Goal: Task Accomplishment & Management: Complete application form

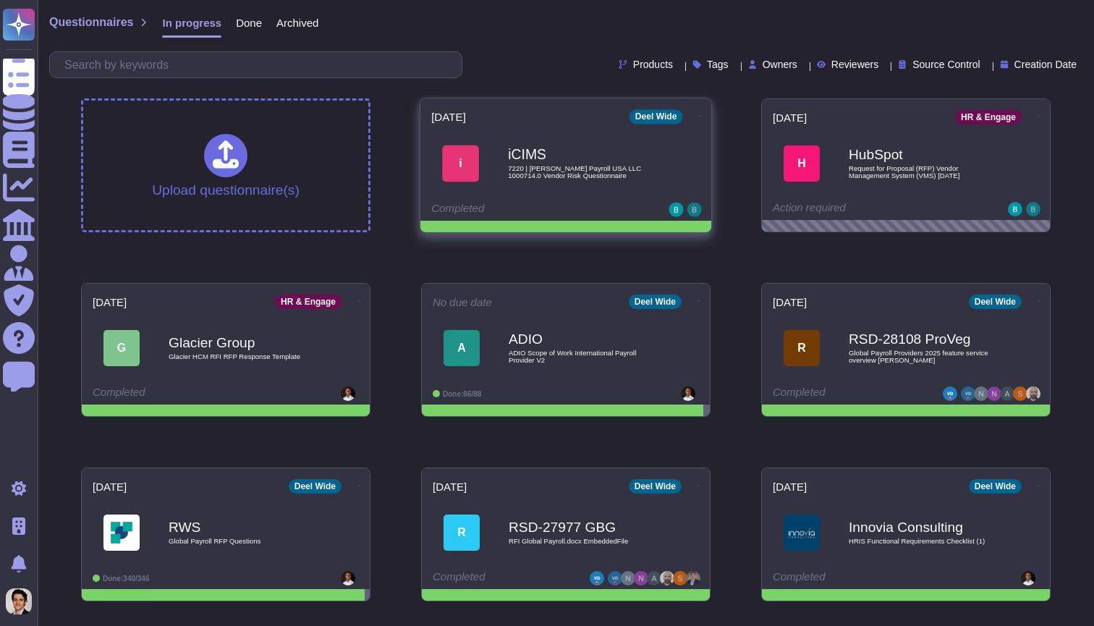
click at [570, 184] on div "iCIMS 7220 | [PERSON_NAME] Payroll USA LLC 1000714.0 Vendor Risk Questionnaire" at bounding box center [581, 163] width 146 height 59
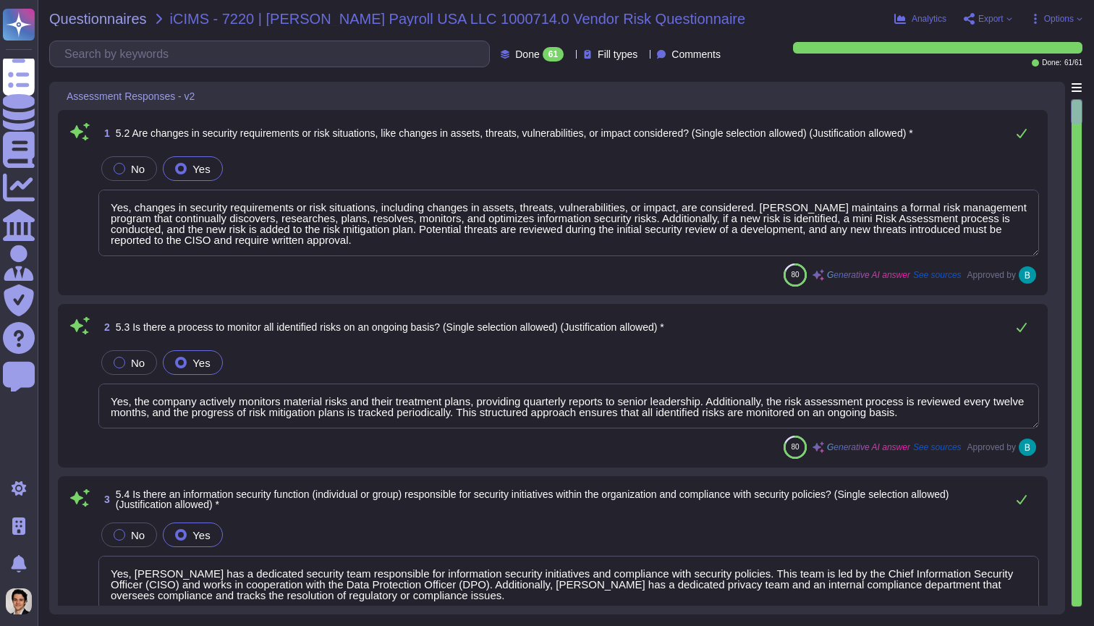
type textarea "Yes, changes in security requirements or risk situations, including changes in …"
type textarea "Yes, the company actively monitors material risks and their treatment plans, pr…"
type textarea "Yes, Deel has a dedicated security team responsible for information security in…"
type textarea "Yes, the organization has defined detailed information security roles and respo…"
type textarea "Yes, Deel maintains a comprehensive asset inventory that tracks both hardware a…"
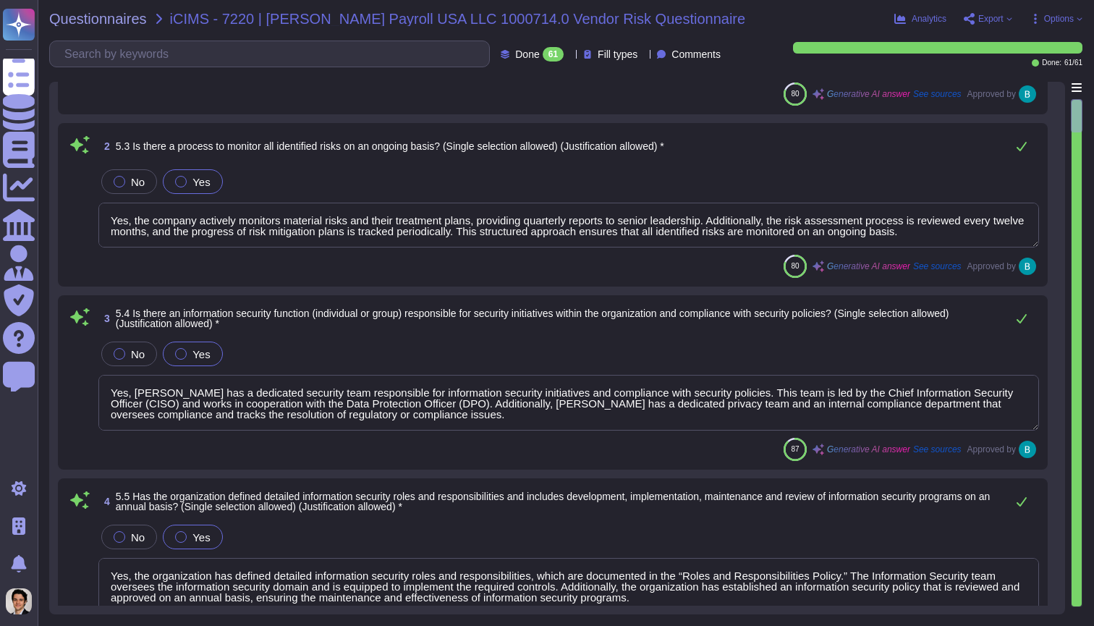
type textarea "Yes, we assign and track ownership of information assets. Each information asse…"
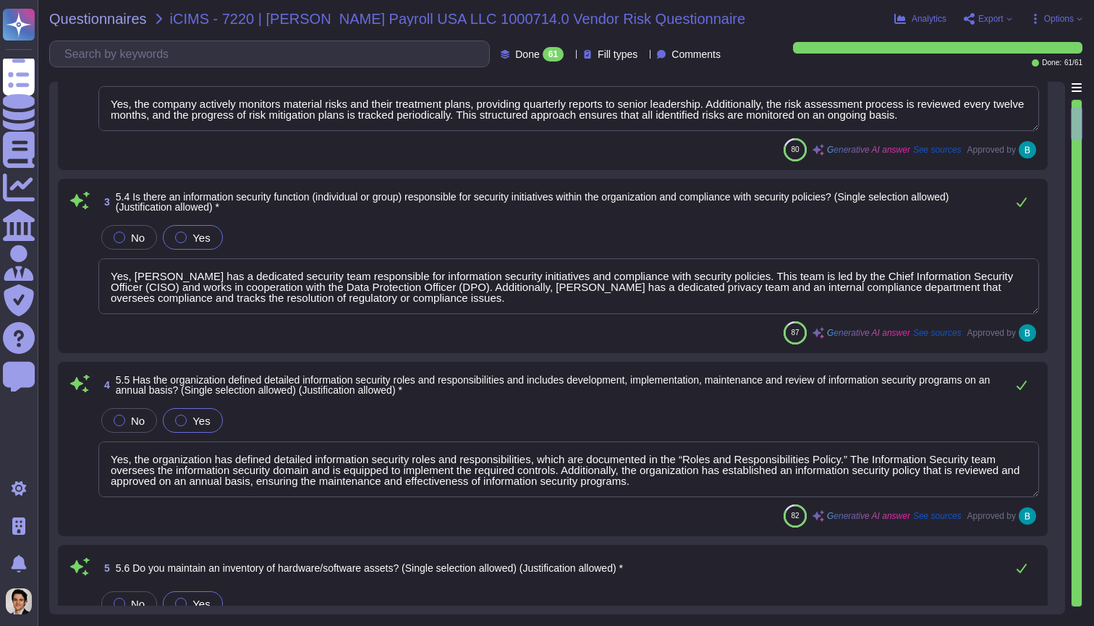
type textarea "Yes, Deel has established procedures for information labeling and handling in a…"
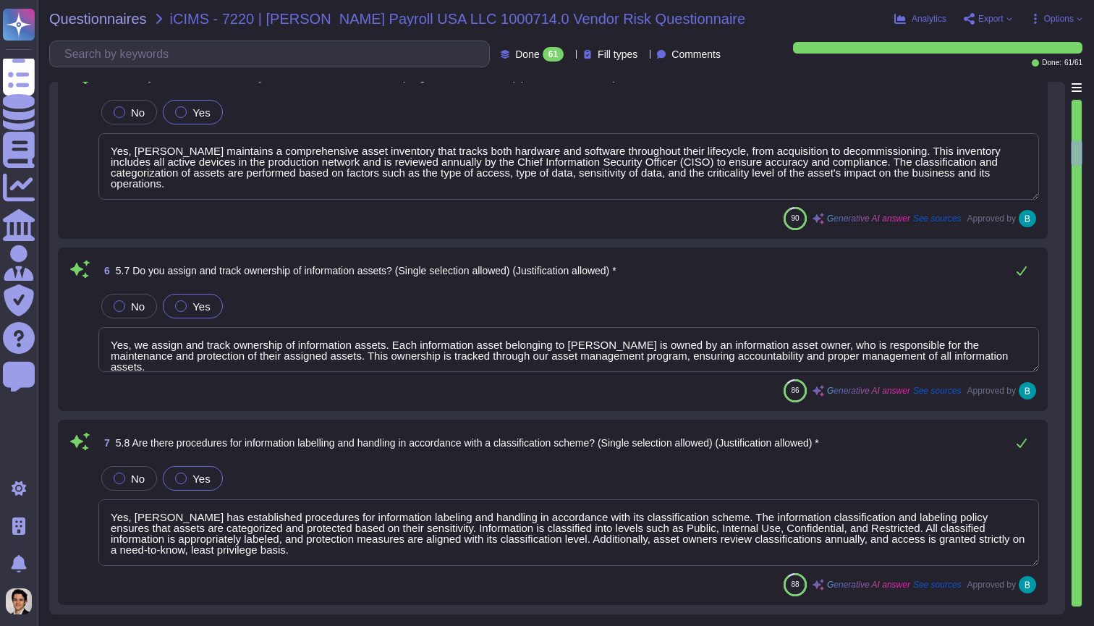
scroll to position [952, 0]
type textarea "Yes, there is a procedure for the return of assets by employees, contractors, a…"
type textarea "Yes, there are physical access methods, procedures, and controls in place to pr…"
type textarea "Yes, preventative maintenance is performed to maintain the continued operabilit…"
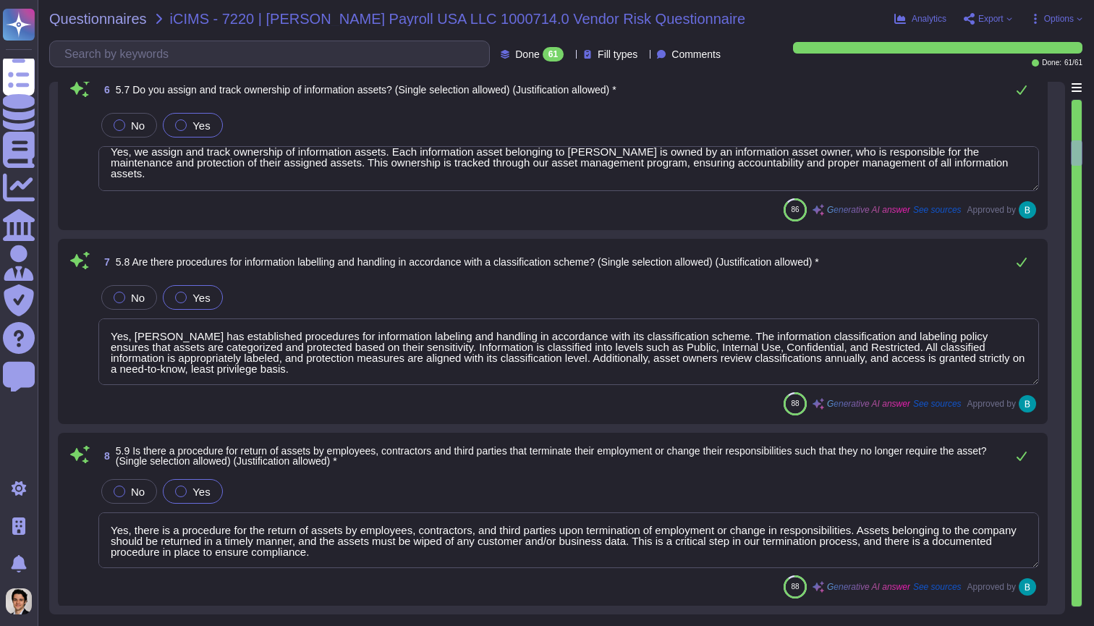
scroll to position [1, 0]
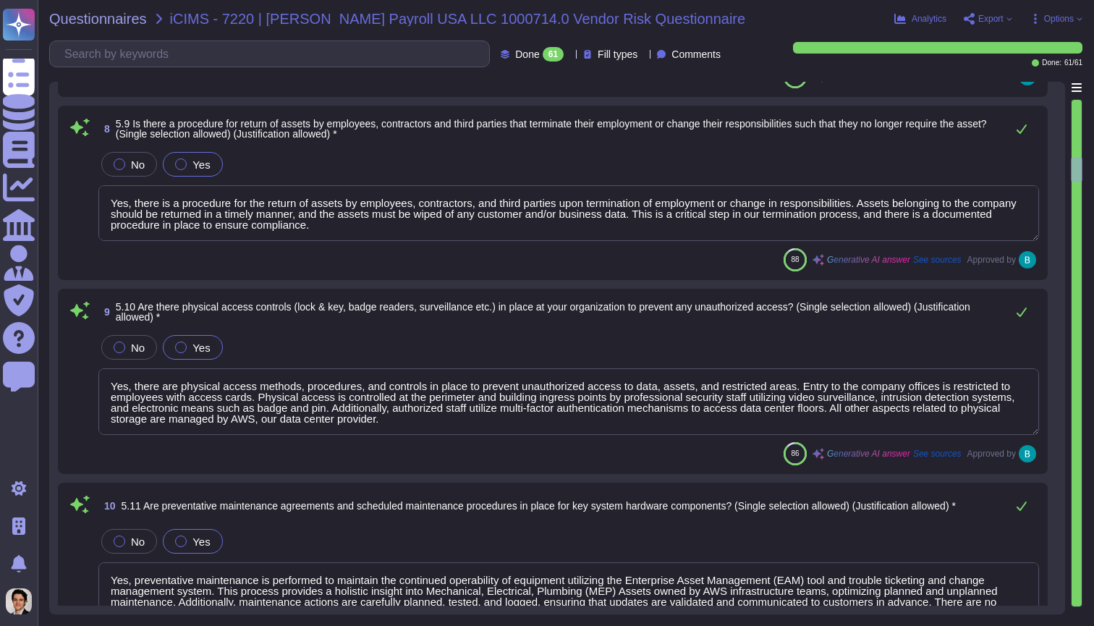
type textarea "Yes, servers are segregated and secured from other employee work areas. Each en…"
type textarea "Deel is fully remote"
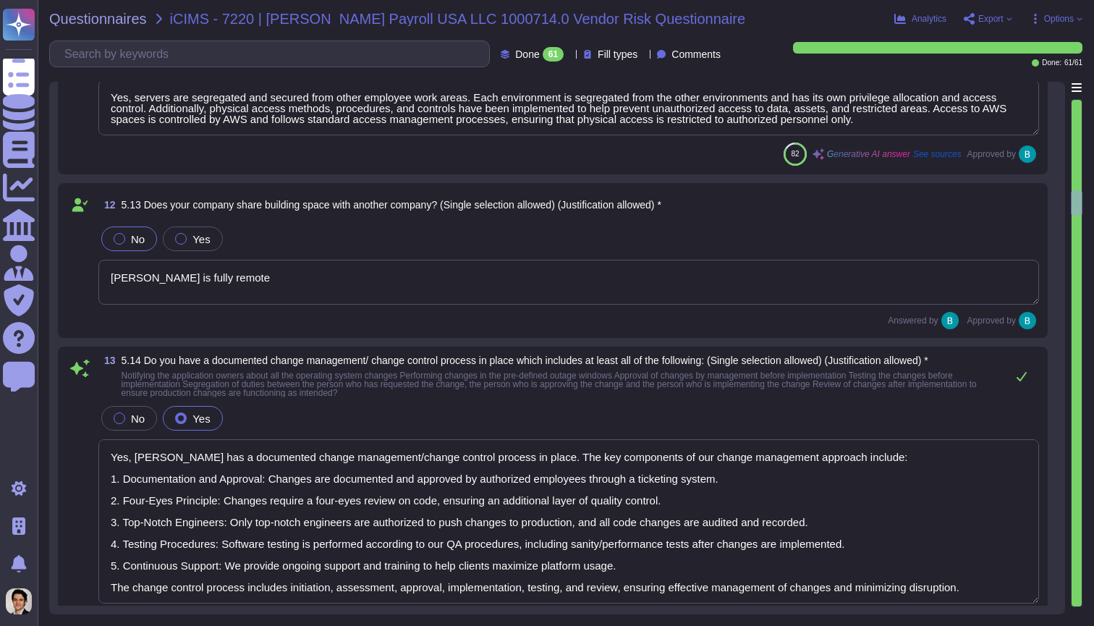
type textarea "Yes, Deel has a documented change management/change control process in place. T…"
type textarea "Yes, our Deel Assets use Crowdstirke as an AV and EDR, and it is configured to …"
type textarea "Role based access is required"
type textarea "Yes, we have a formal backup policy in place. It includes daily incremental and…"
type textarea "Yes, firewalls are in place to enable filtering traffic, logging traffic, inspe…"
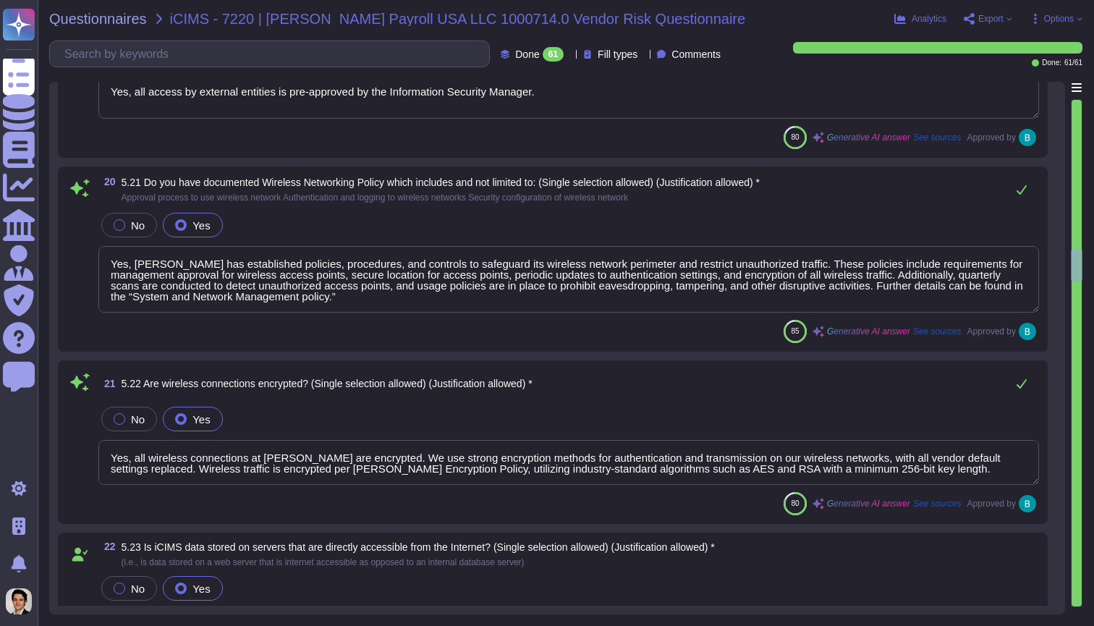
type textarea "Yes, there is an approval process prior to implementing or installing a network…"
type textarea "Yes, all access by external entities is pre-approved by the Information Securit…"
type textarea "Yes, Deel has established policies, procedures, and controls to safeguard its w…"
type textarea "Yes, all wireless connections at Deel are encrypted. We use strong encryption m…"
type textarea "The solution is provided from the cloud. Deel's application operates as a Softw…"
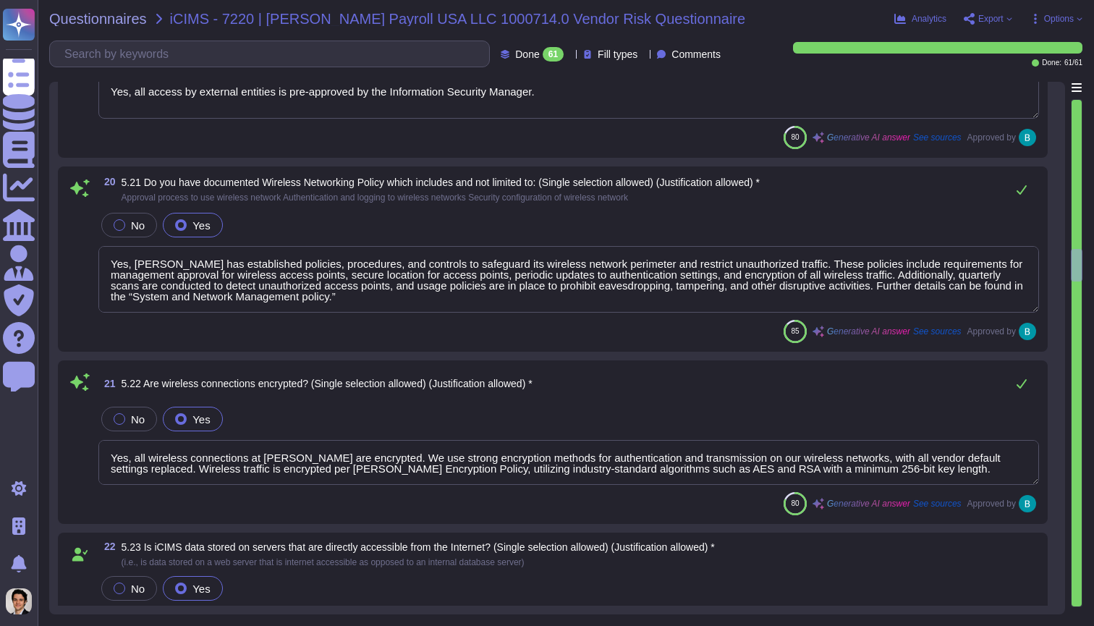
type textarea "Yes, audit logs capture administrative activity, activity from sensitive user a…"
type textarea "Yes, segregation of duties is established to prevent users from modifying or de…"
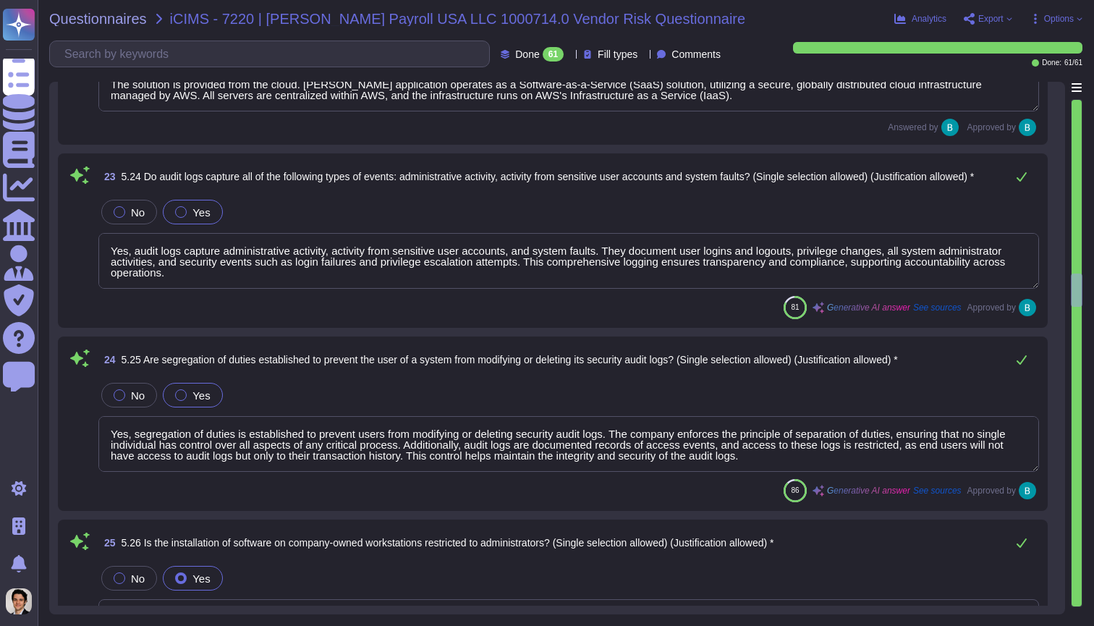
type textarea "Yes, the installation of software on company-owned workstations is restricted t…"
type textarea "A list of approved software authorized for use in Deel cloud environment are ma…"
type textarea "Yes, Deel has a process in place to grant and approve access to systems holding…"
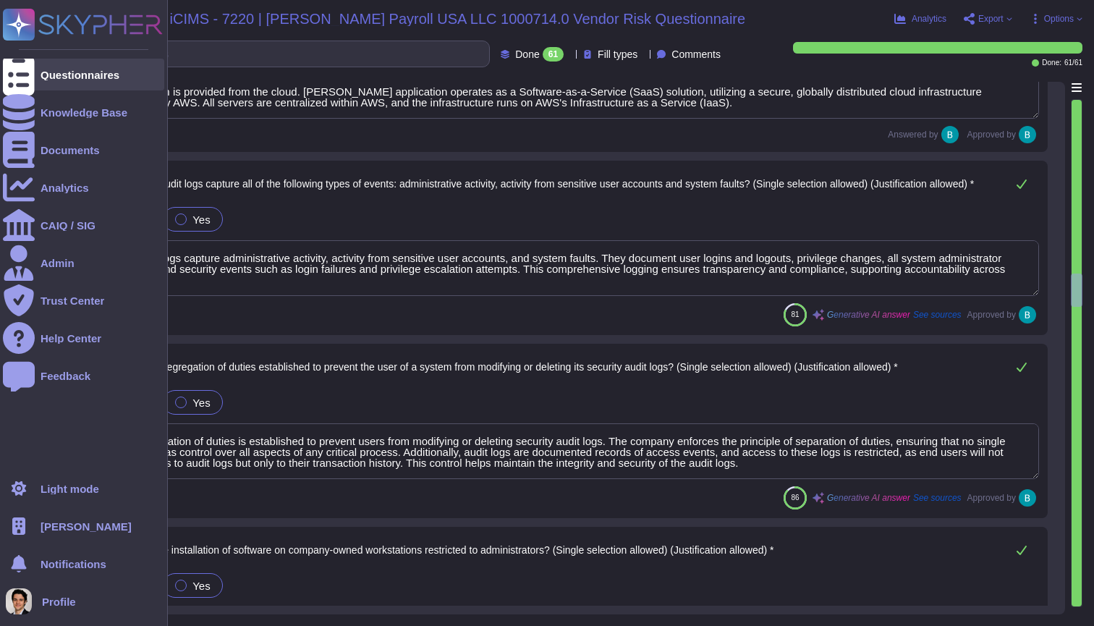
click at [48, 64] on div "Questionnaires" at bounding box center [83, 75] width 161 height 32
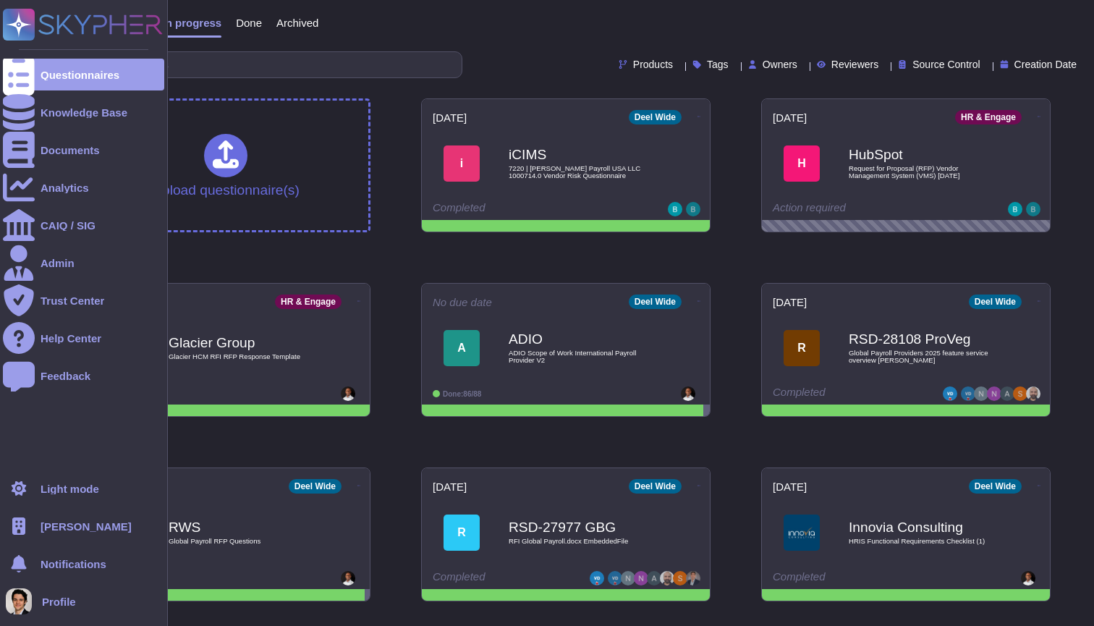
click at [58, 531] on span "Deel" at bounding box center [86, 526] width 91 height 11
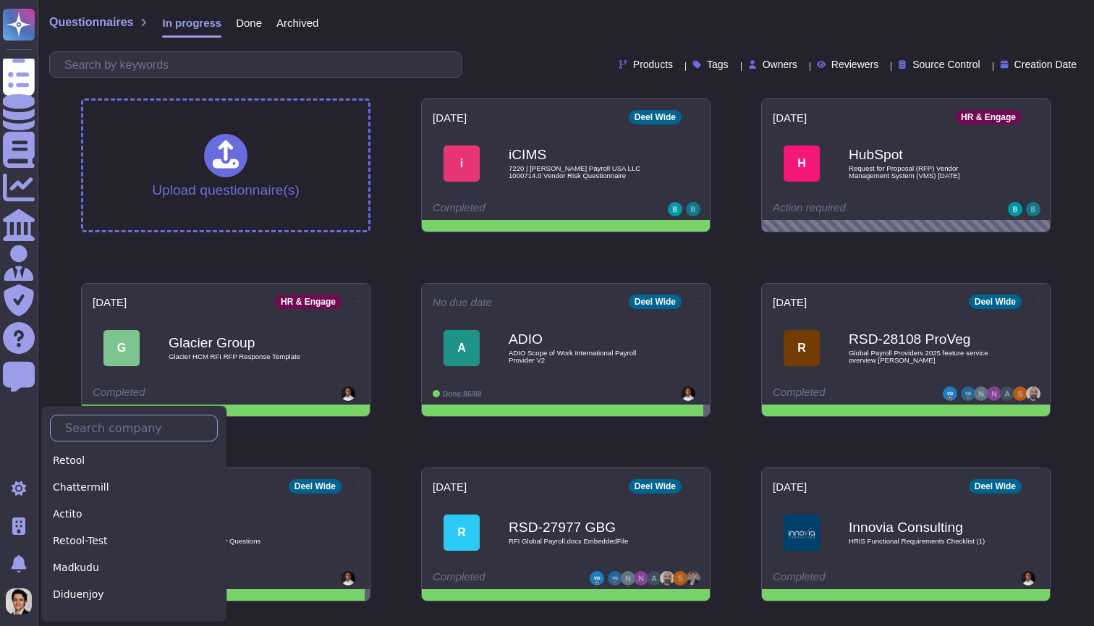
click at [107, 433] on input "text" at bounding box center [137, 427] width 159 height 25
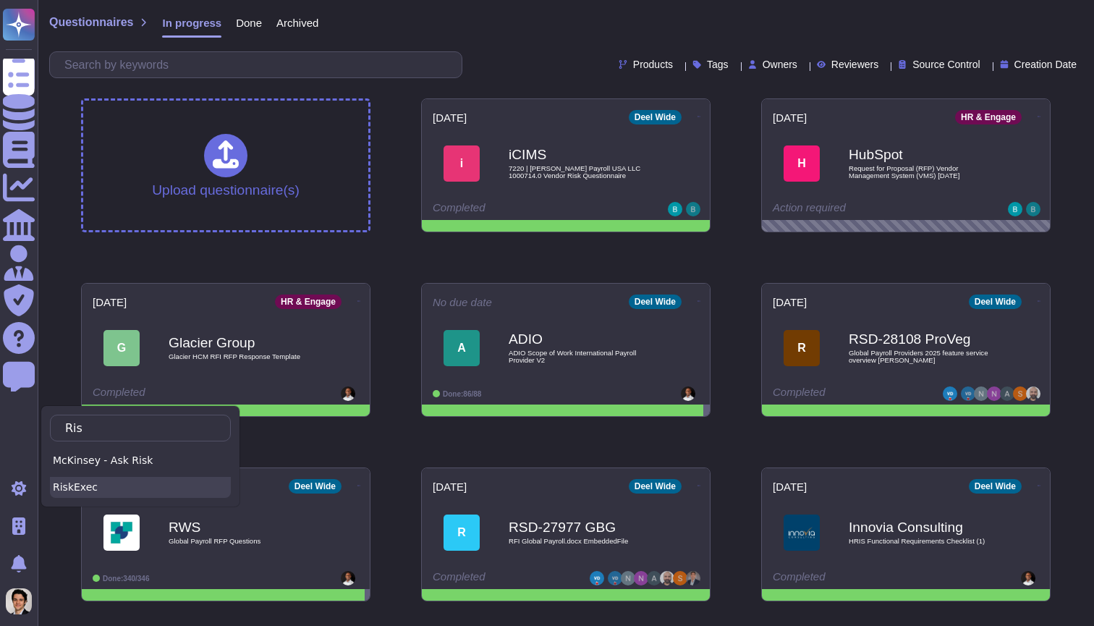
type input "Ris"
click at [111, 485] on div "RiskExec" at bounding box center [140, 487] width 181 height 21
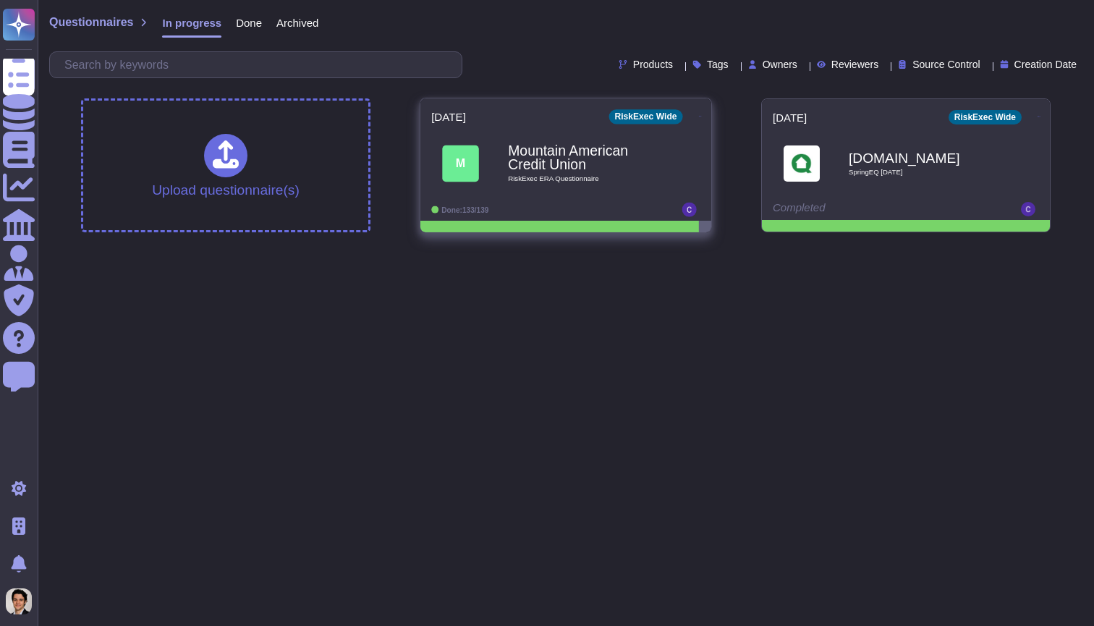
click at [509, 184] on div "Mountain American Credit Union RiskExec ERA Questionnaire" at bounding box center [581, 163] width 146 height 59
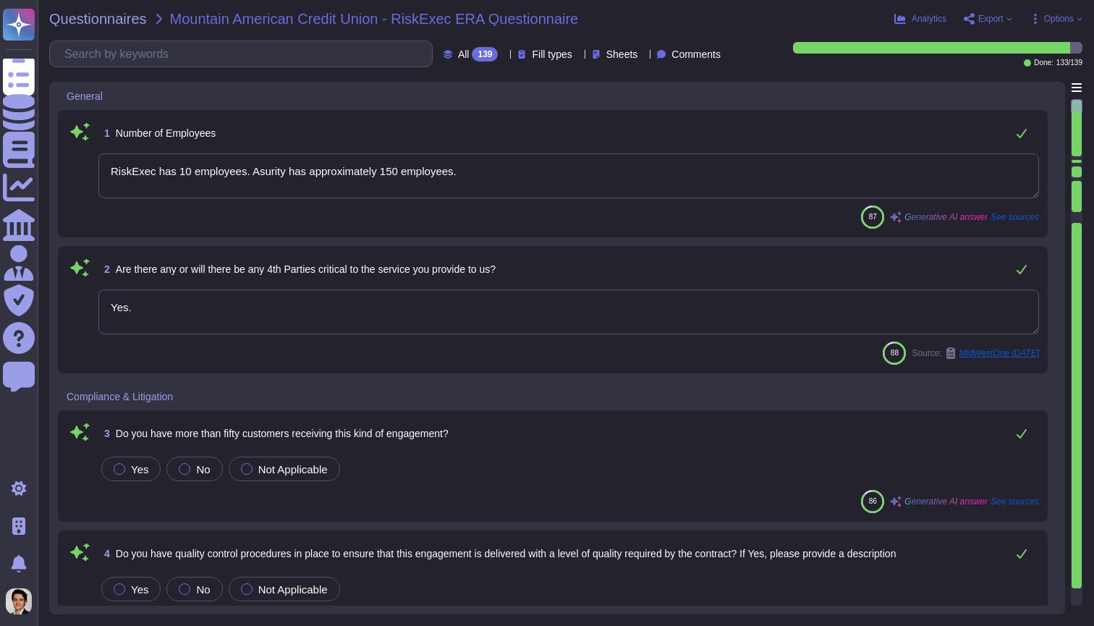
type textarea "RiskExec has 10 employees. Asurity has approximately 150 employees."
type textarea "Yes."
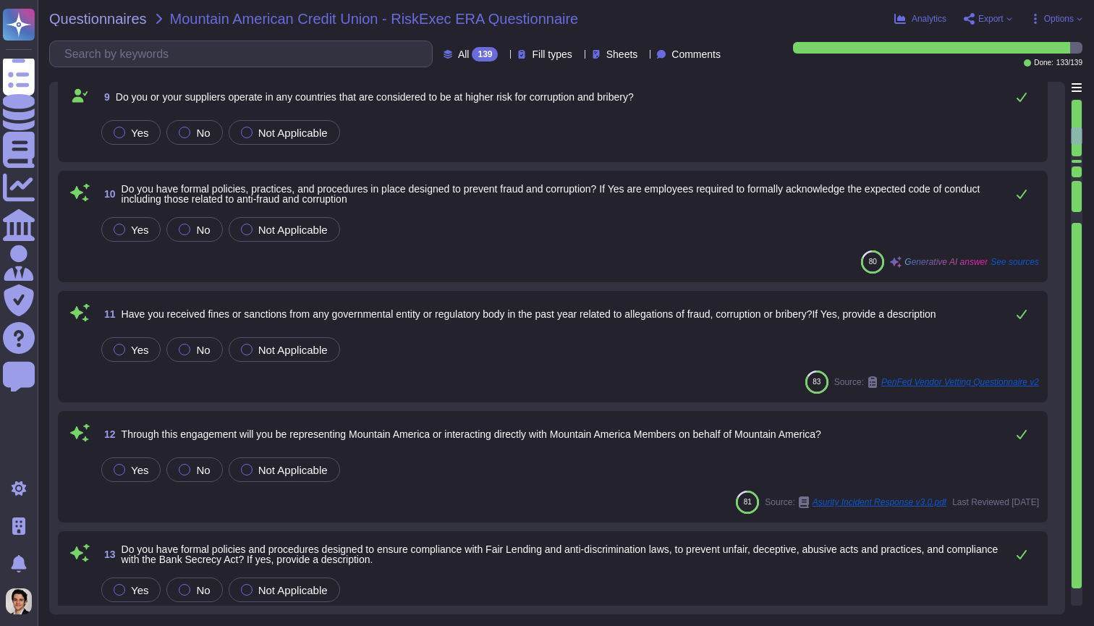
type textarea "The most recent opinion is that all of the controls that could directly impact …"
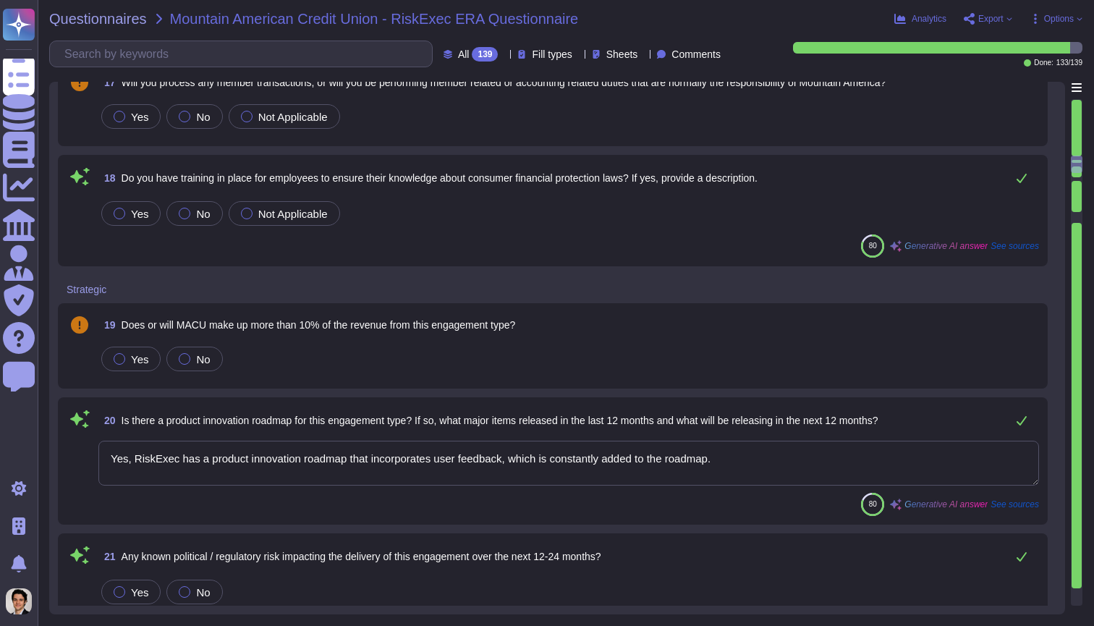
type textarea "Yes, RiskExec has a product innovation roadmap that incorporates user feedback,…"
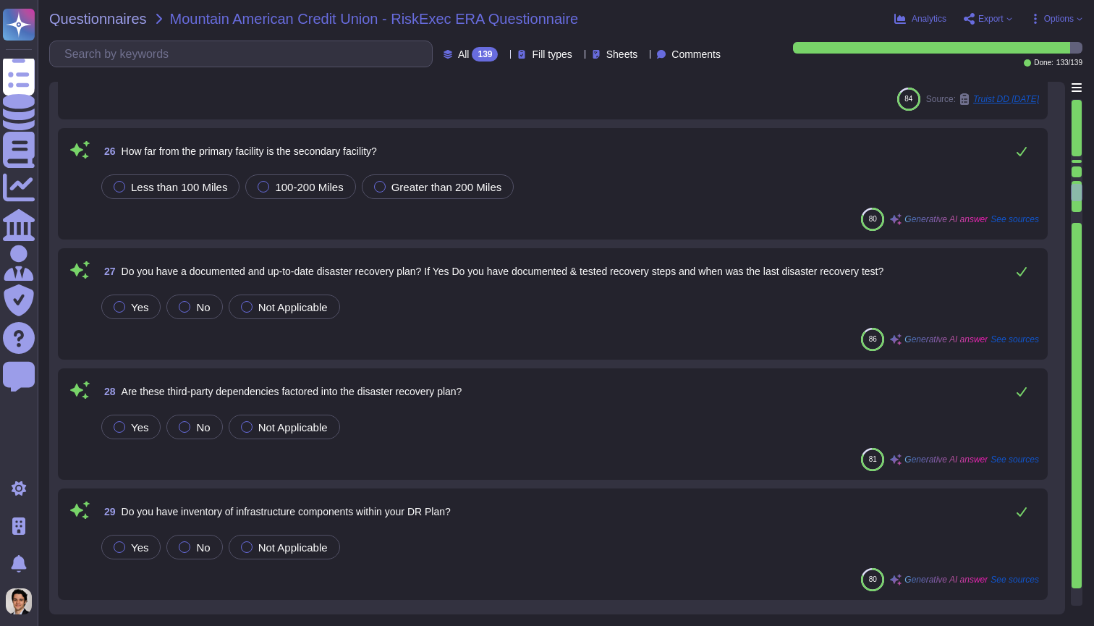
scroll to position [2851, 0]
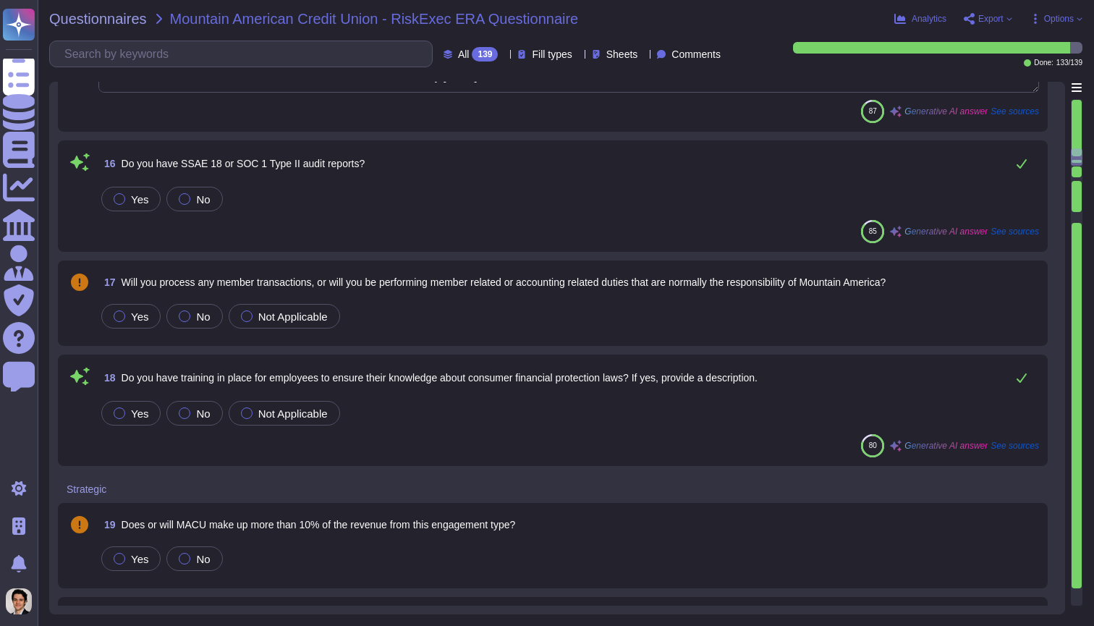
type textarea "The most recent opinion is that all of the controls that could directly impact …"
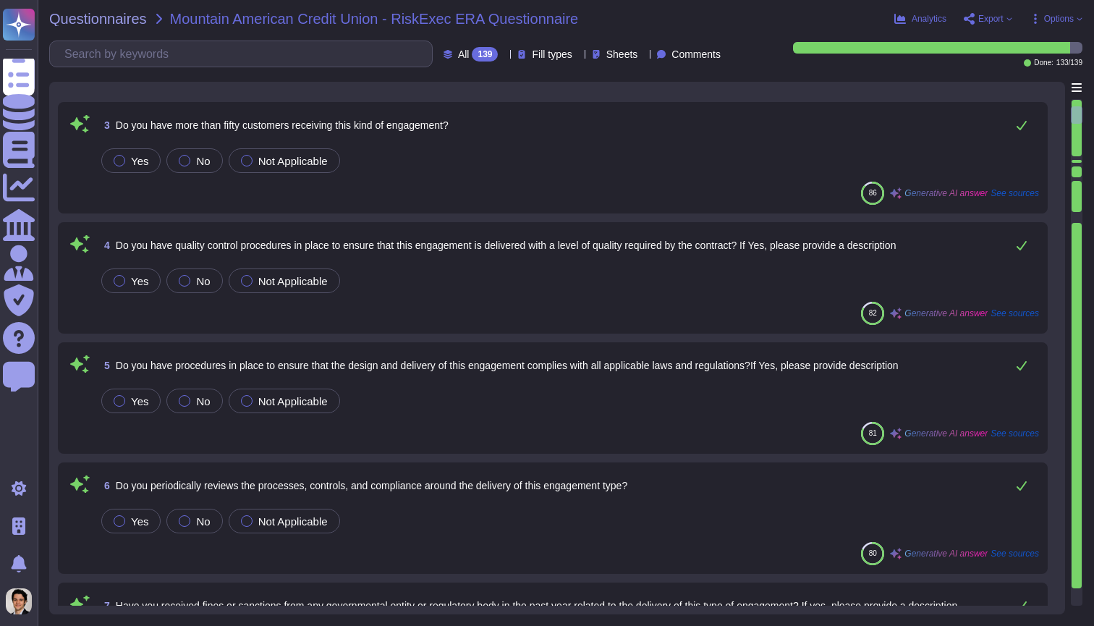
scroll to position [133, 0]
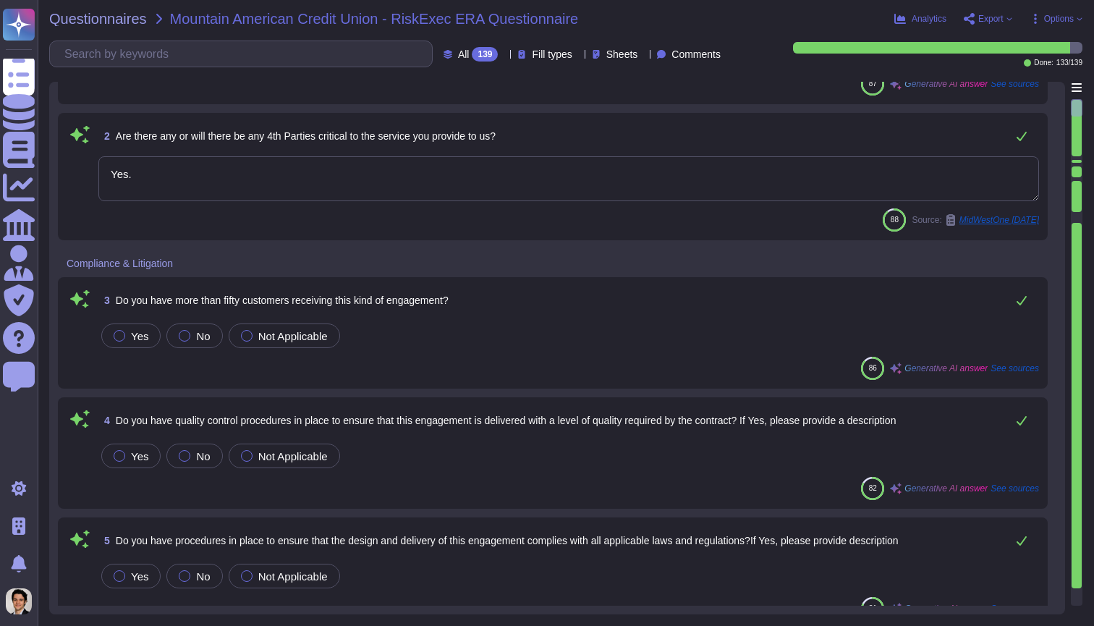
type textarea "RiskExec has 10 employees. Asurity has approximately 150 employees."
type textarea "Yes."
click at [1008, 21] on icon at bounding box center [1009, 19] width 6 height 6
click at [1067, 22] on span "Options" at bounding box center [1059, 18] width 30 height 9
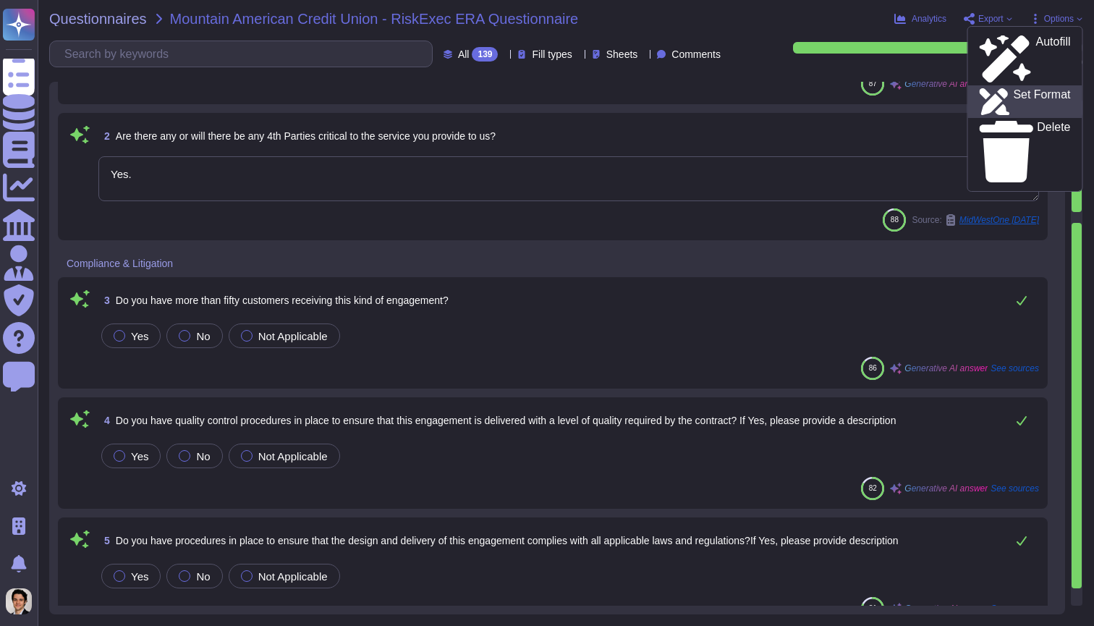
click at [1050, 89] on p "Set Format" at bounding box center [1041, 102] width 57 height 26
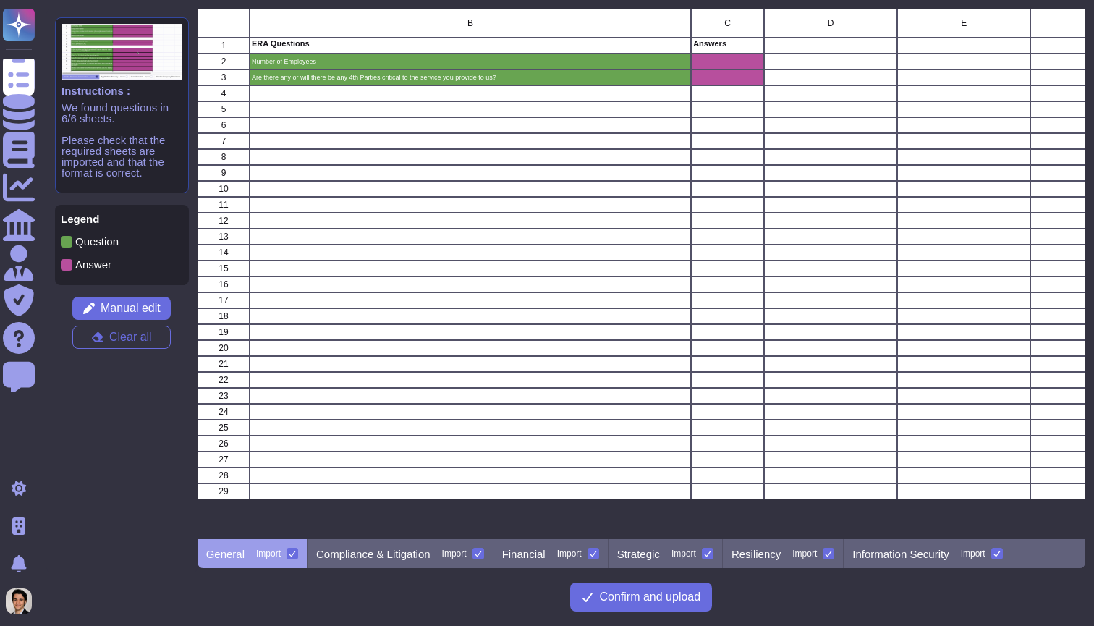
scroll to position [530, 888]
click at [414, 560] on div "Compliance & Litigation Import" at bounding box center [401, 553] width 186 height 29
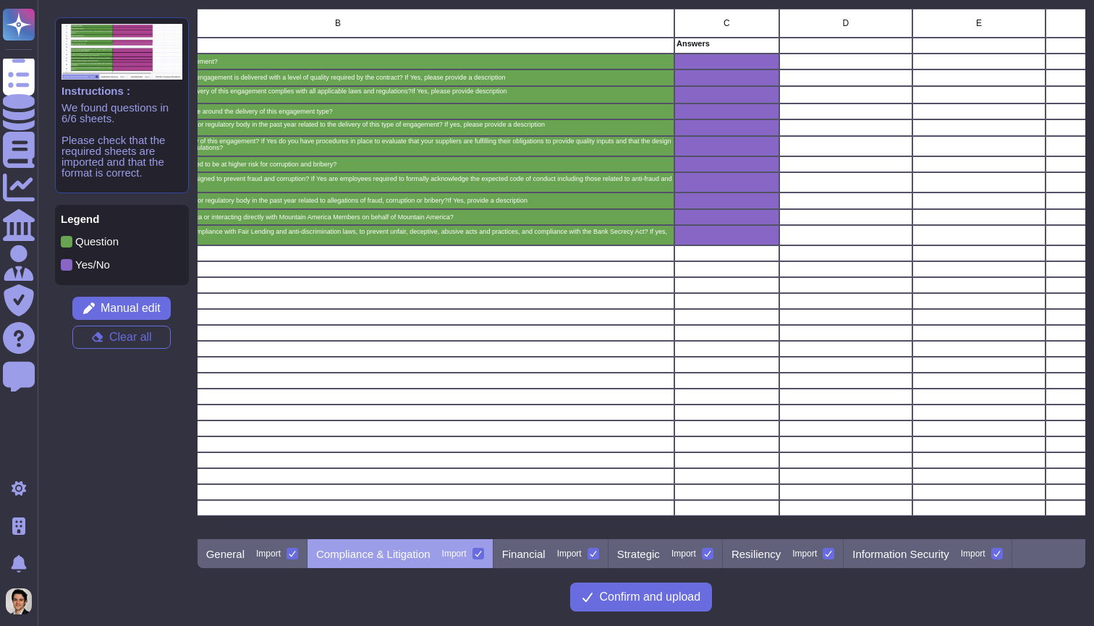
scroll to position [0, 276]
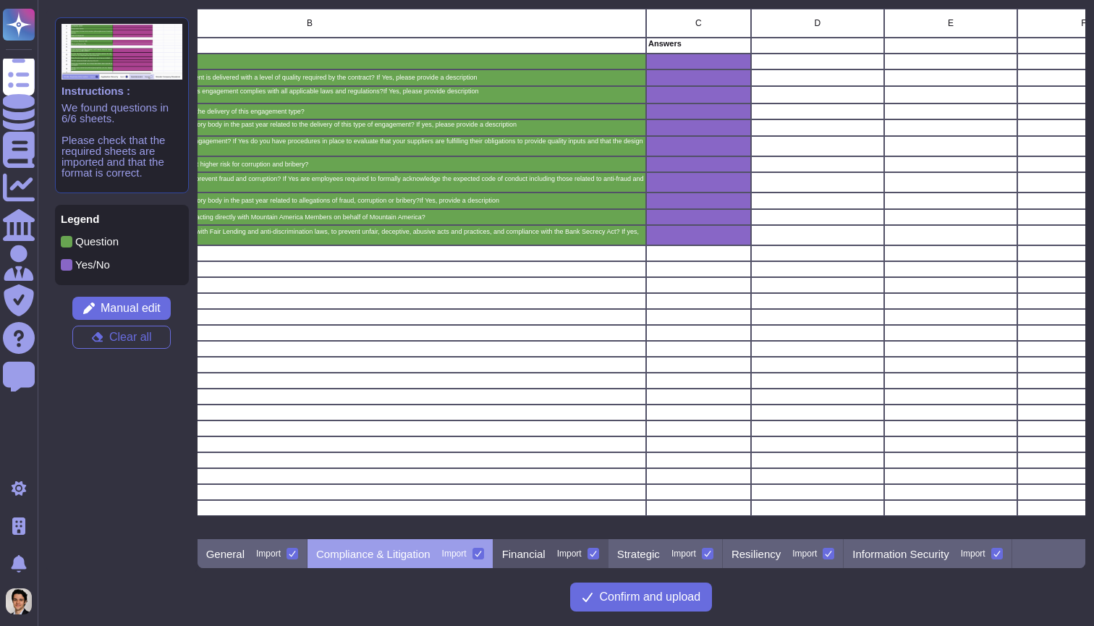
click at [546, 553] on p "Financial" at bounding box center [523, 553] width 43 height 11
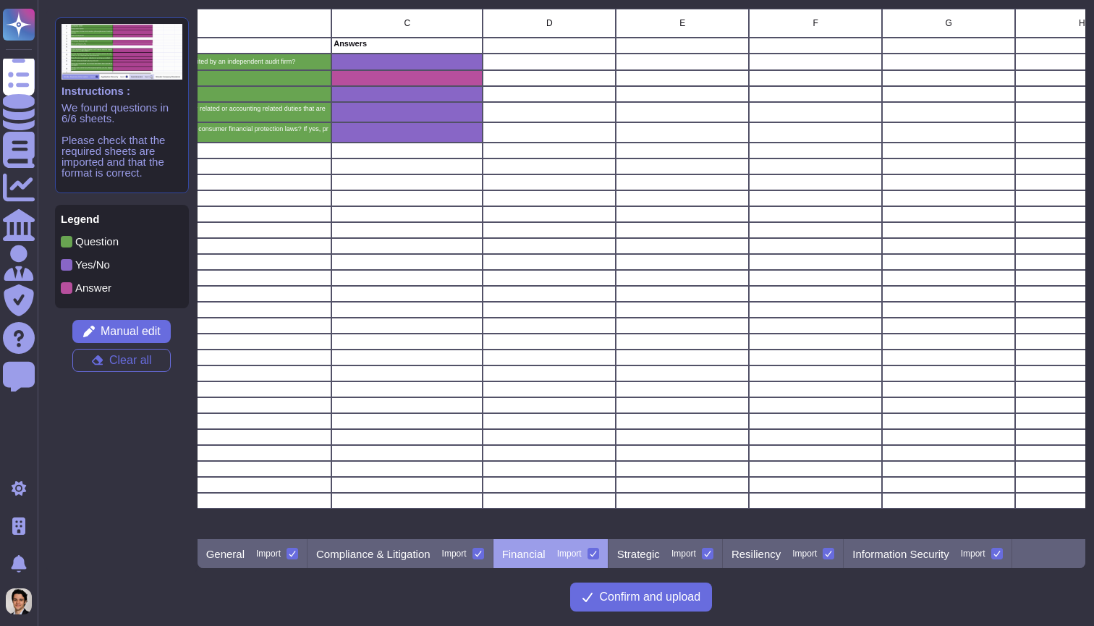
scroll to position [0, 0]
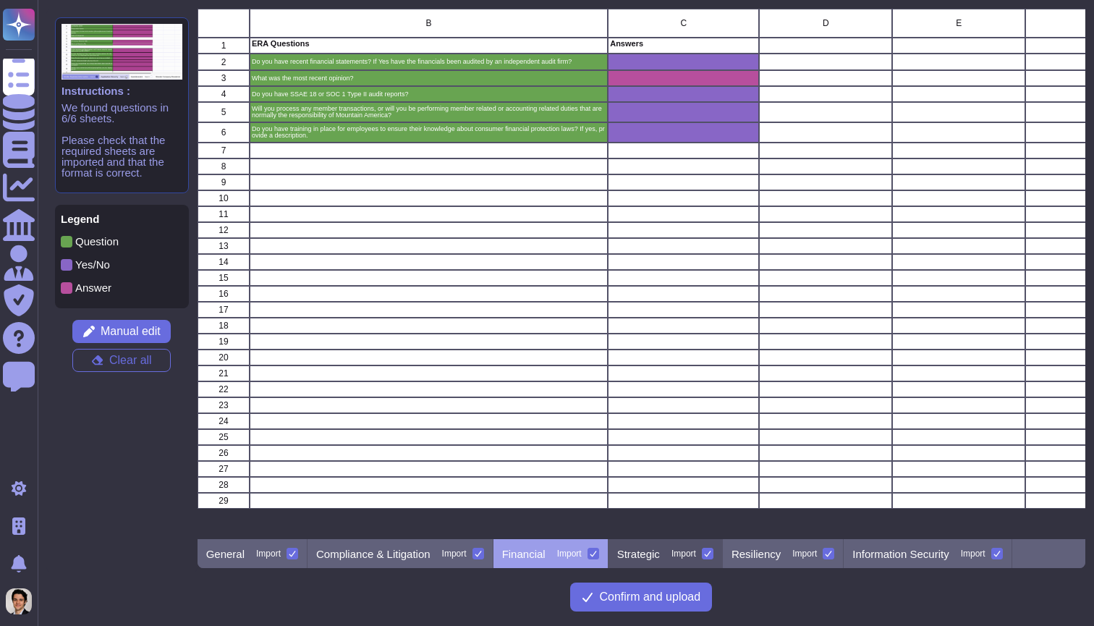
click at [644, 552] on p "Strategic" at bounding box center [638, 553] width 43 height 11
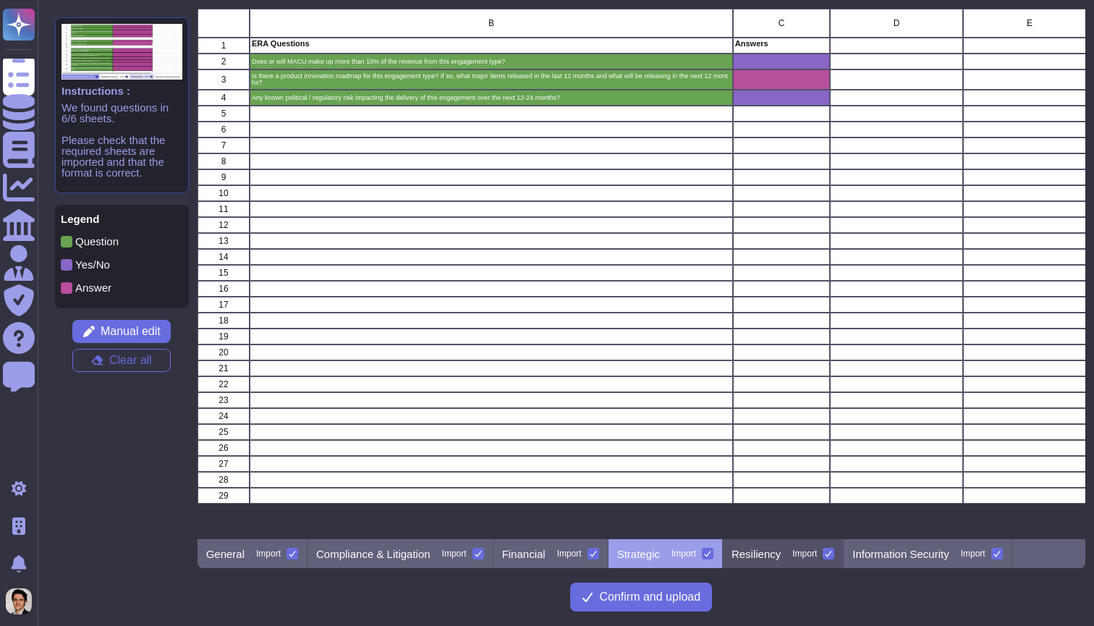
click at [762, 552] on p "Resiliency" at bounding box center [755, 553] width 49 height 11
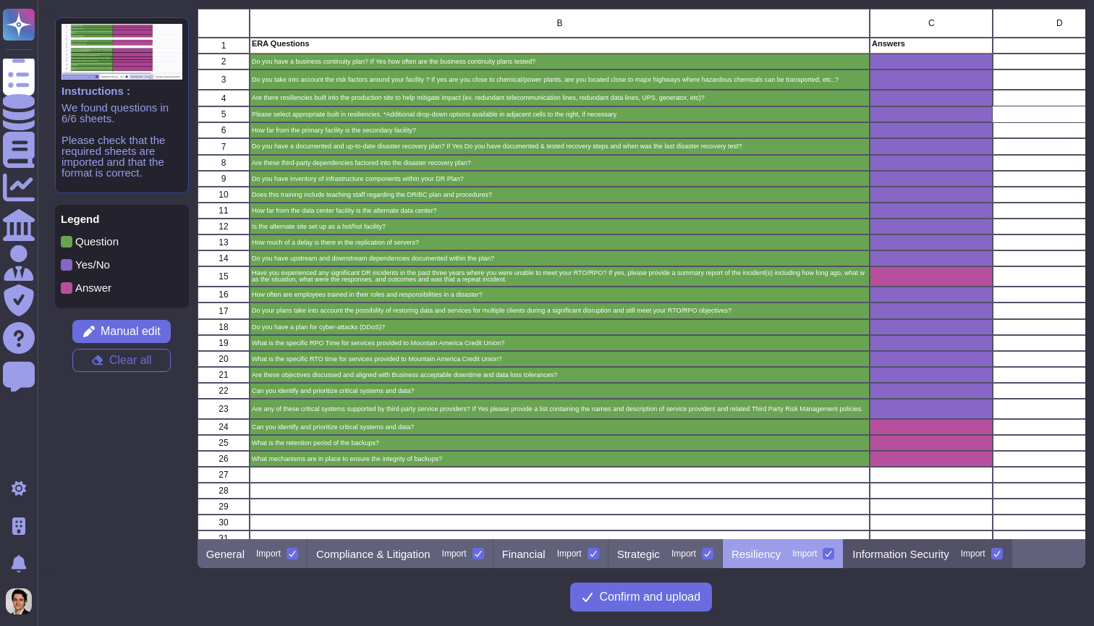
click at [896, 554] on p "Information Security" at bounding box center [900, 553] width 96 height 11
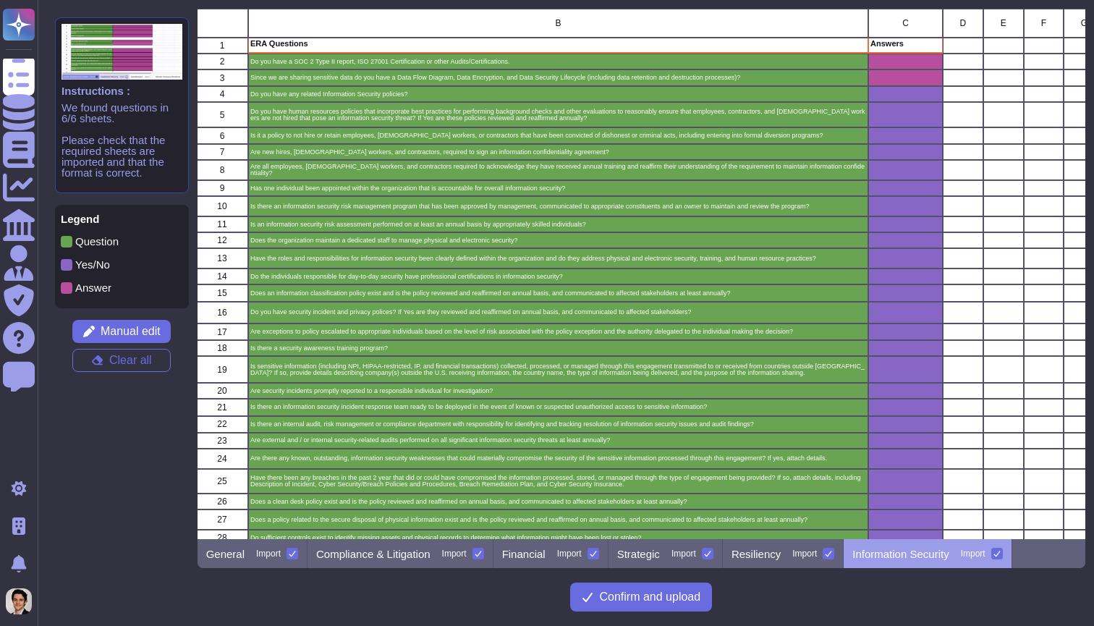
scroll to position [0, 1]
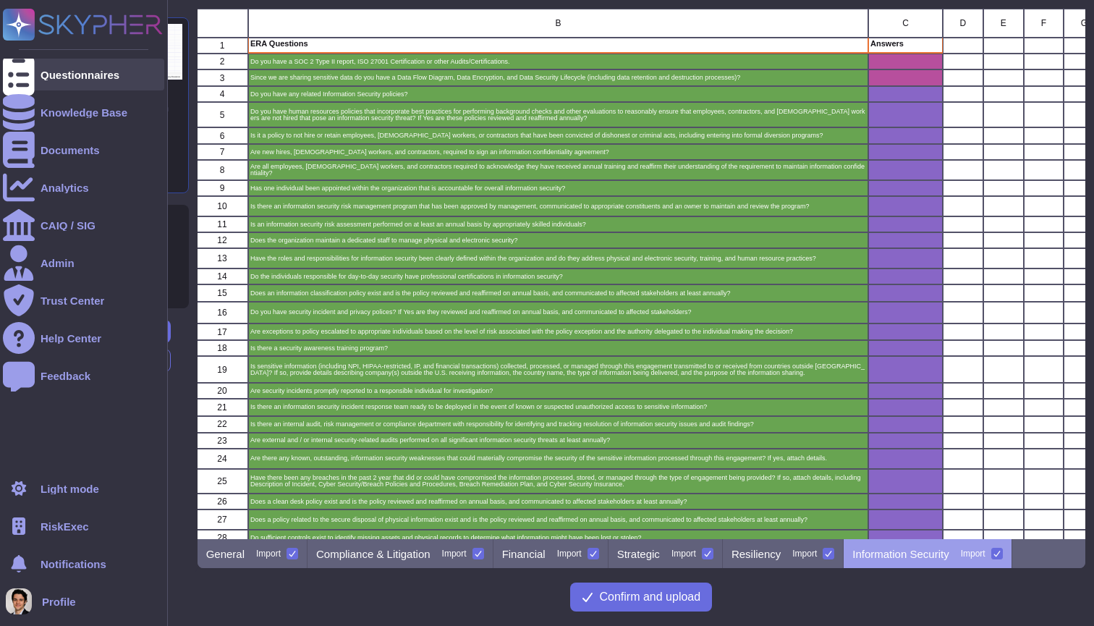
click at [51, 64] on div "Questionnaires" at bounding box center [83, 75] width 161 height 32
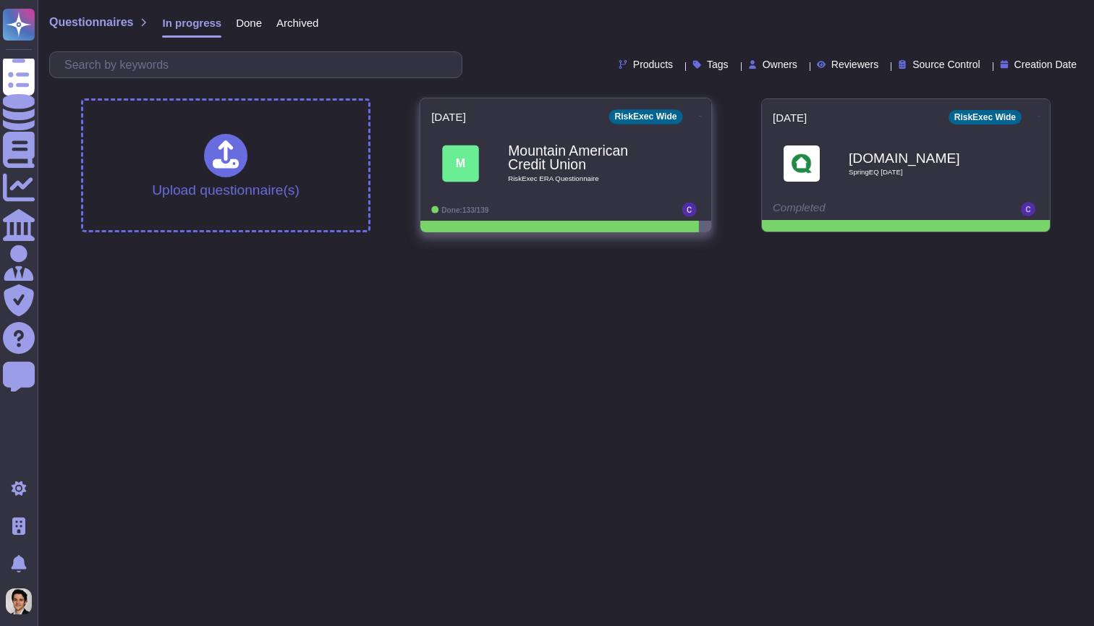
click at [563, 197] on div "M Mountain American Credit Union RiskExec ERA Questionnaire" at bounding box center [565, 163] width 269 height 73
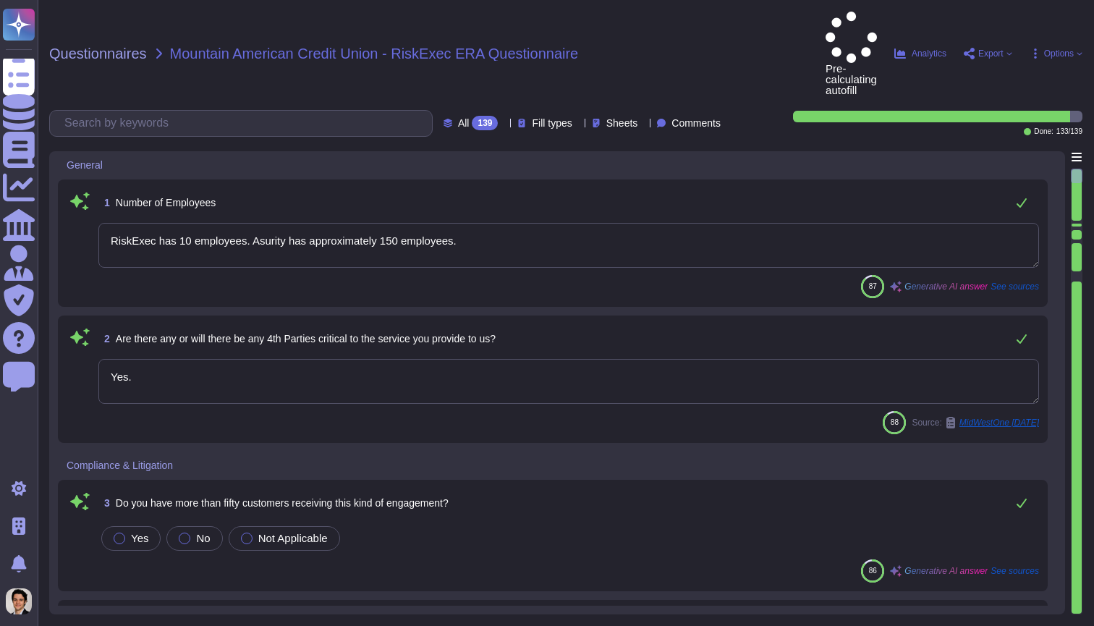
type textarea "RiskExec has 10 employees. Asurity has approximately 150 employees."
type textarea "Yes."
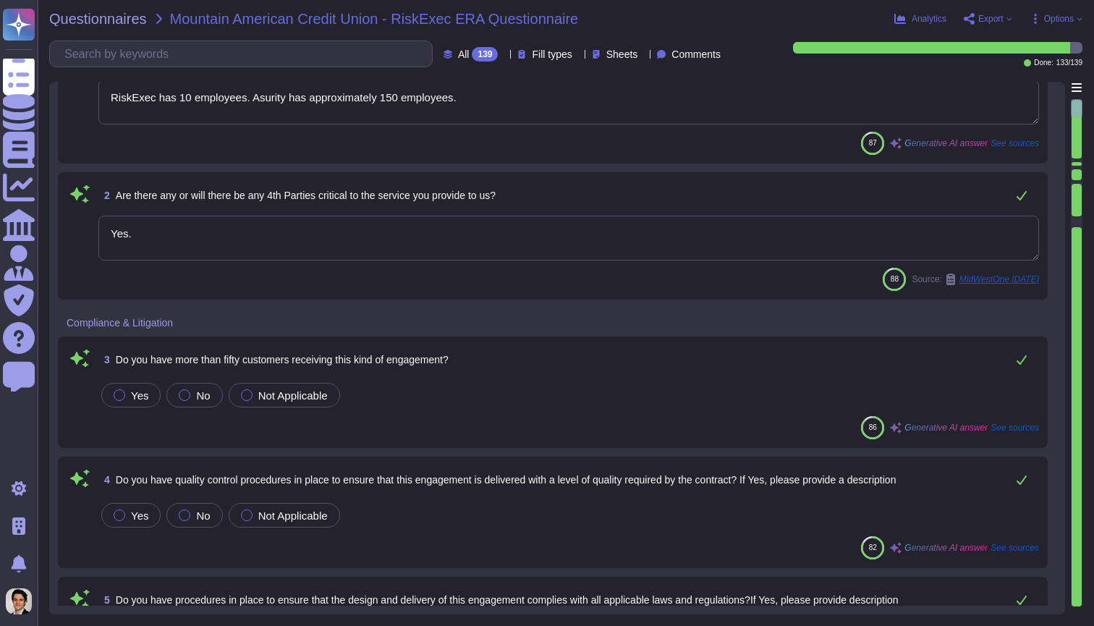
scroll to position [80, 0]
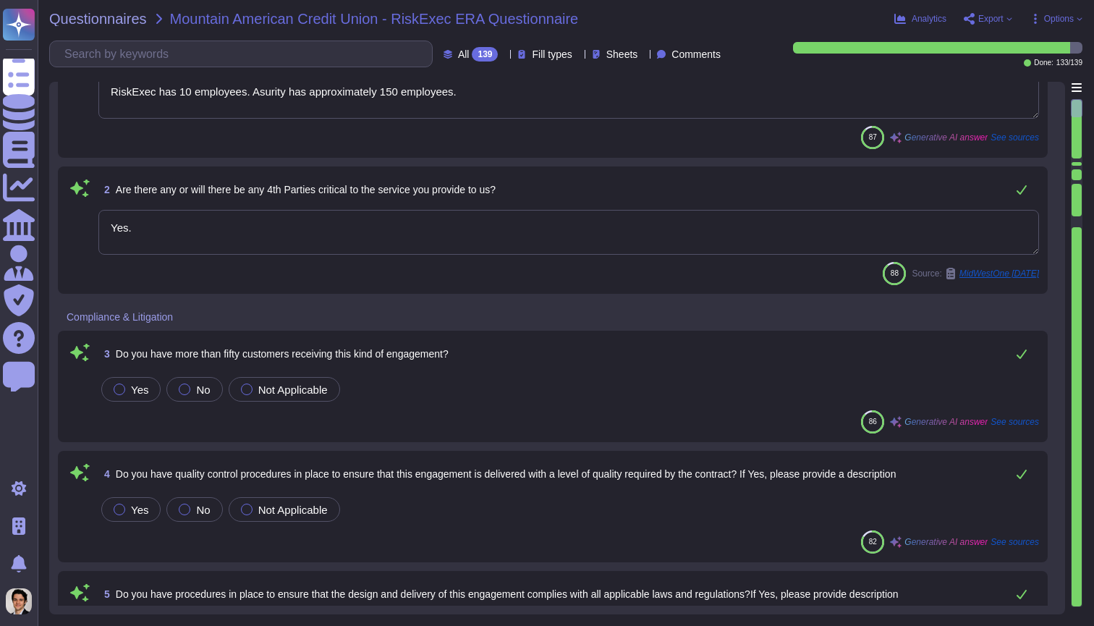
click at [1017, 417] on span "See sources" at bounding box center [1015, 421] width 48 height 9
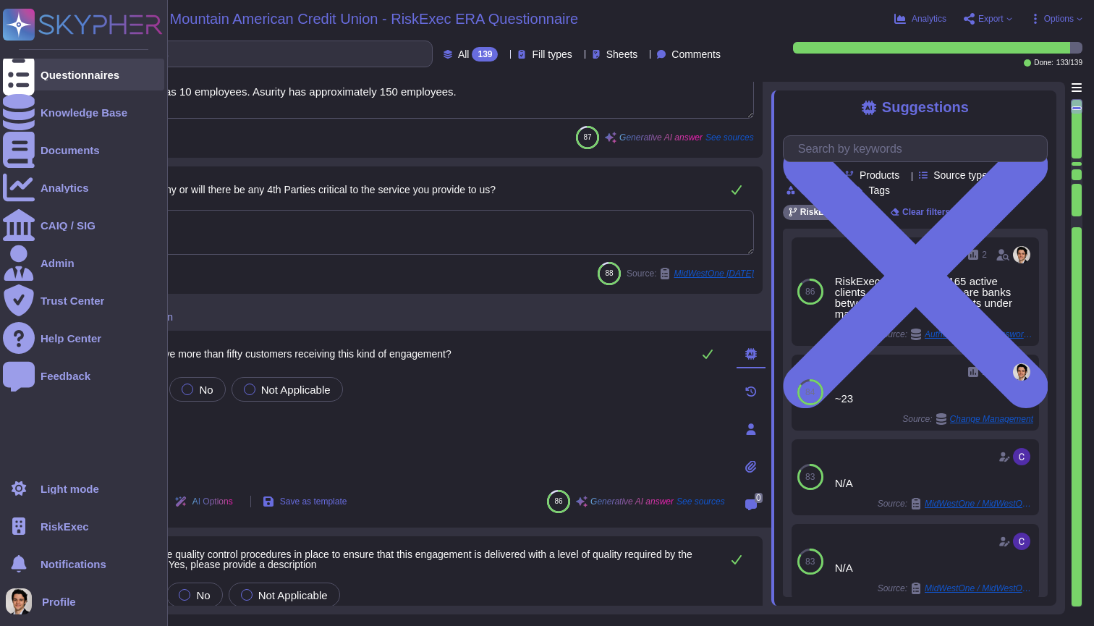
click at [51, 80] on div "Questionnaires" at bounding box center [83, 75] width 161 height 32
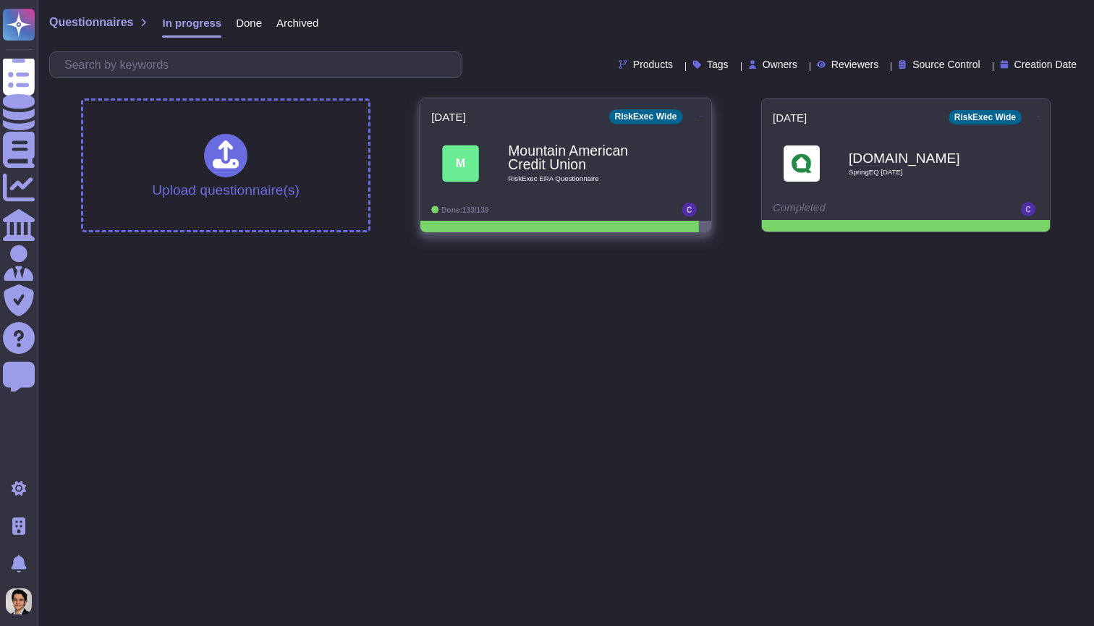
click at [540, 177] on span "RiskExec ERA Questionnaire" at bounding box center [581, 179] width 146 height 7
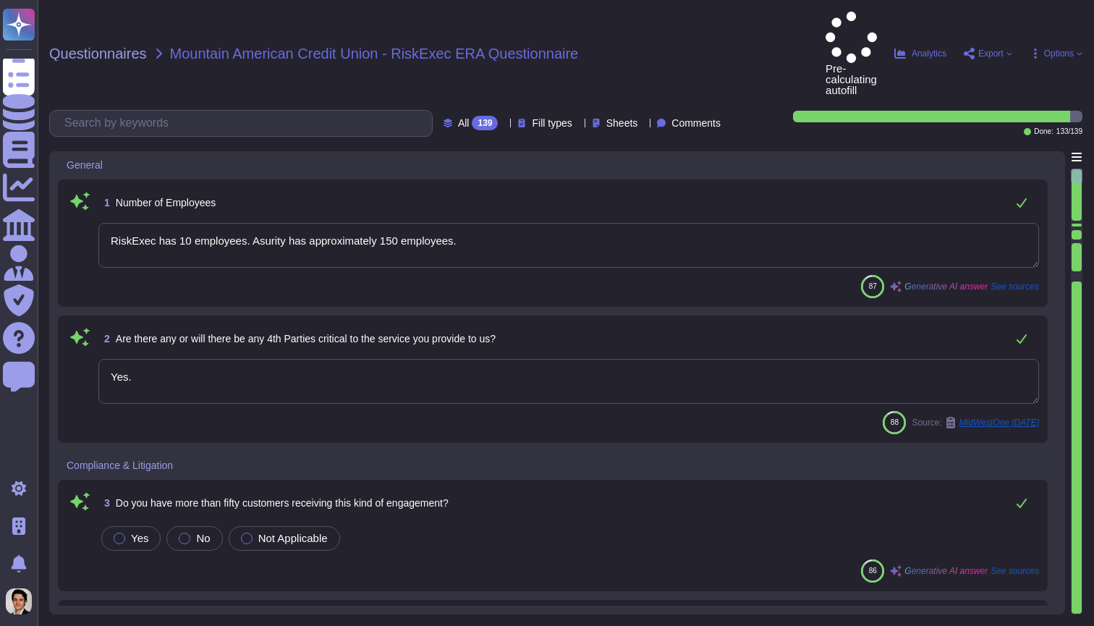
type textarea "RiskExec has 10 employees. Asurity has approximately 150 employees."
type textarea "Yes."
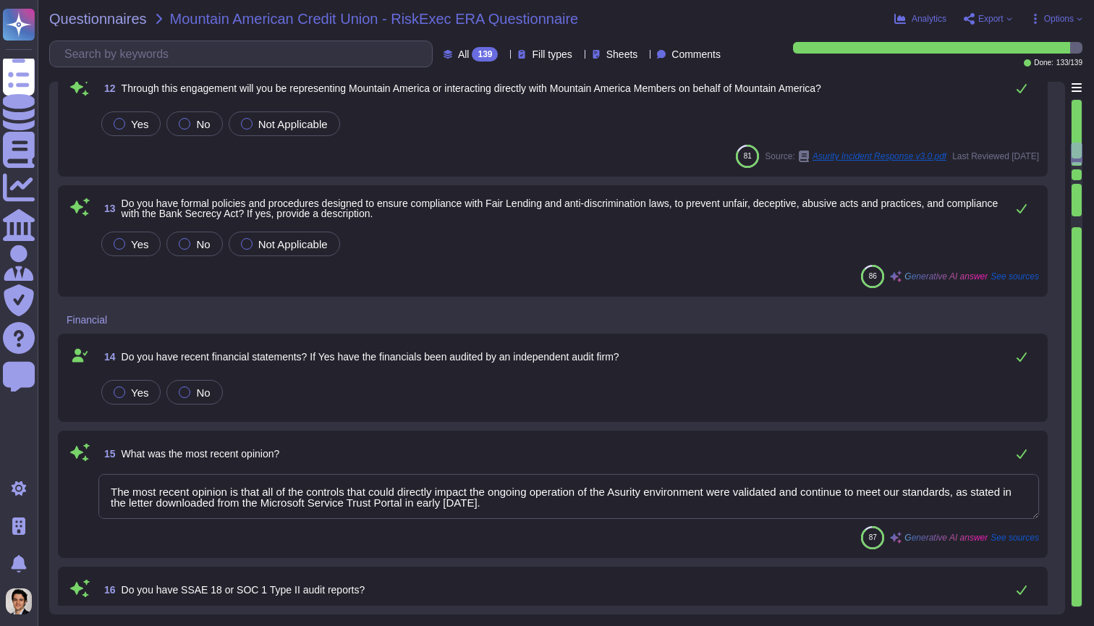
type textarea "The most recent opinion is that all of the controls that could directly impact …"
type textarea "Yes, RiskExec has a product innovation roadmap that incorporates user feedback,…"
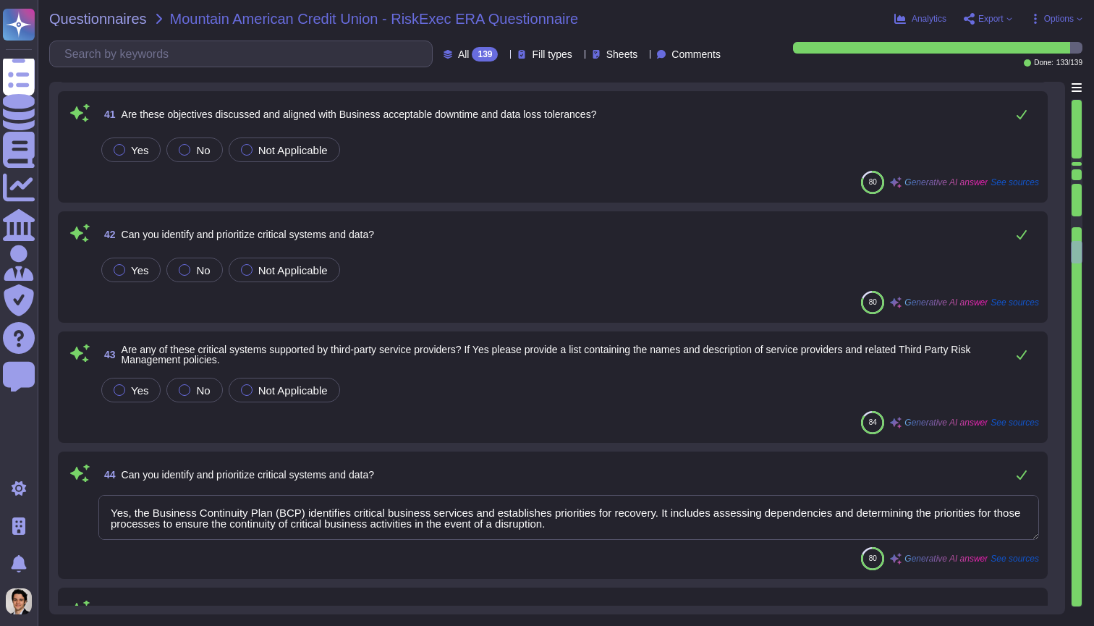
type textarea "Yes, the Business Continuity Plan (BCP) identifies critical business services a…"
type textarea "The retention period for backups at RiskExec is up to but not exceeding 7 years…"
type textarea "To ensure the integrity of backups, the following mechanisms are in place: 1. A…"
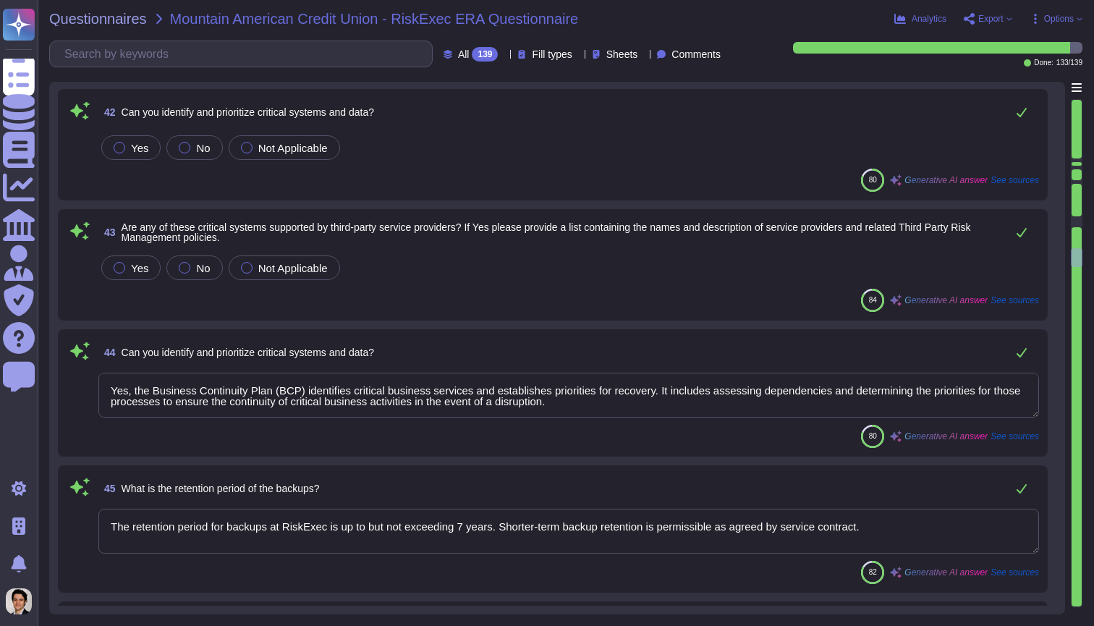
type textarea "We currently have third-party audit reports available, including SOC 2 reports,…"
click at [785, 395] on textarea "Yes, the Business Continuity Plan (BCP) identifies critical business services a…" at bounding box center [568, 395] width 941 height 45
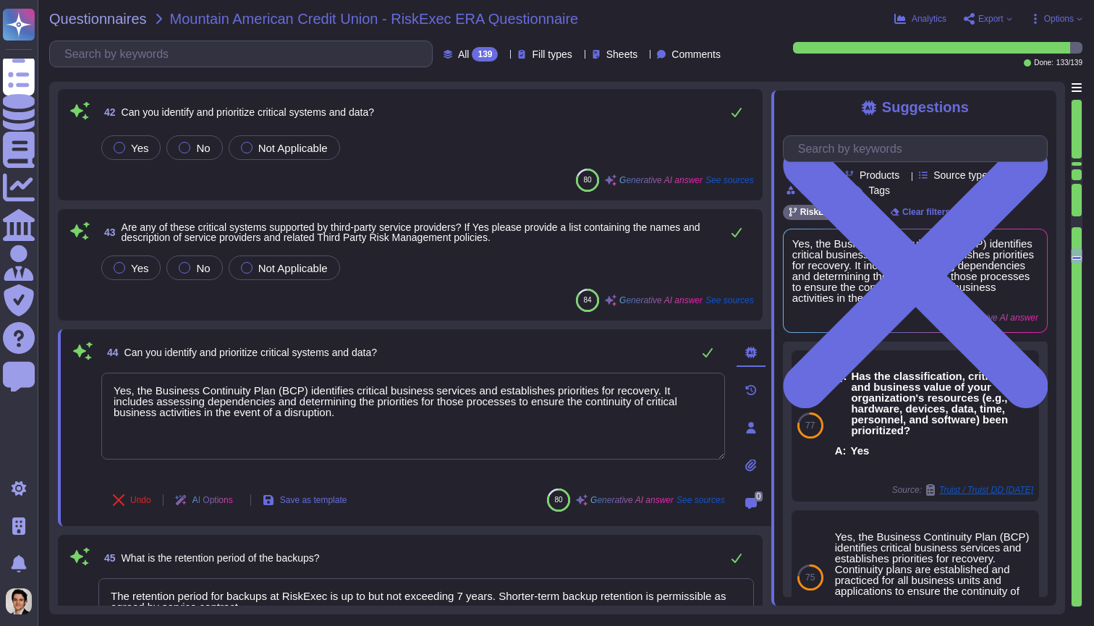
click at [716, 330] on div "44 Can you identify and prioritize critical systems and data? Yes, the Business…" at bounding box center [414, 427] width 713 height 197
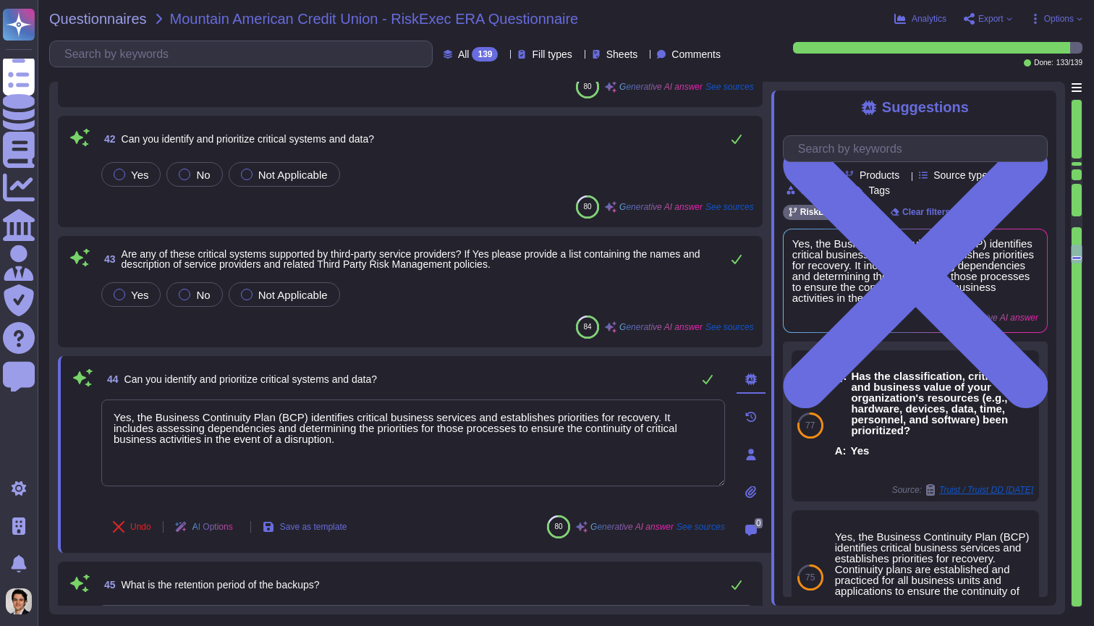
scroll to position [4615, 0]
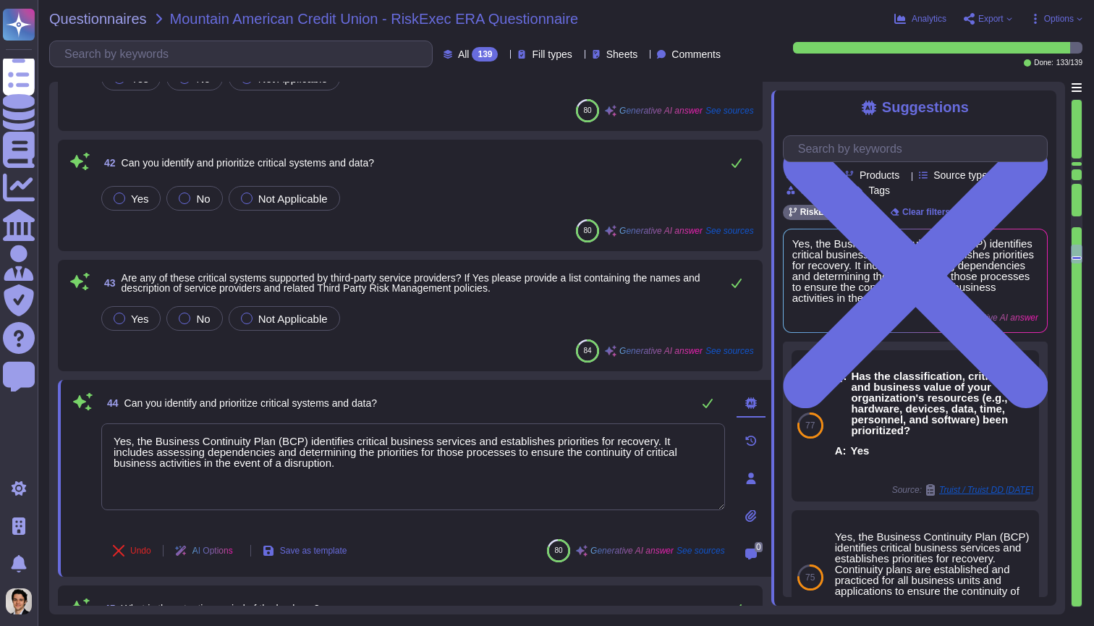
click at [527, 301] on div "43 Are any of these critical systems supported by third-party service providers…" at bounding box center [410, 315] width 687 height 94
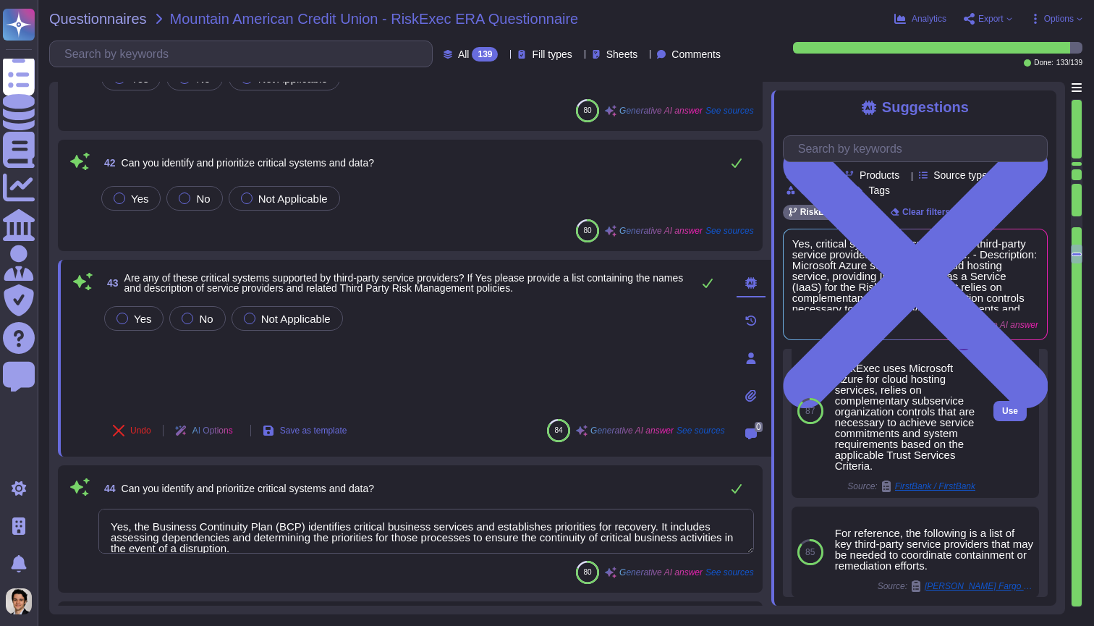
scroll to position [35, 0]
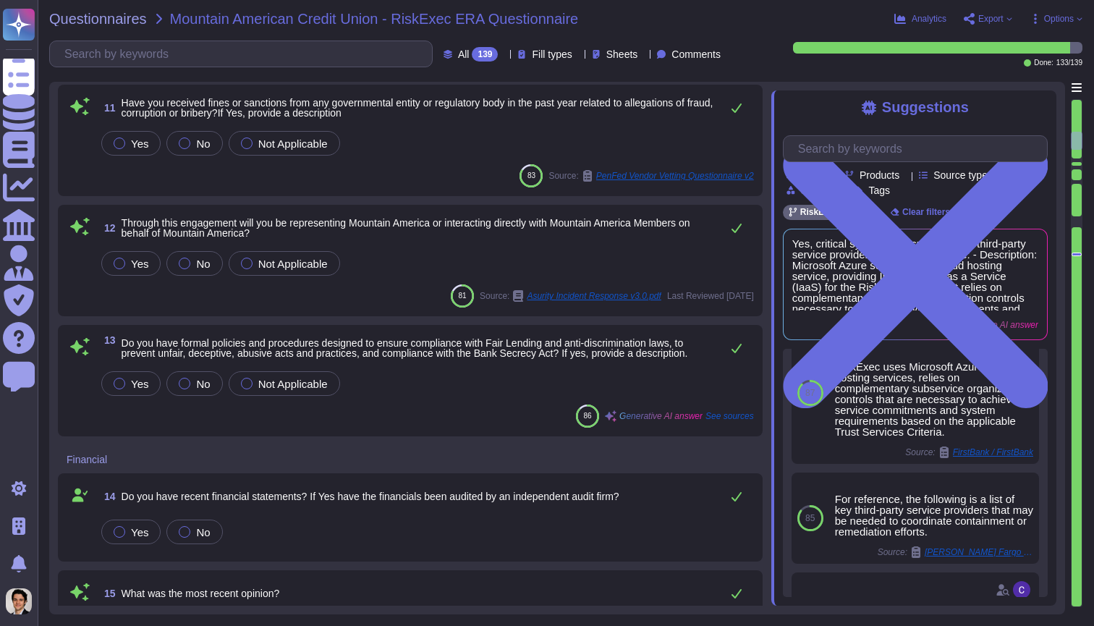
type textarea "The most recent opinion is that all of the controls that could directly impact …"
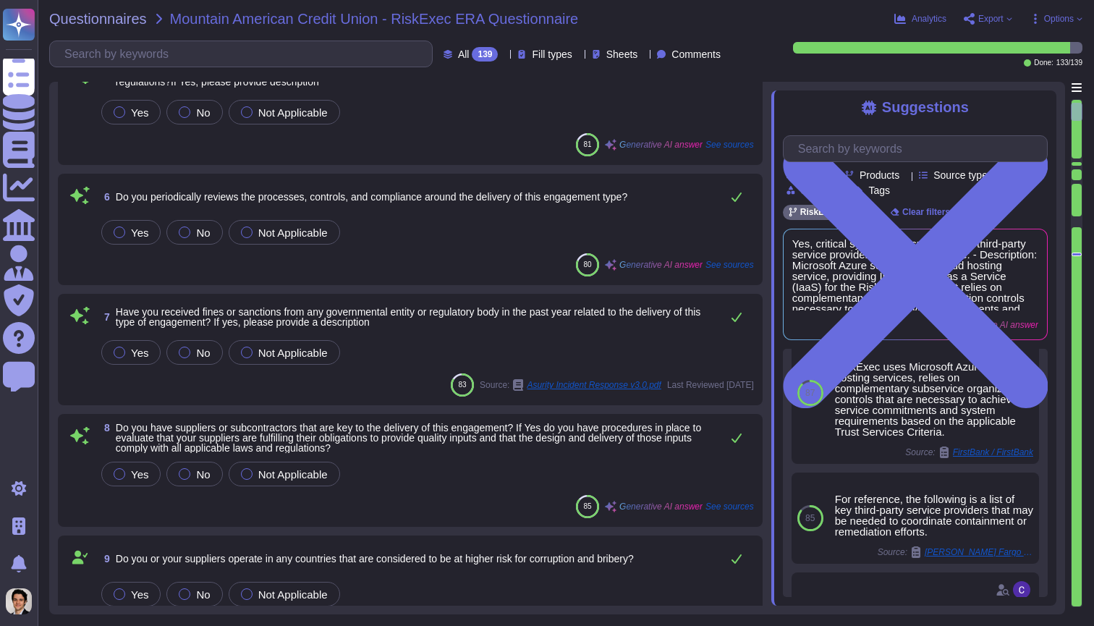
scroll to position [165, 0]
type textarea "RiskExec has 10 employees. Asurity has approximately 150 employees."
type textarea "Yes."
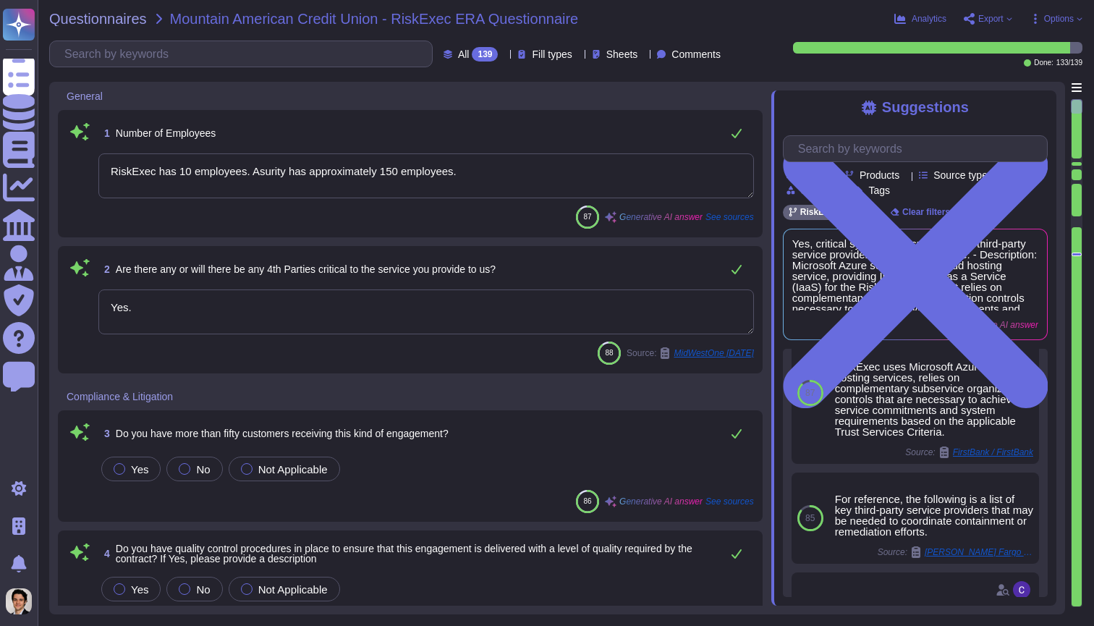
scroll to position [0, 0]
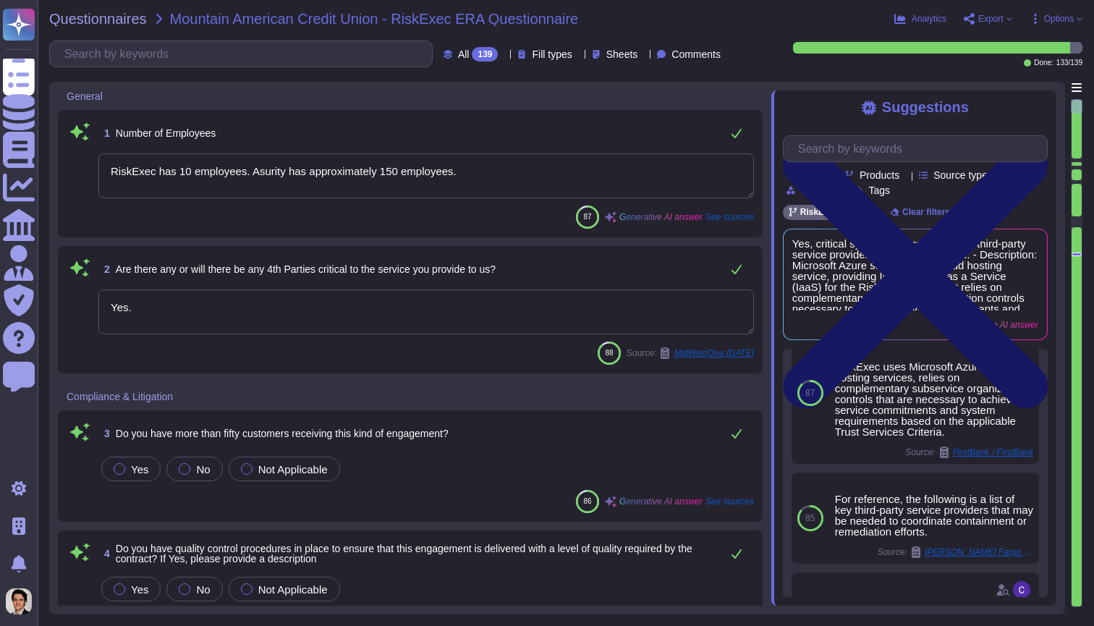
click at [1034, 105] on icon at bounding box center [915, 275] width 265 height 353
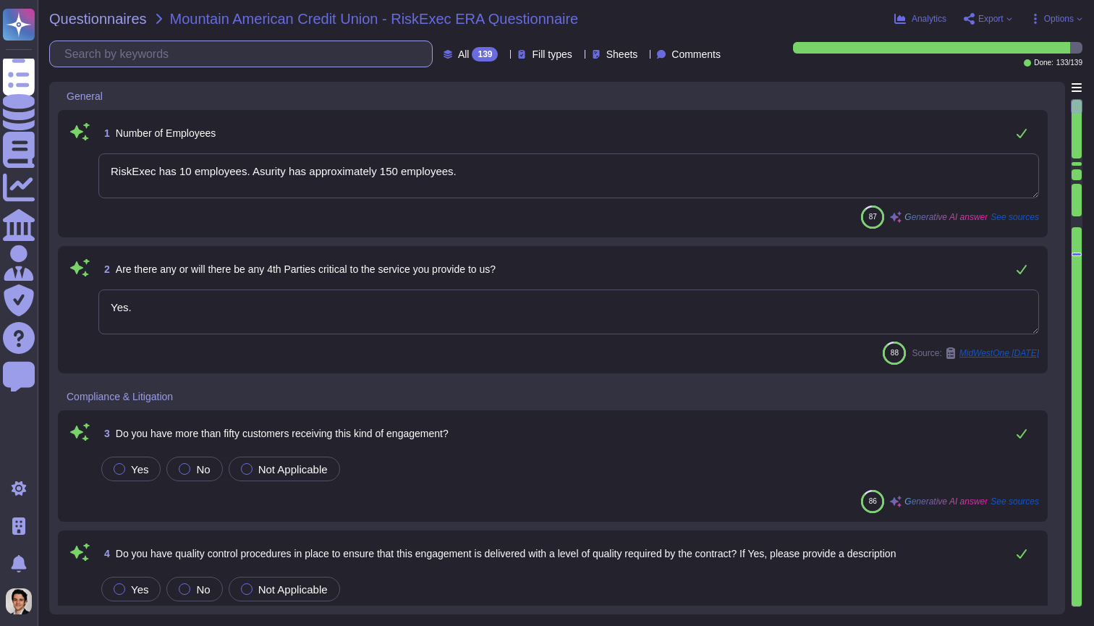
click at [261, 51] on input "text" at bounding box center [244, 53] width 375 height 25
click at [300, 186] on textarea "RiskExec has 10 employees. Asurity has approximately 150 employees." at bounding box center [568, 175] width 941 height 45
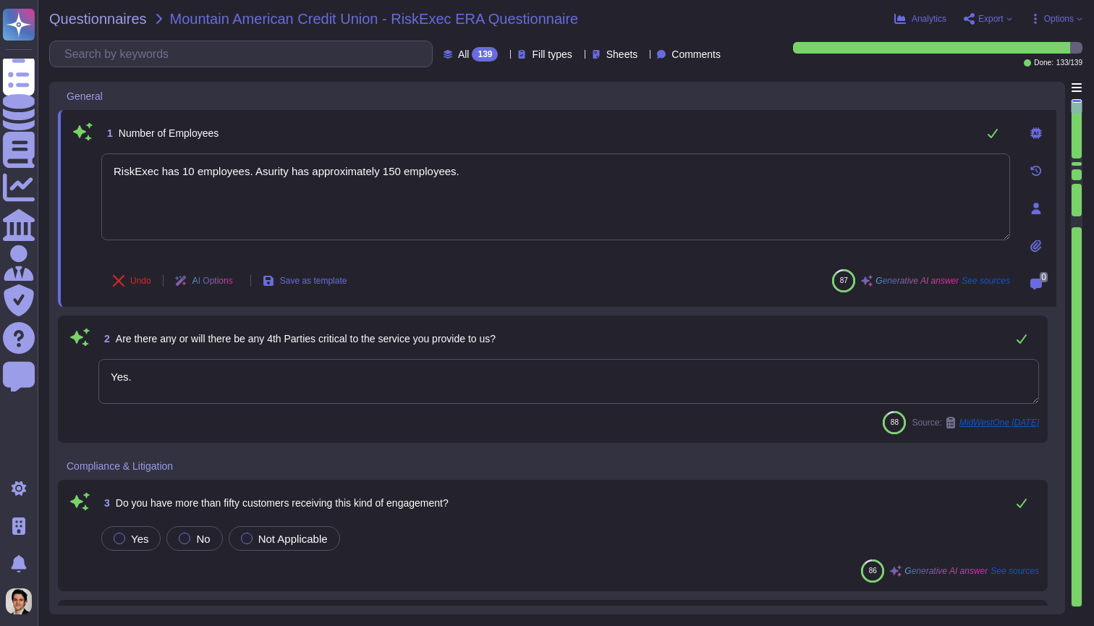
click at [921, 150] on div "1 Number of Employees RiskExec has 10 employees. Asurity has approximately 150 …" at bounding box center [539, 208] width 941 height 179
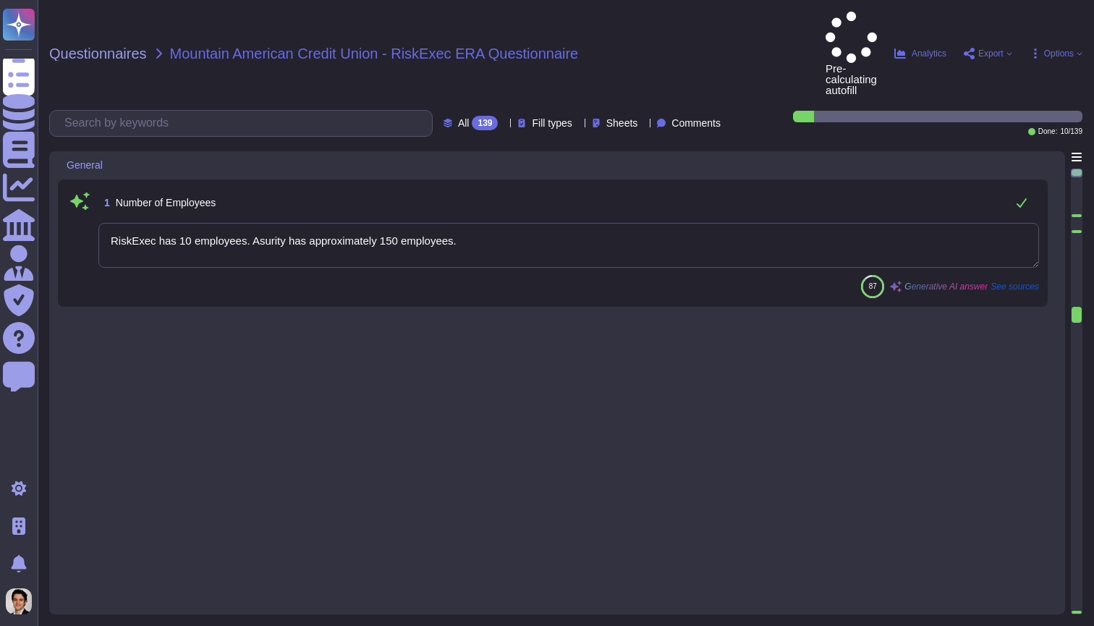
type textarea "RiskExec has 10 employees. Asurity has approximately 150 employees."
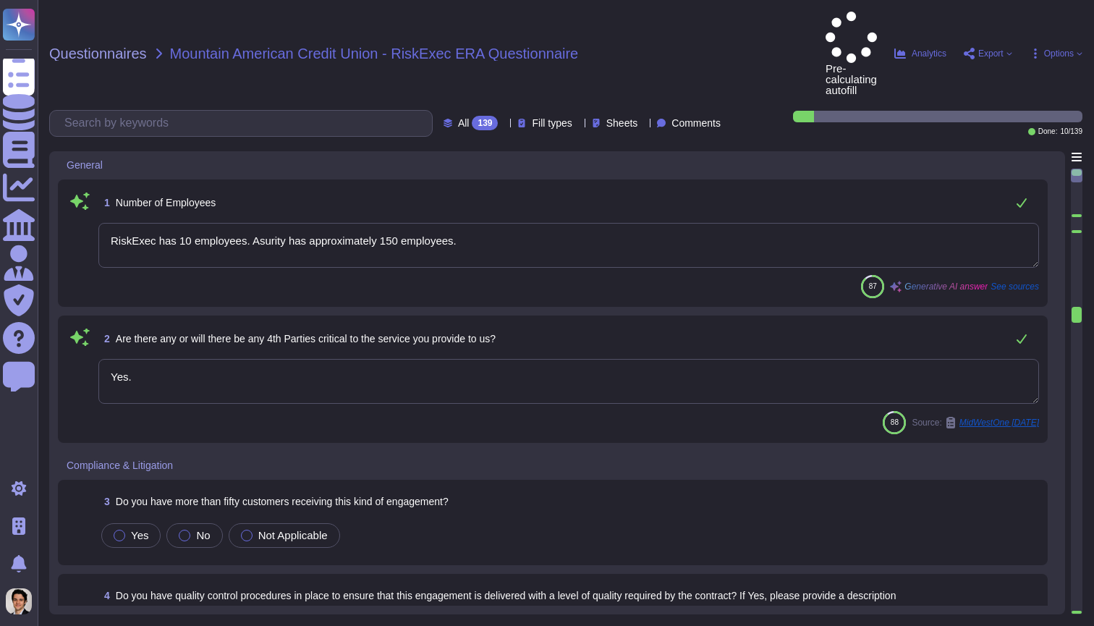
type textarea "Yes."
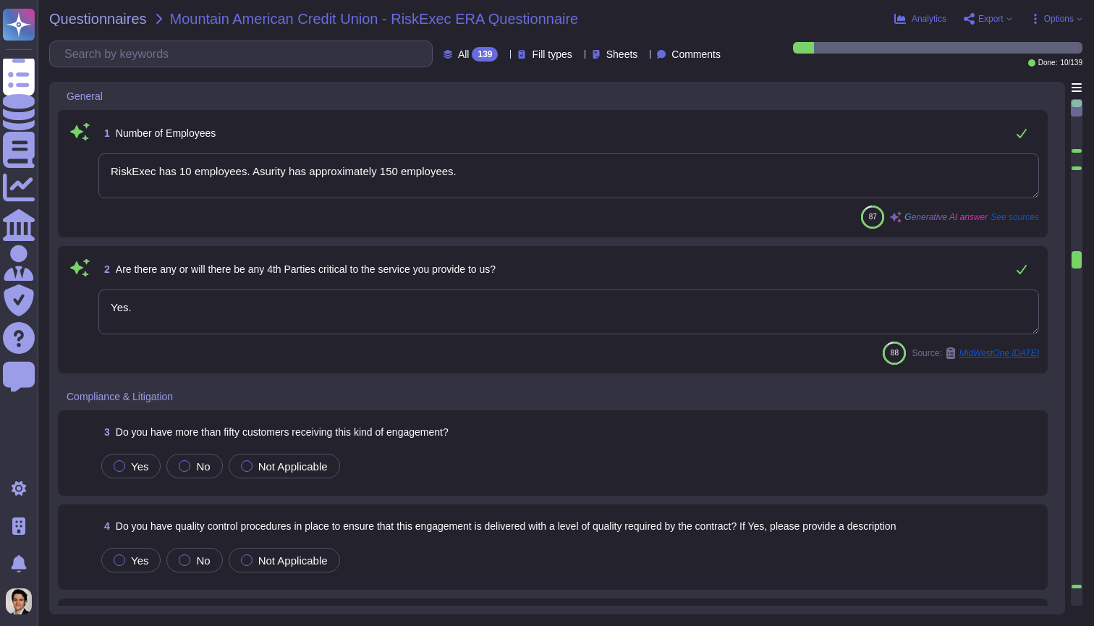
click at [997, 16] on span "Export" at bounding box center [990, 18] width 25 height 9
click at [887, 27] on div "Questionnaires Mountain American Credit Union - RiskExec ERA Questionnaire Anal…" at bounding box center [566, 313] width 1056 height 626
click at [1035, 15] on icon at bounding box center [1036, 19] width 12 height 12
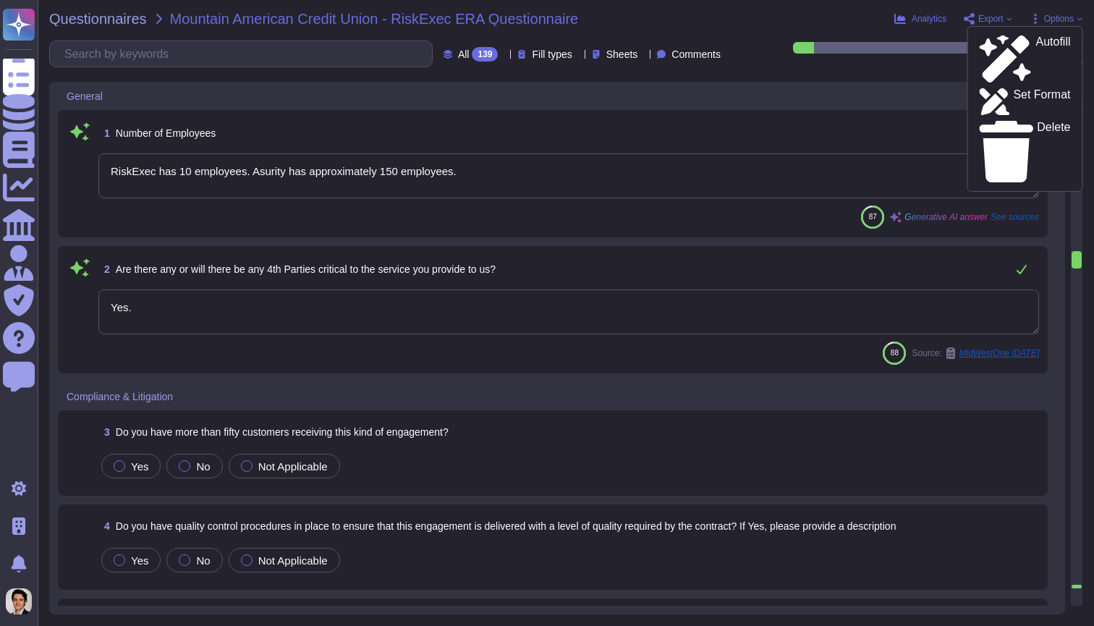
click at [734, 27] on div "Questionnaires Mountain American Credit Union - RiskExec ERA Questionnaire Anal…" at bounding box center [566, 313] width 1056 height 626
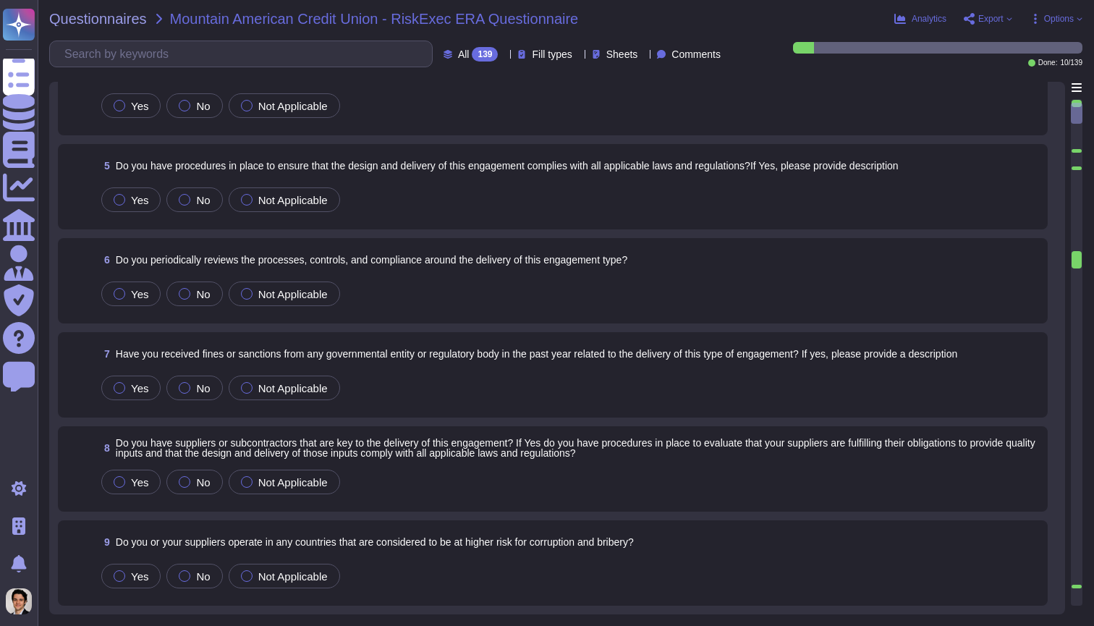
type textarea "RiskExec has 10 employees. Asurity has approximately 150 employees."
type textarea "Yes."
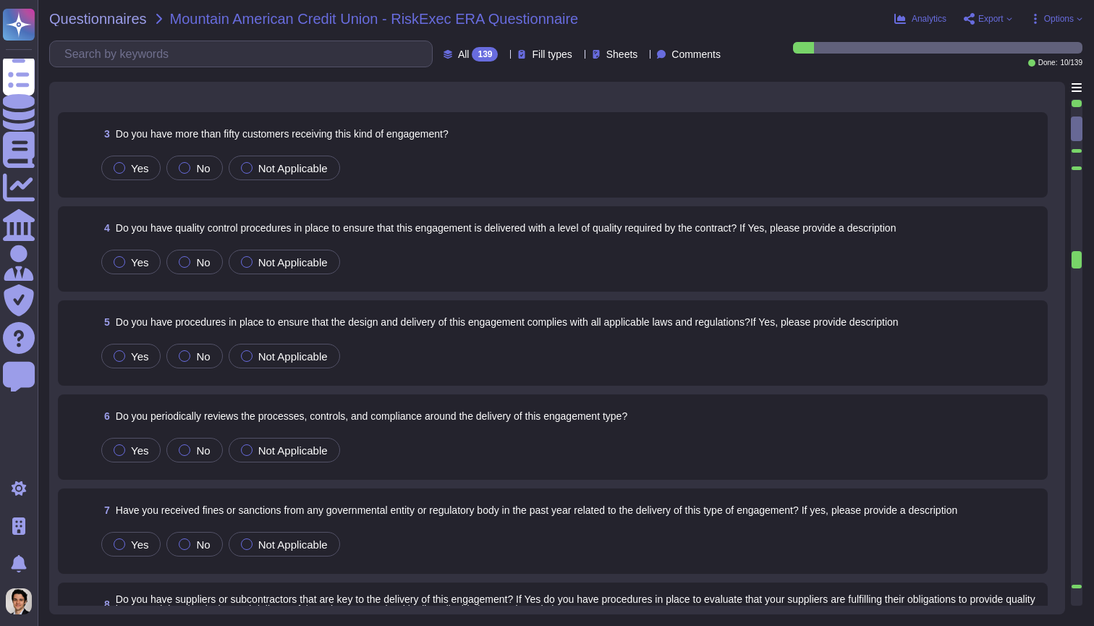
type textarea "The most recent opinion is that all of the controls that could directly impact …"
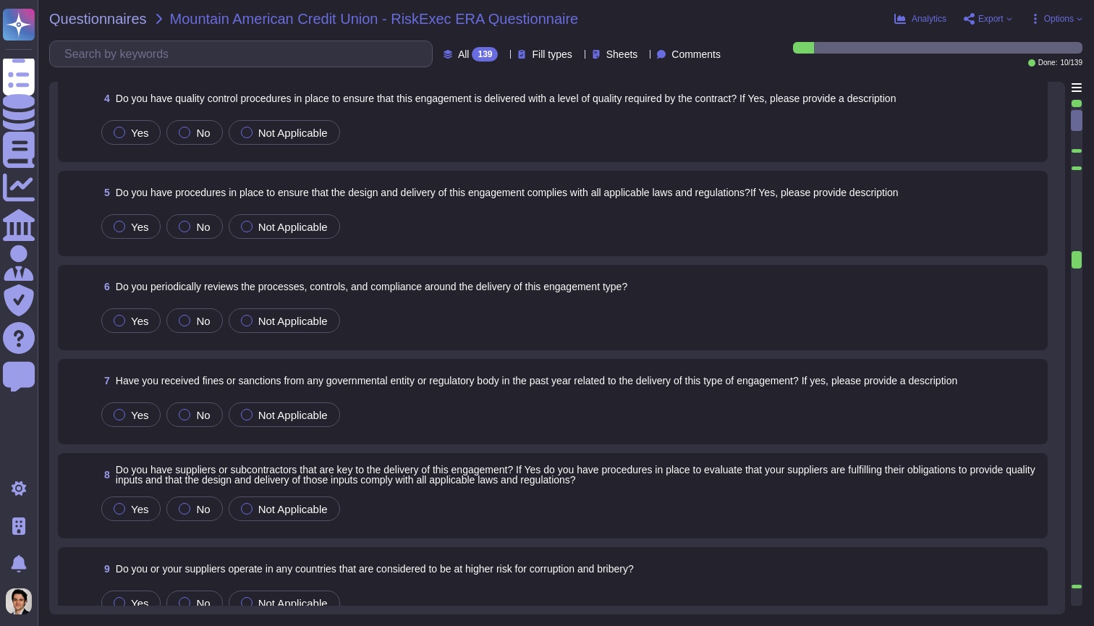
scroll to position [402, 0]
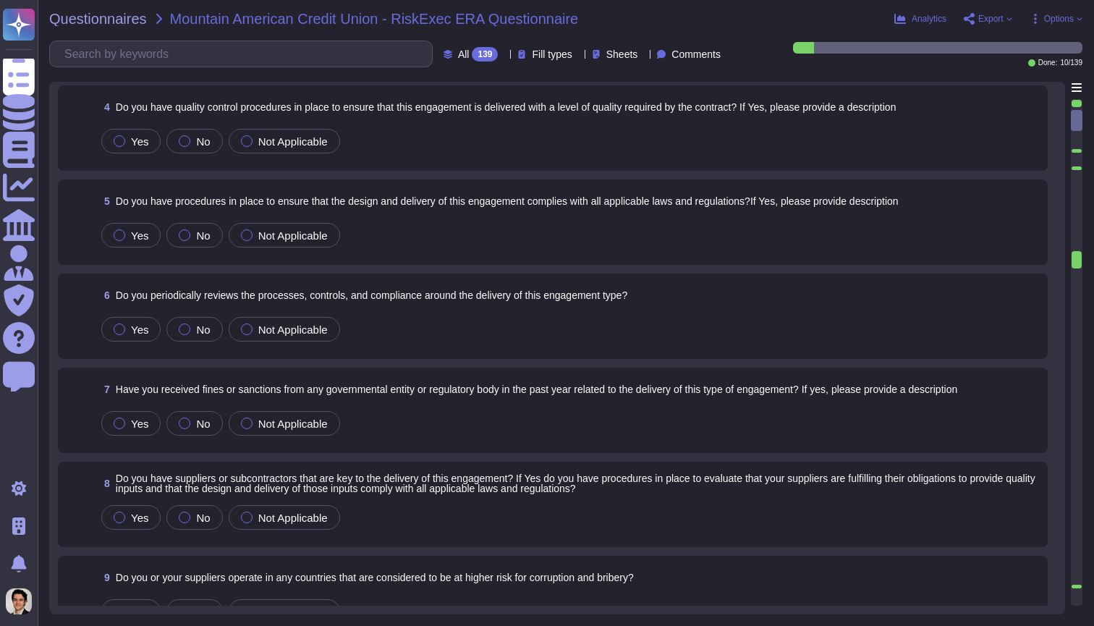
click at [1000, 23] on span "Export" at bounding box center [990, 18] width 25 height 9
click at [1061, 18] on span "Options" at bounding box center [1059, 18] width 30 height 9
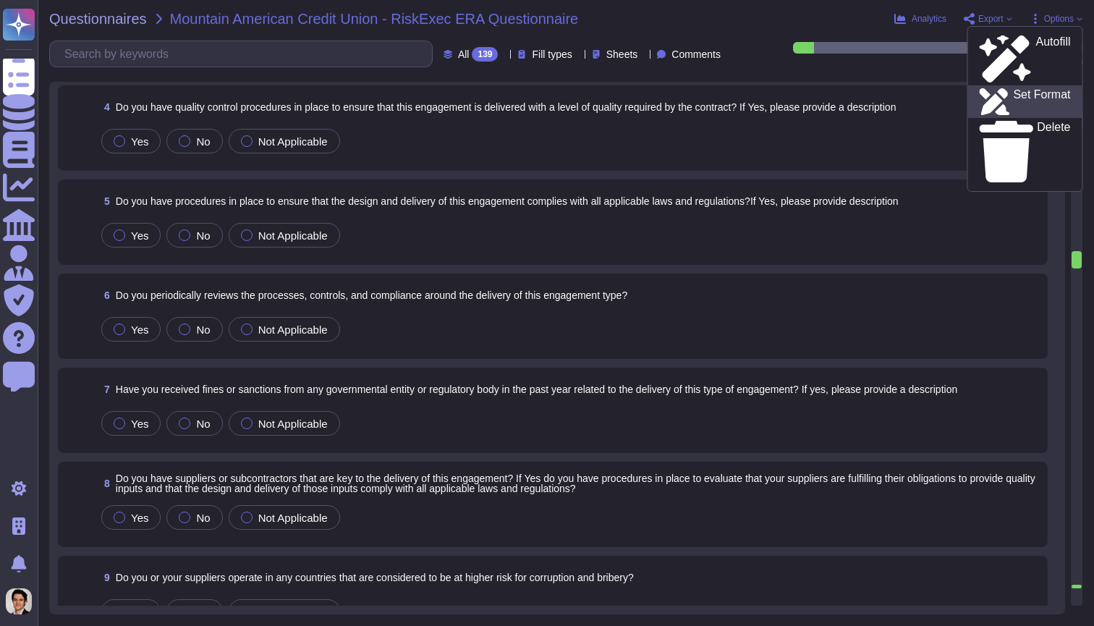
click at [1015, 89] on p "Set Format" at bounding box center [1041, 102] width 57 height 26
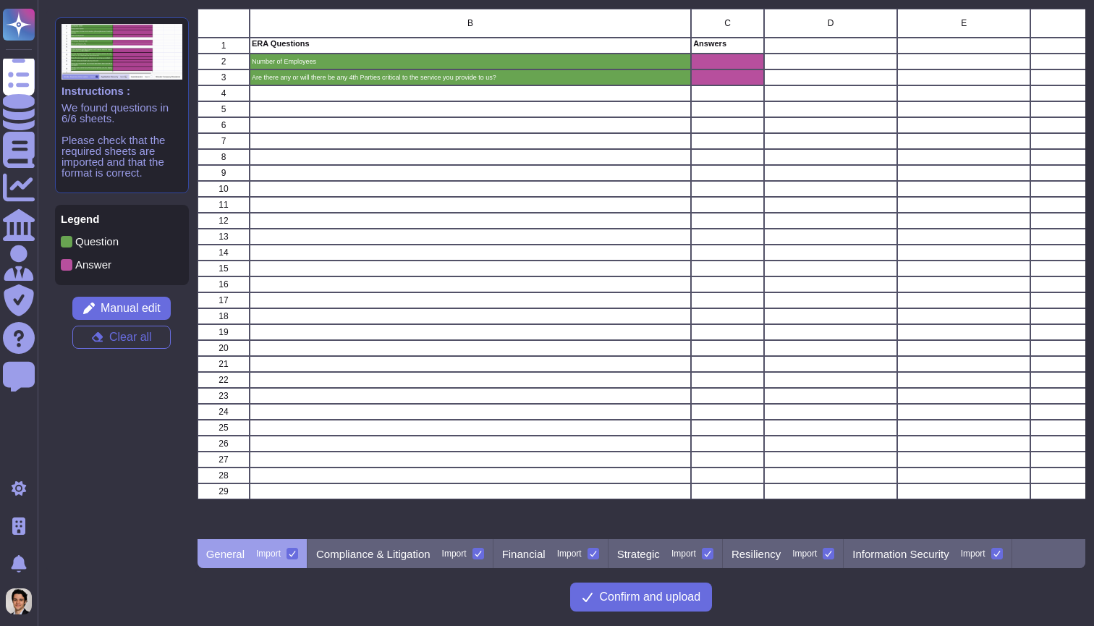
scroll to position [530, 888]
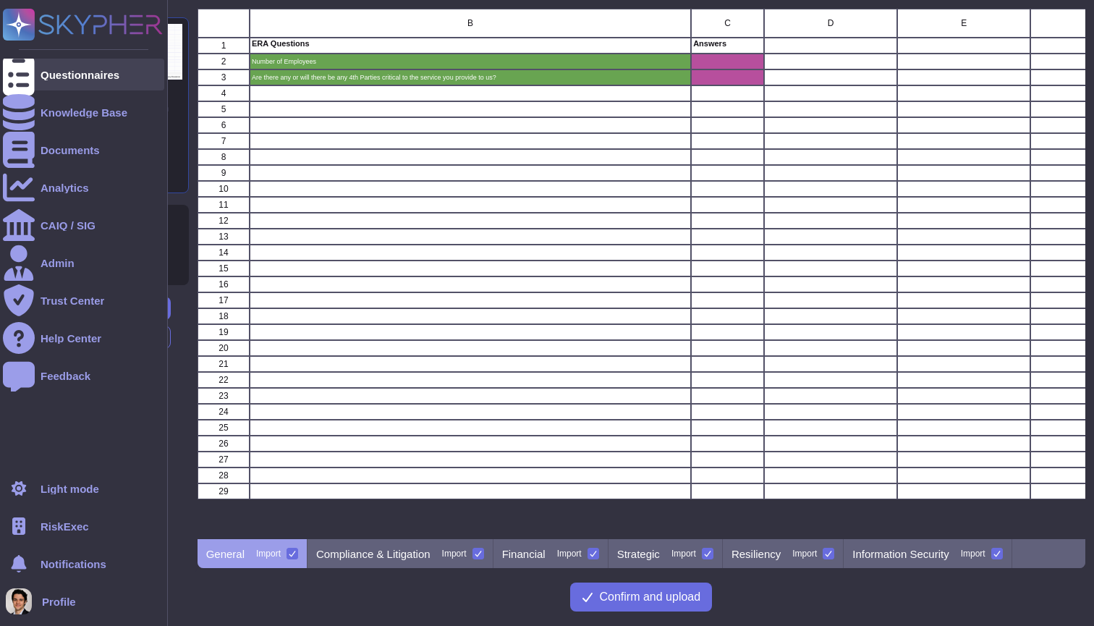
click at [22, 66] on div at bounding box center [19, 75] width 32 height 32
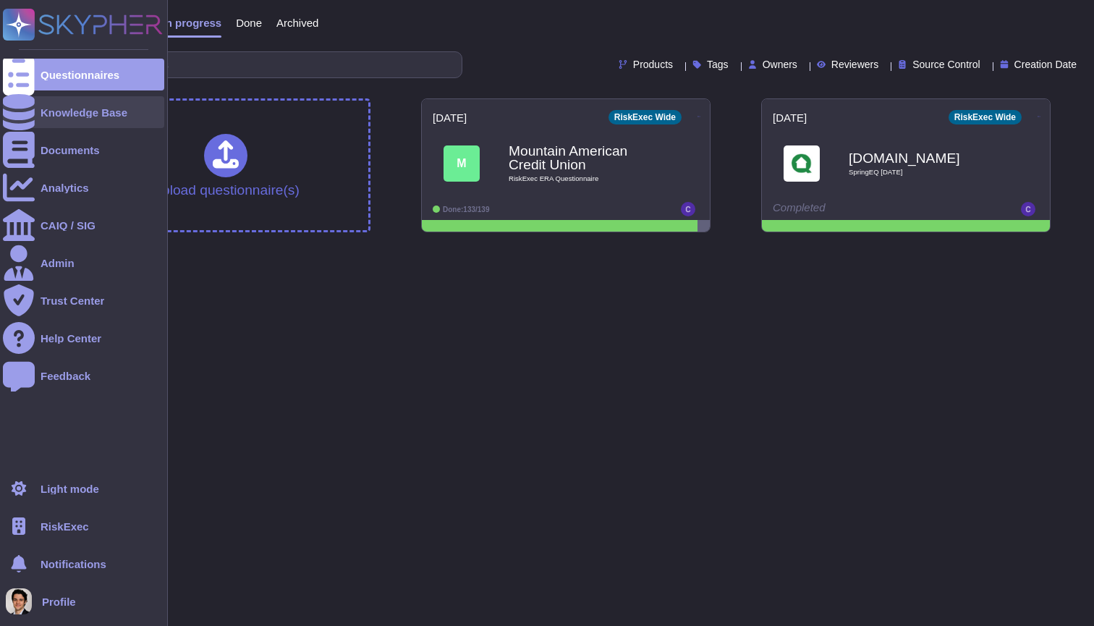
click at [44, 101] on div "Knowledge Base" at bounding box center [83, 112] width 161 height 32
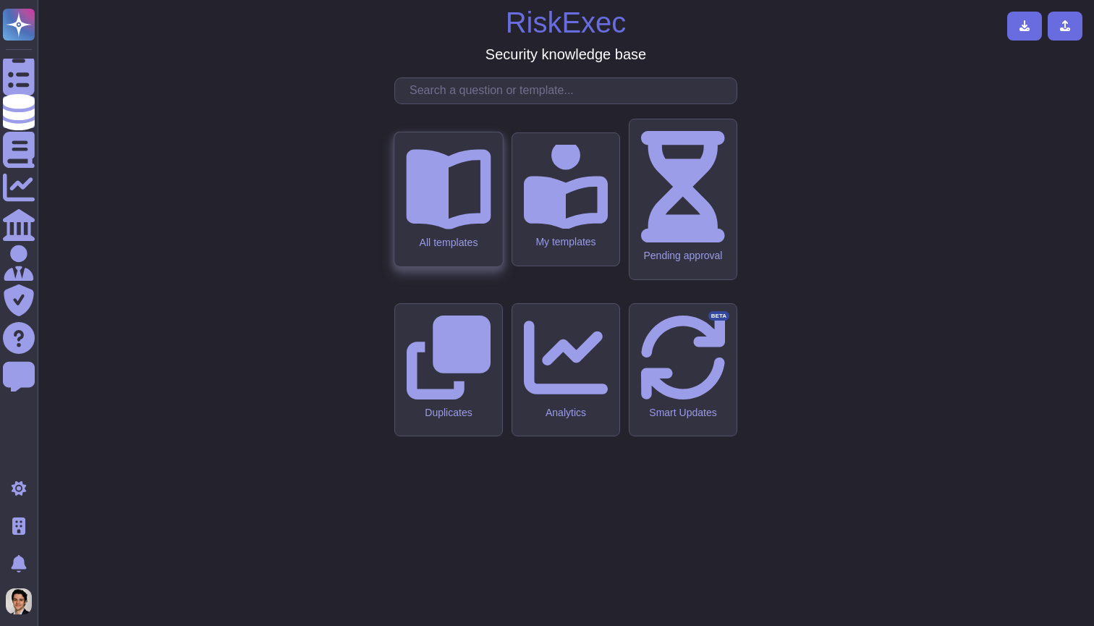
click at [417, 263] on div "All templates" at bounding box center [448, 199] width 108 height 134
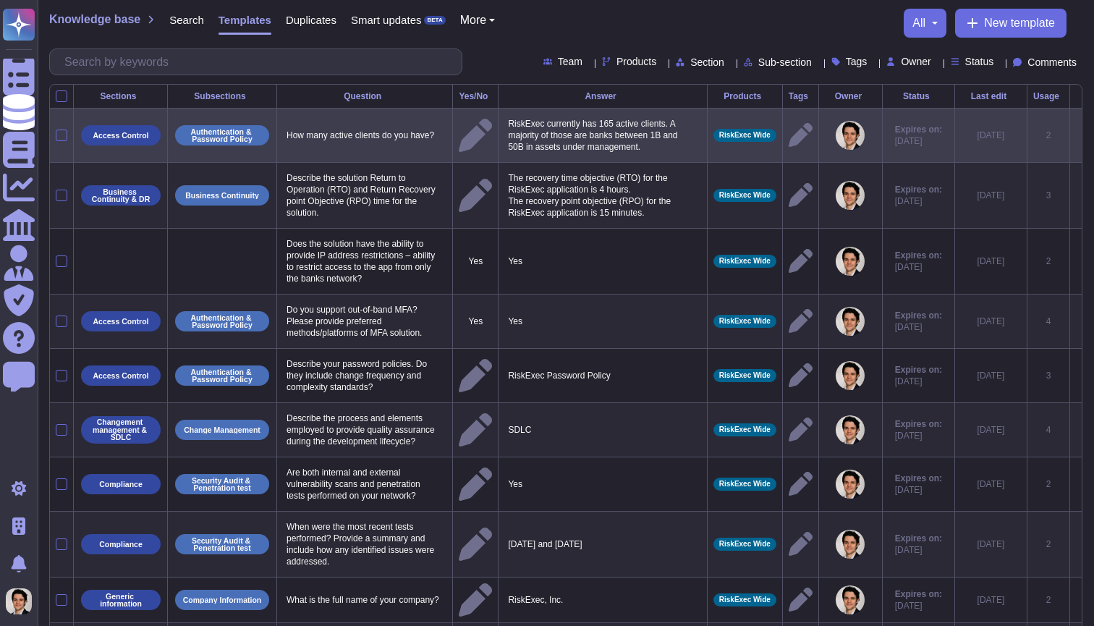
click at [417, 151] on td "How many active clients do you have?" at bounding box center [365, 136] width 176 height 54
click at [439, 143] on p "How many active clients do you have?" at bounding box center [365, 135] width 164 height 19
type textarea "How many active clients do you have?"
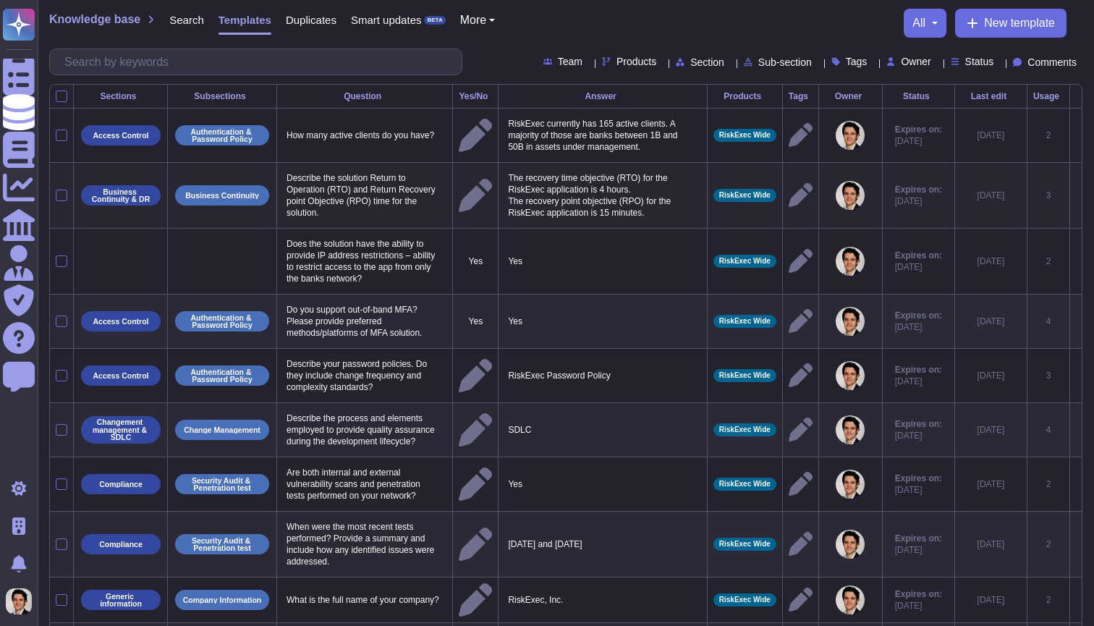
click at [344, 184] on td "Describe the solution Return to Operation (RTO) and Return Recovery point Objec…" at bounding box center [365, 196] width 176 height 66
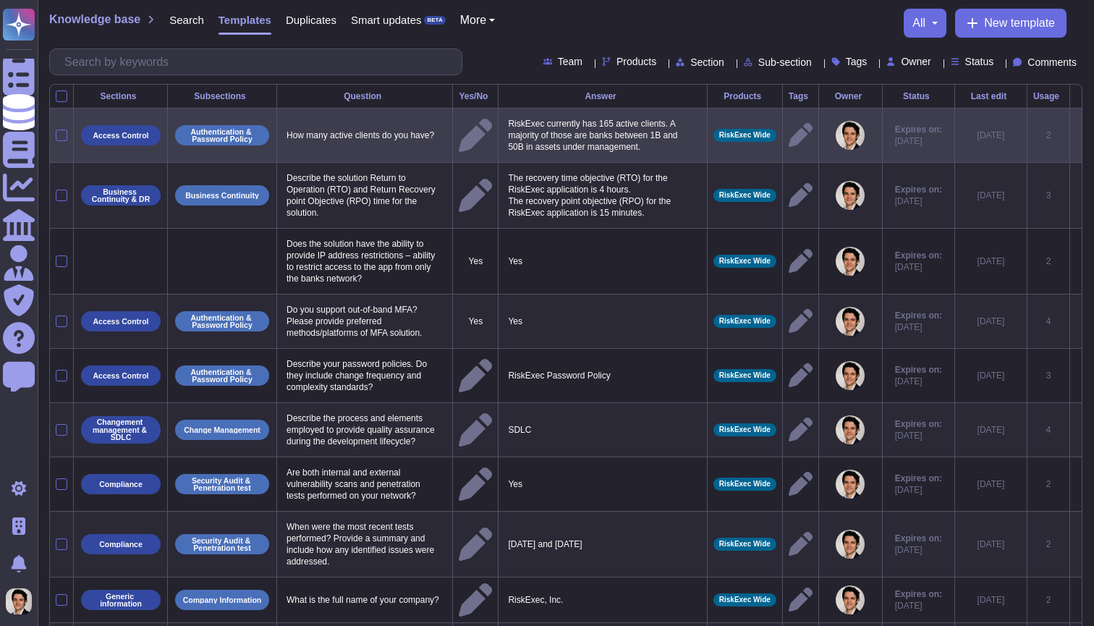
click at [344, 156] on td "How many active clients do you have?" at bounding box center [365, 136] width 176 height 54
click at [341, 143] on p "How many active clients do you have?" at bounding box center [365, 135] width 164 height 19
type textarea "How many active clients do you have?"
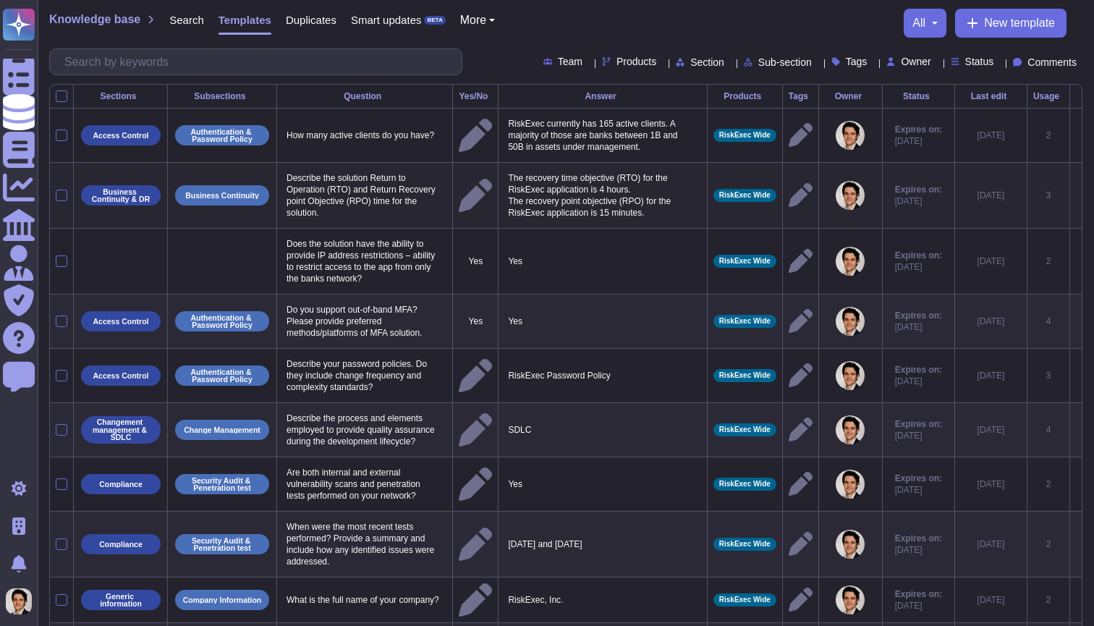
click at [178, 175] on td "Business Continuity" at bounding box center [222, 196] width 109 height 66
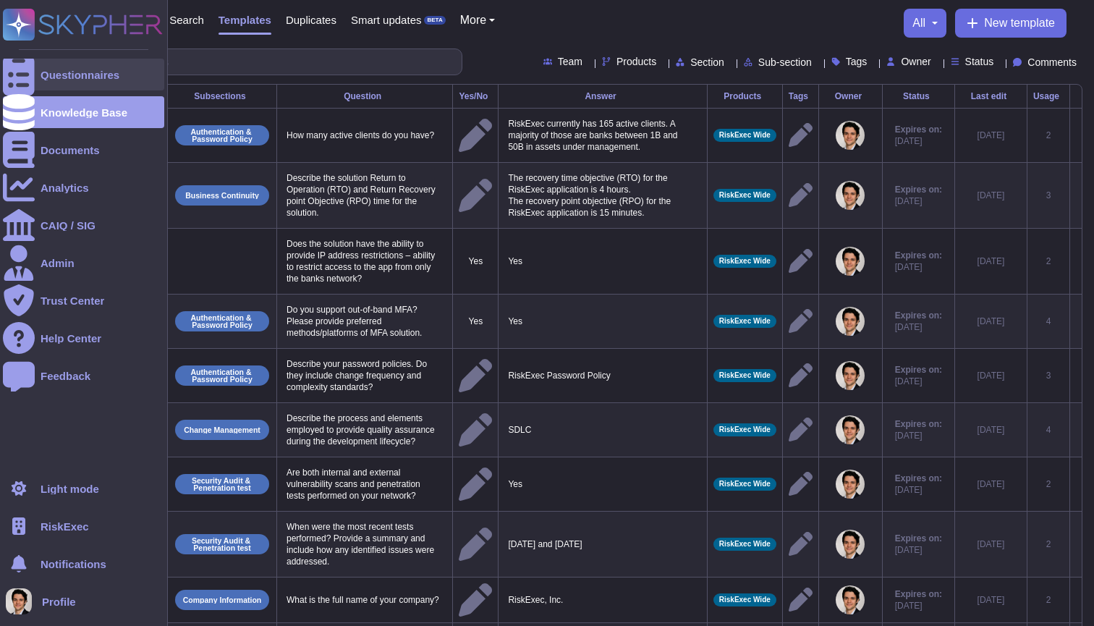
click at [14, 73] on icon at bounding box center [19, 75] width 32 height 43
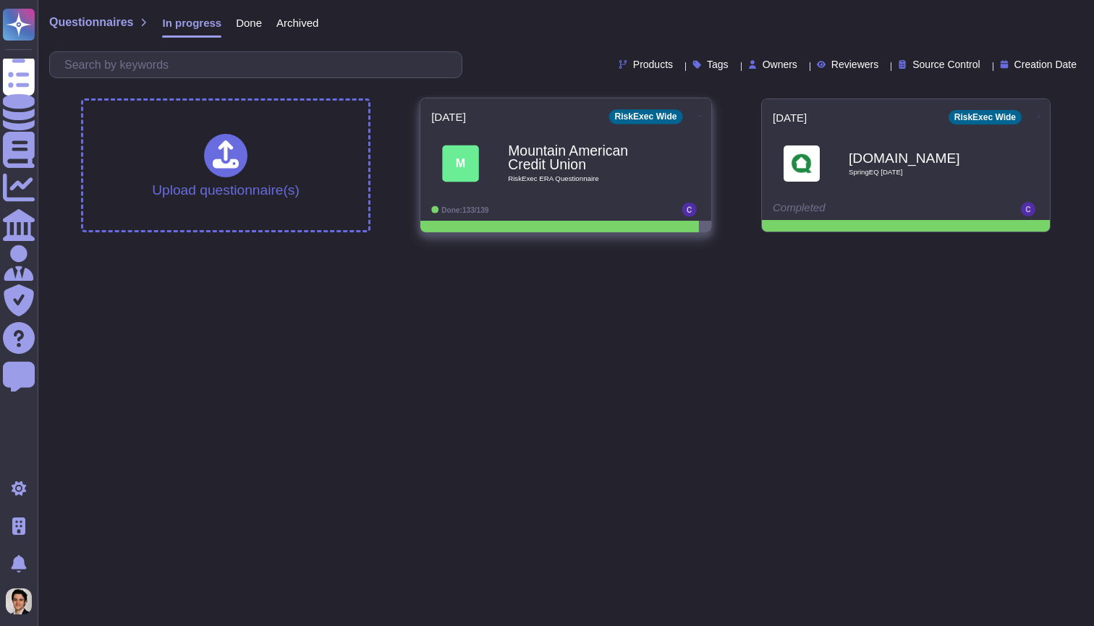
click at [666, 173] on span "M Mountain American Credit Union RiskExec ERA Questionnaire" at bounding box center [565, 163] width 269 height 59
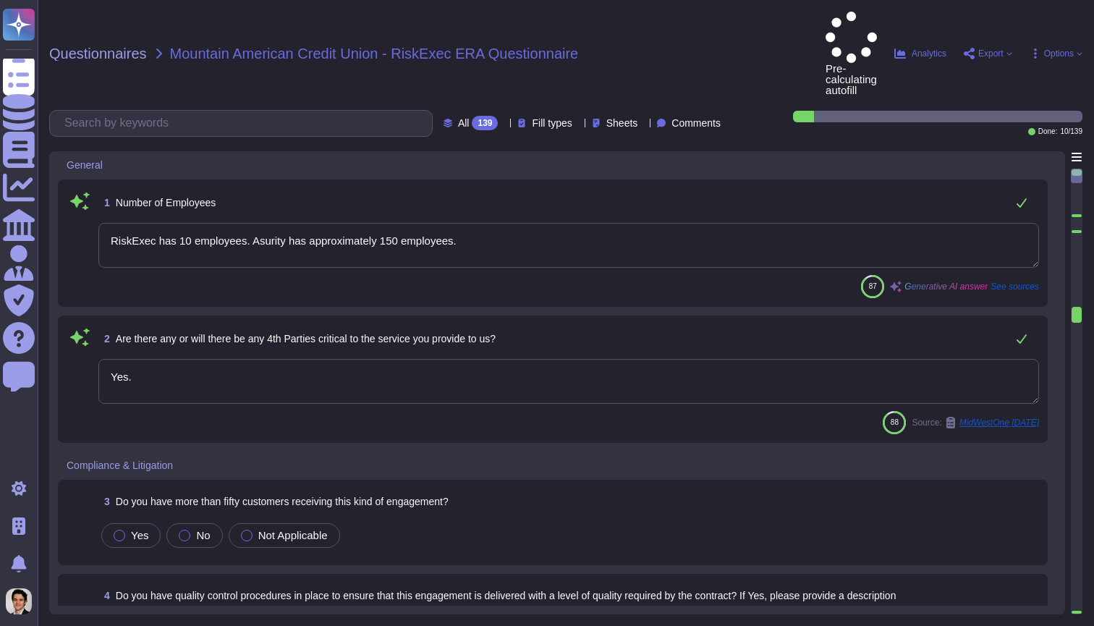
type textarea "RiskExec has 10 employees. Asurity has approximately 150 employees."
type textarea "Yes."
type textarea "RiskExec has 10 employees. Asurity has approximately 150 employees."
type textarea "Yes."
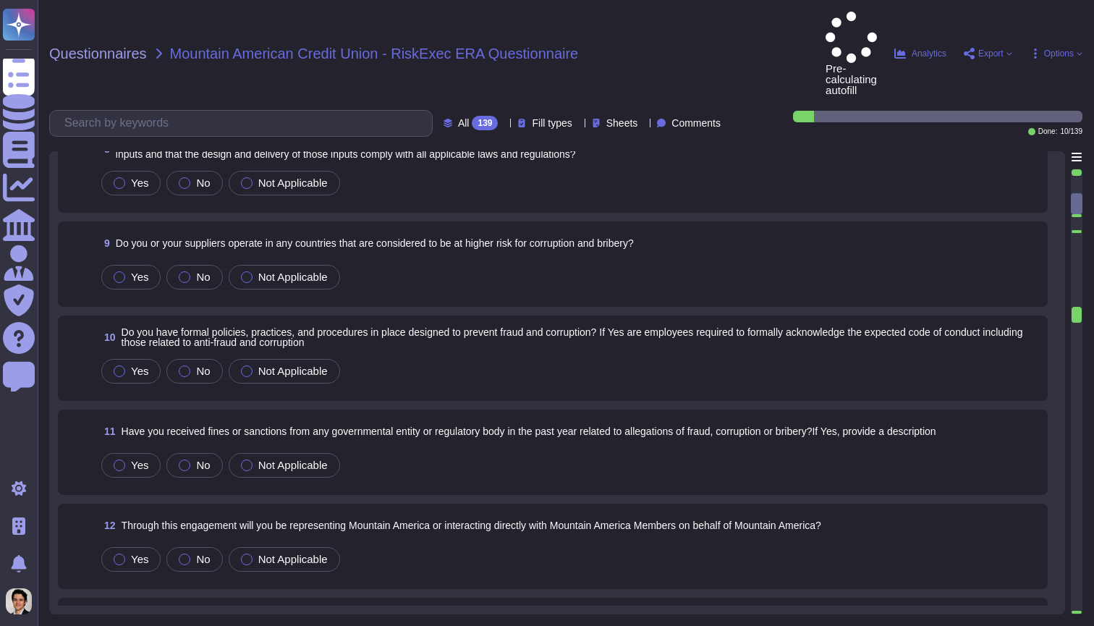
type textarea "The most recent opinion is that all of the controls that could directly impact …"
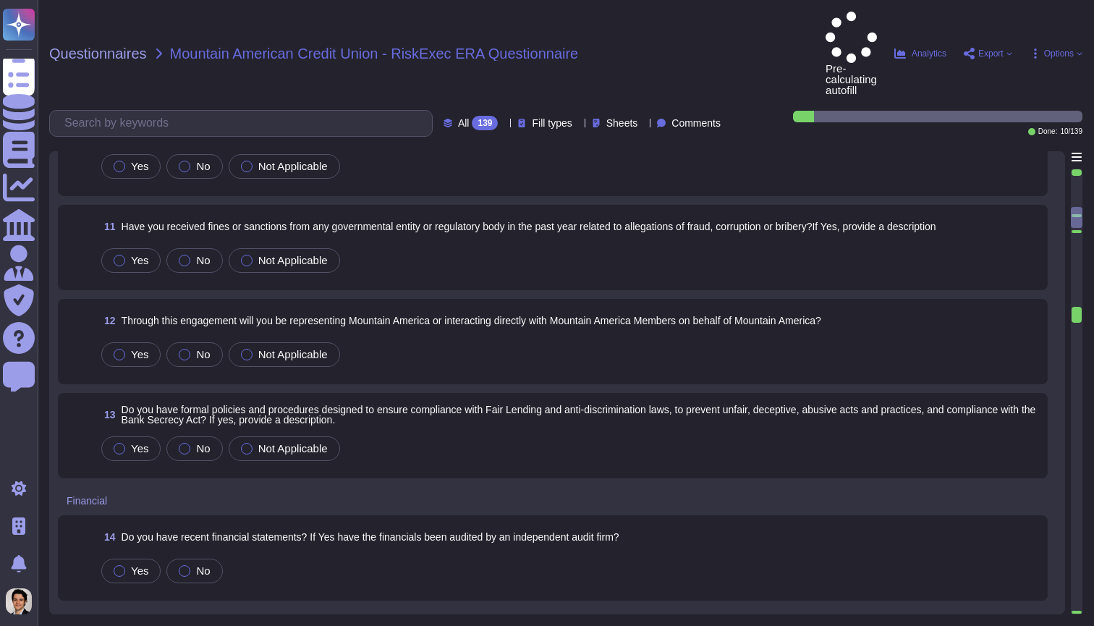
type textarea "Yes, RiskExec has a product innovation roadmap that incorporates user feedback,…"
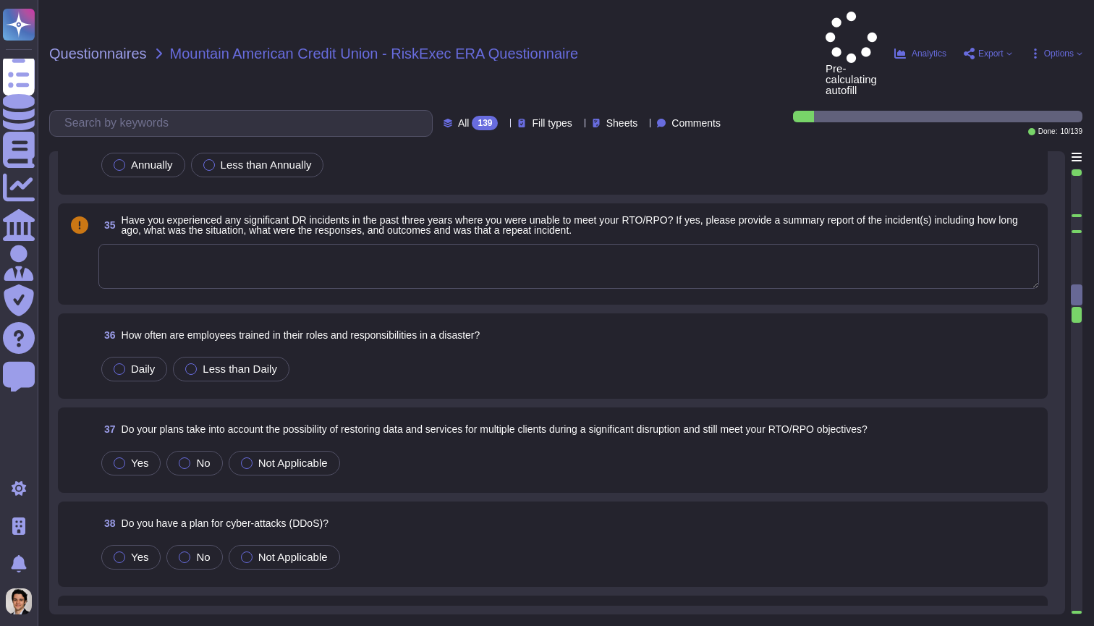
scroll to position [3175, 0]
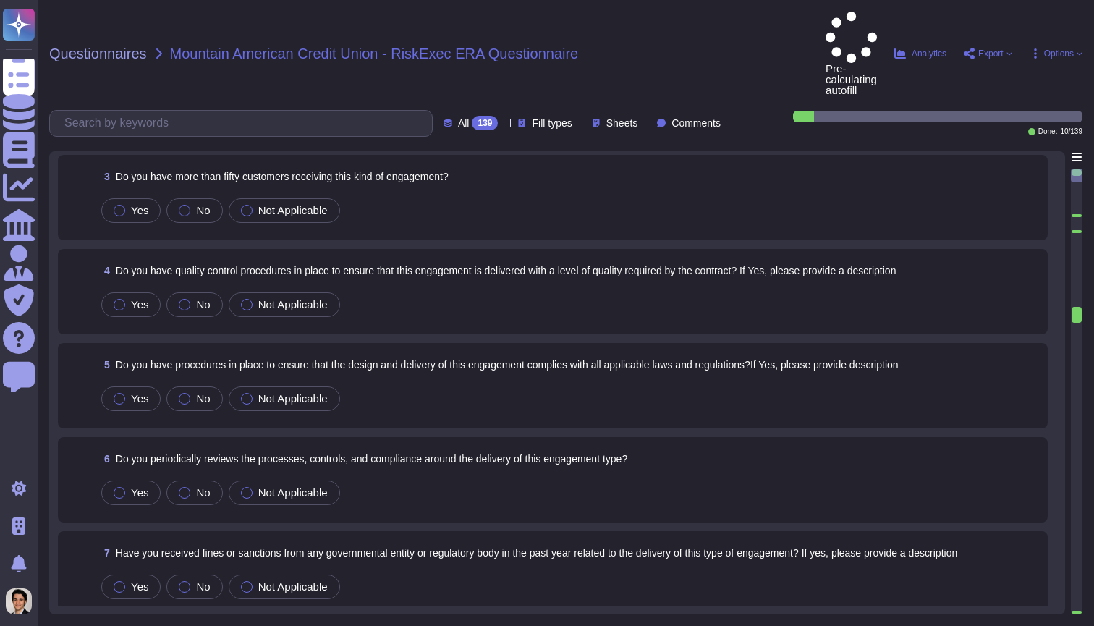
type textarea "RiskExec has 10 employees. Asurity has approximately 150 employees."
type textarea "Yes."
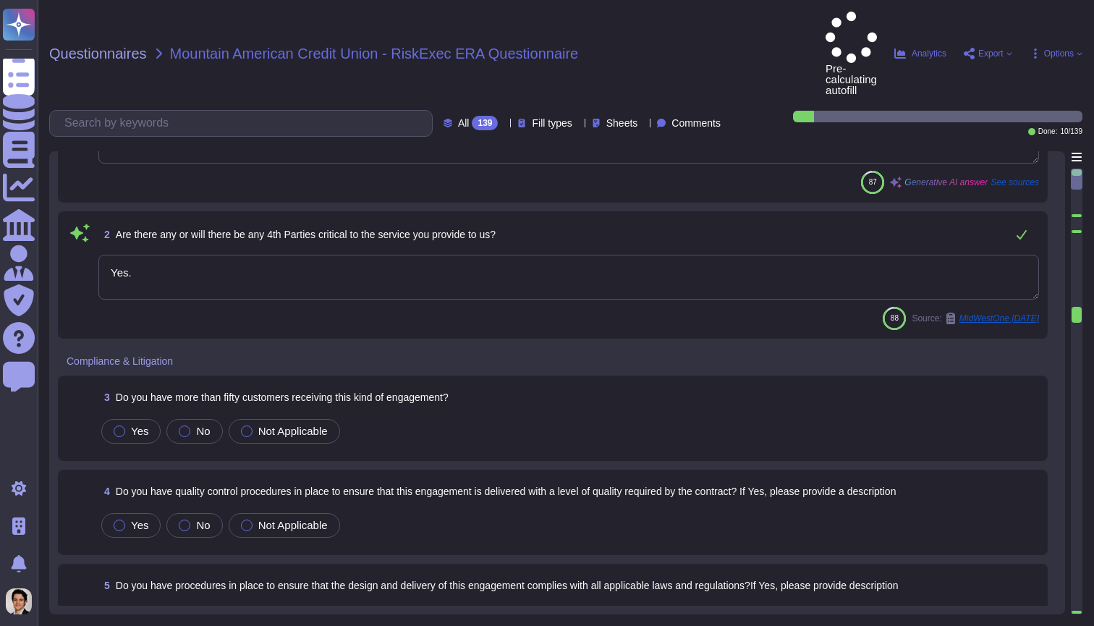
scroll to position [105, 0]
click at [833, 415] on div "Yes No Not Applicable" at bounding box center [568, 430] width 941 height 30
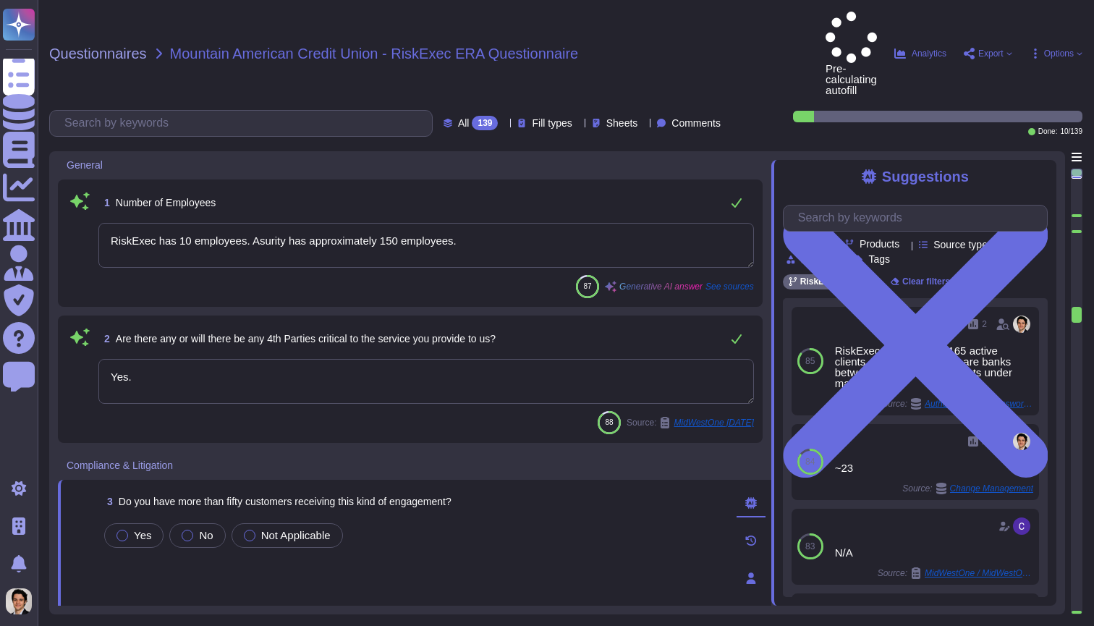
scroll to position [0, 0]
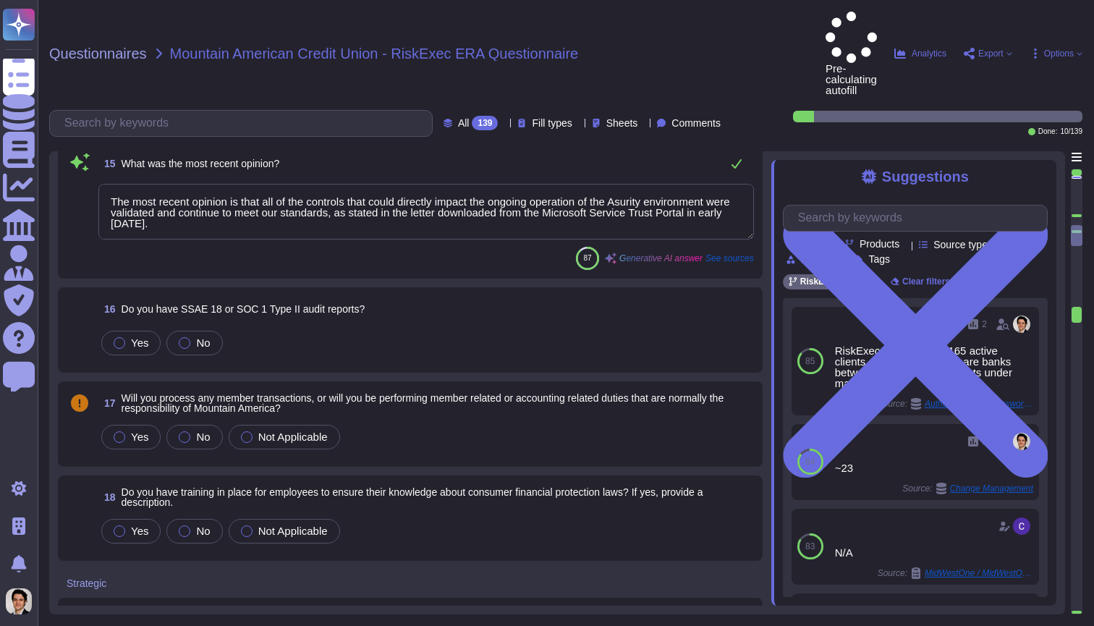
type textarea "The most recent opinion is that all of the controls that could directly impact …"
type textarea "Yes, RiskExec has a product innovation roadmap that incorporates user feedback,…"
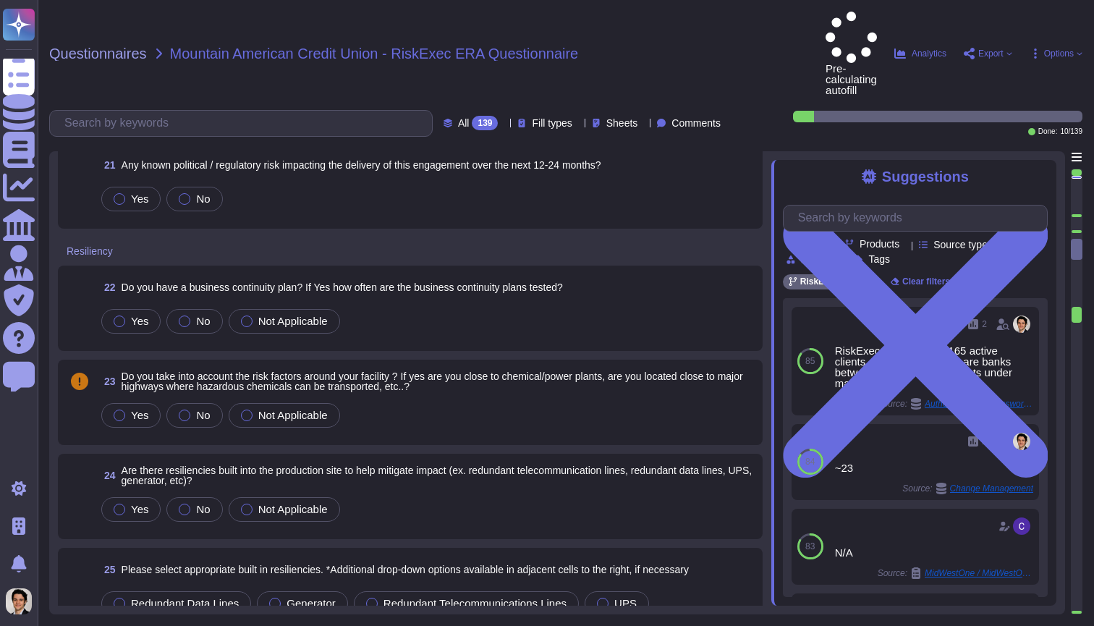
scroll to position [2166, 0]
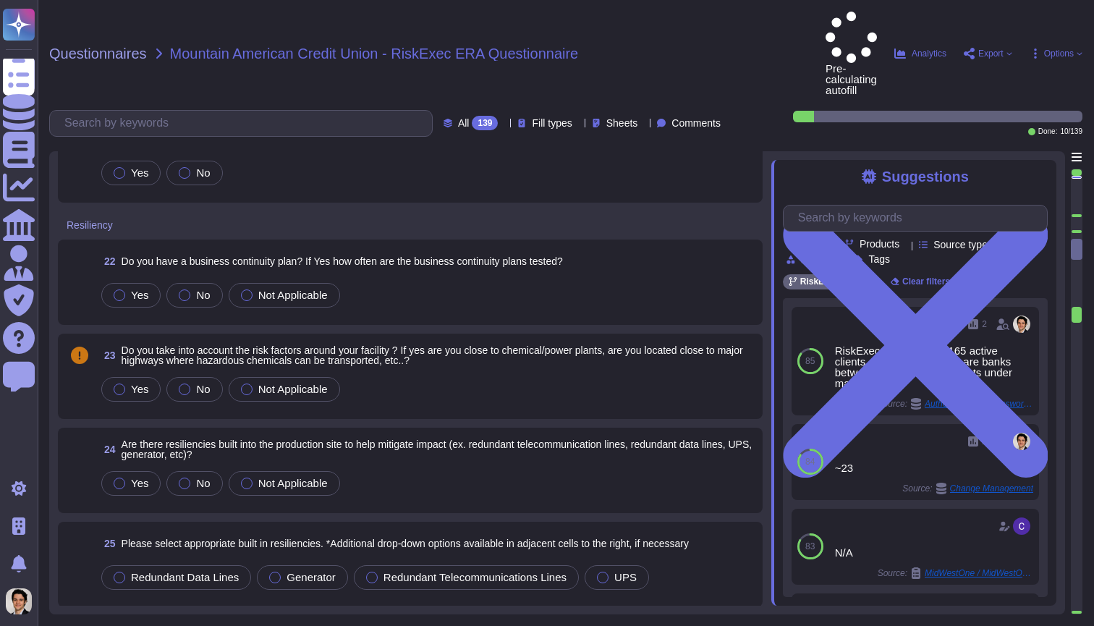
click at [432, 451] on div "24 Are there resiliencies built into the production site to help mitigate impac…" at bounding box center [410, 470] width 687 height 68
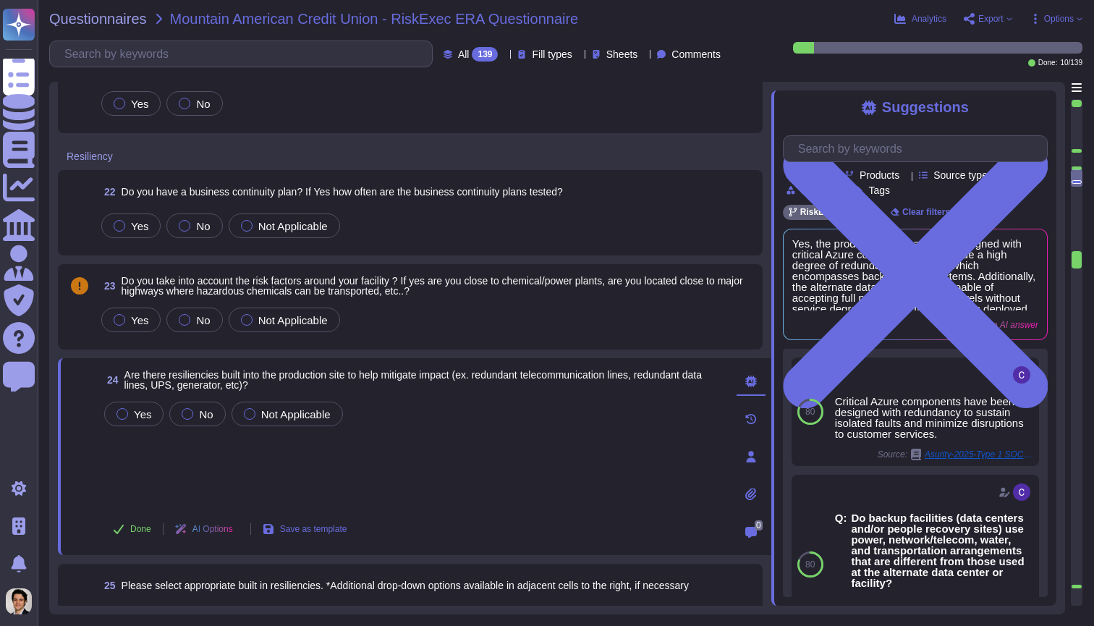
click at [983, 20] on span "Export" at bounding box center [990, 18] width 25 height 9
click at [1044, 22] on span "Options" at bounding box center [1059, 18] width 30 height 9
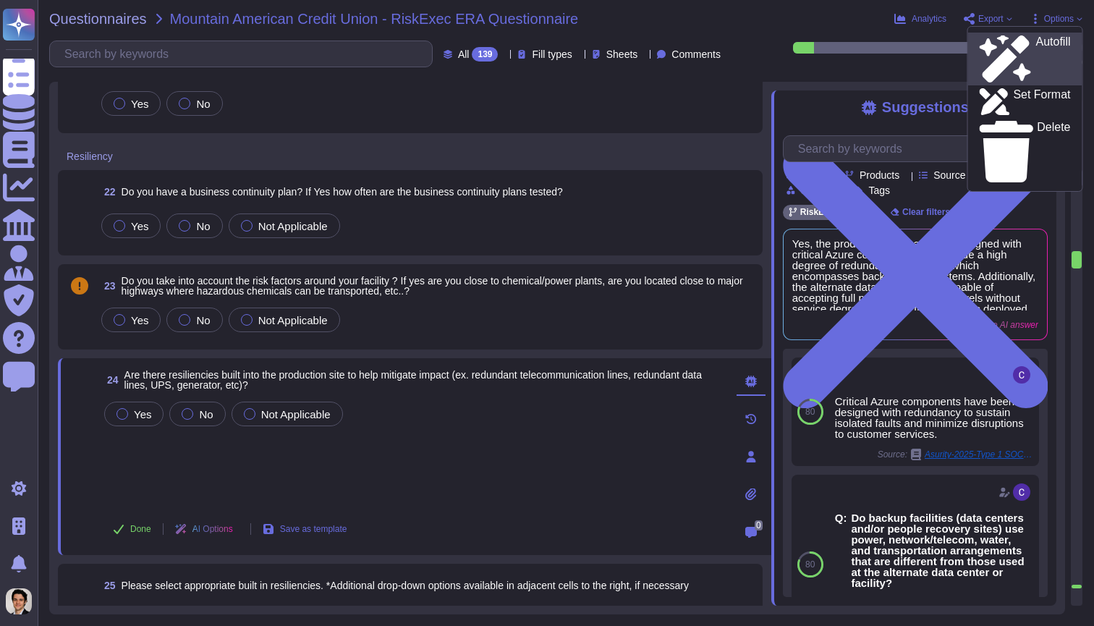
click at [1035, 46] on p "Autofill" at bounding box center [1052, 59] width 35 height 46
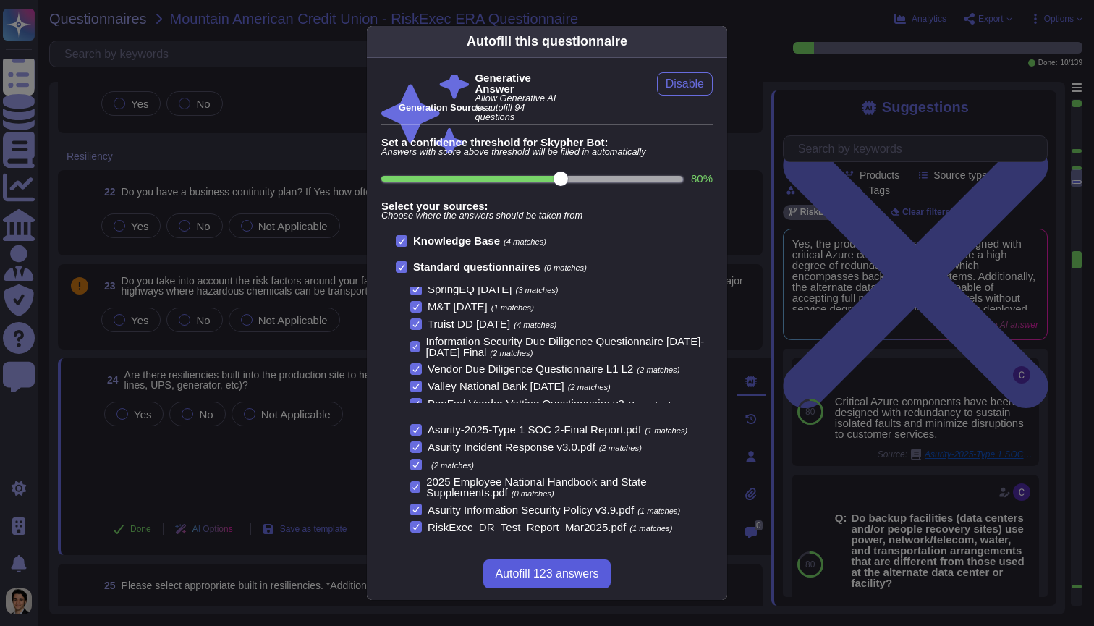
scroll to position [61, 0]
click at [544, 580] on button "Autofill 123 answers" at bounding box center [546, 573] width 127 height 29
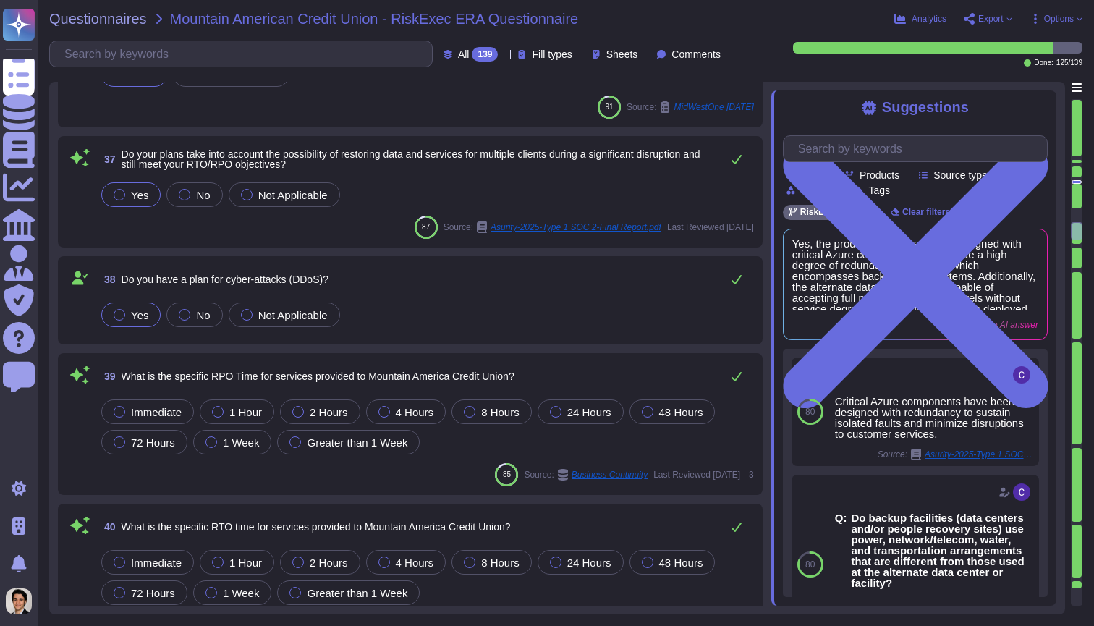
type textarea "Yes, the Business Continuity Plan (BCP) identifies critical business services a…"
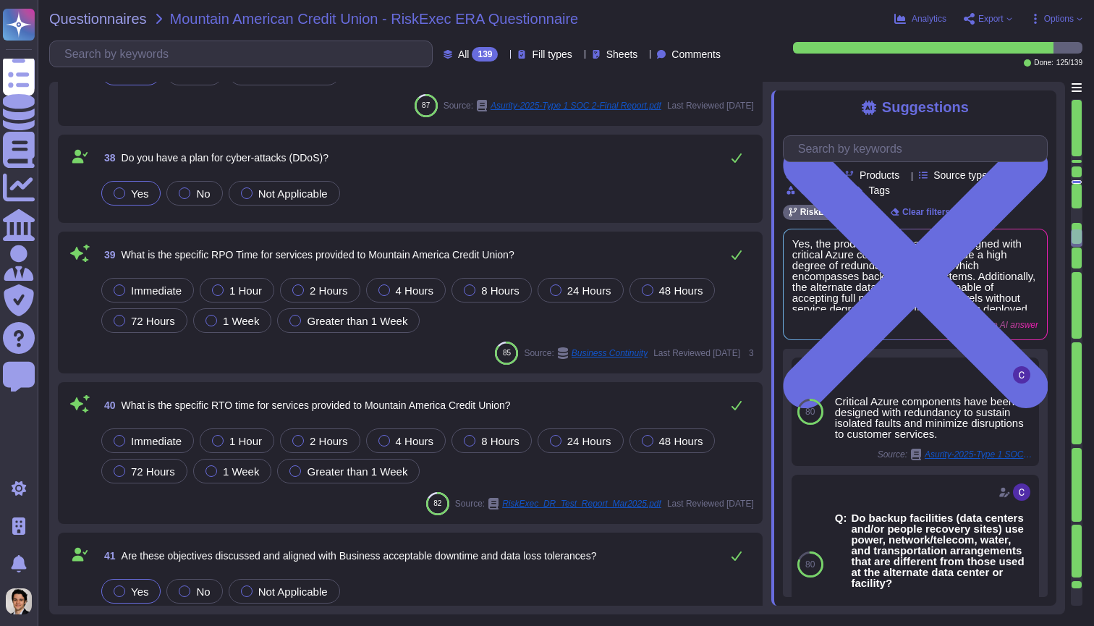
type textarea "The retention period for backups at RiskExec is up to but not exceeding 7 years…"
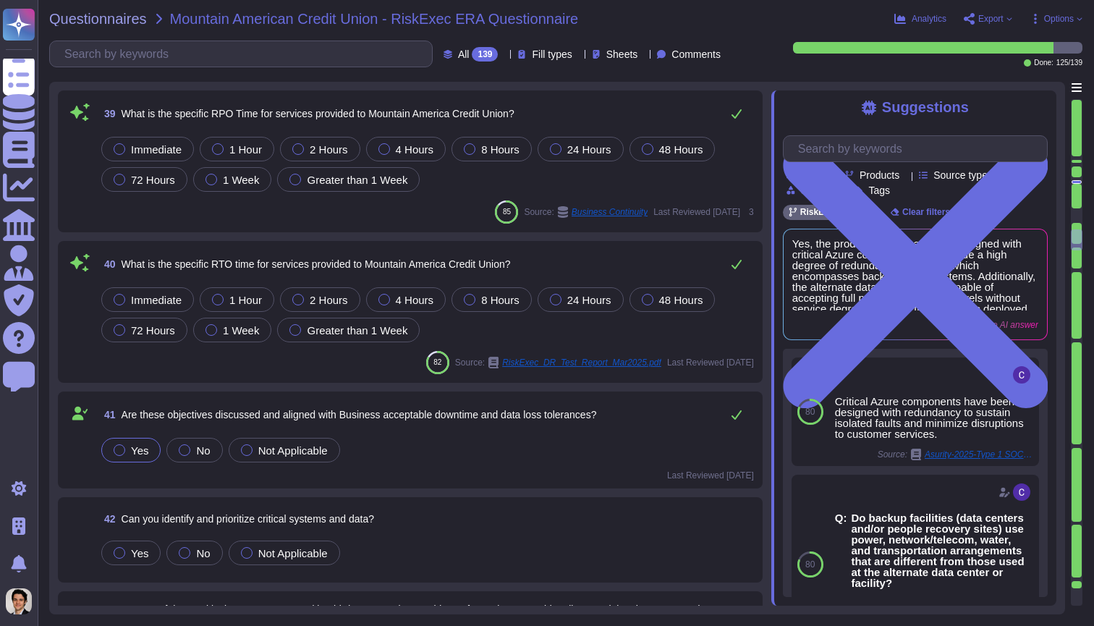
type textarea "To ensure the integrity of backups, the following mechanisms are in place: 1. A…"
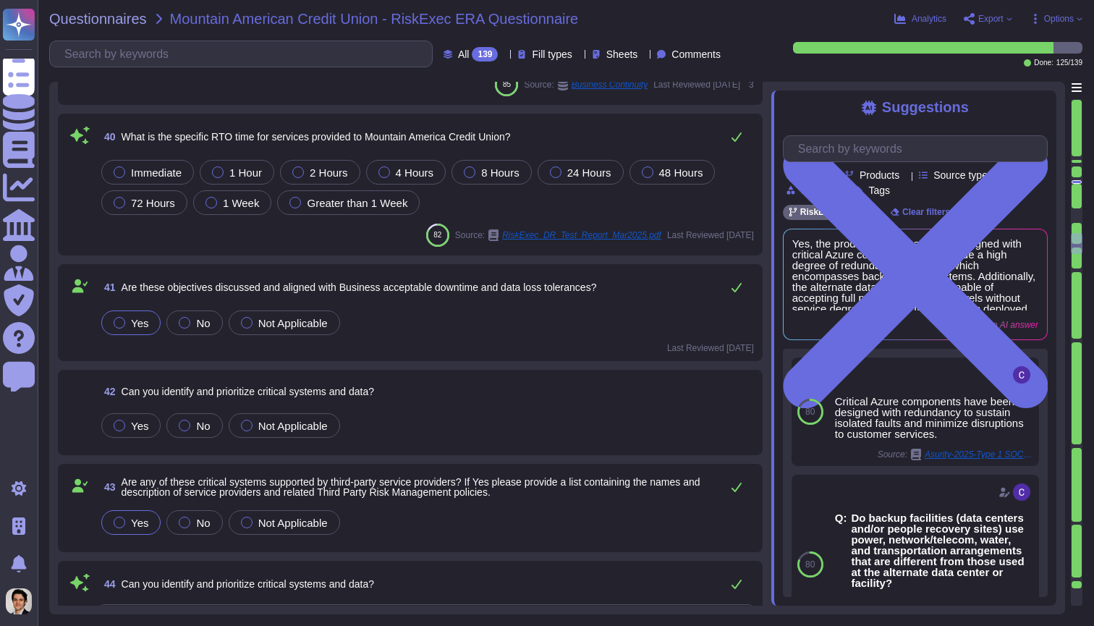
scroll to position [4126, 0]
click at [563, 414] on div "Yes No Not Applicable" at bounding box center [426, 423] width 656 height 30
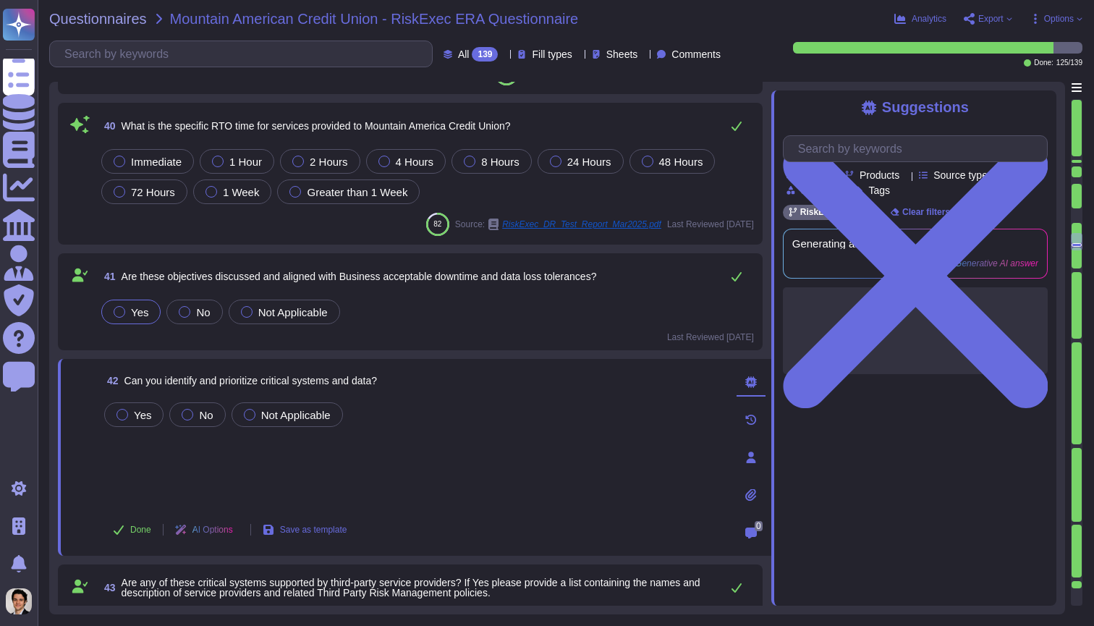
type textarea "To ensure the integrity of backups, the following mechanisms are in place: 1. A…"
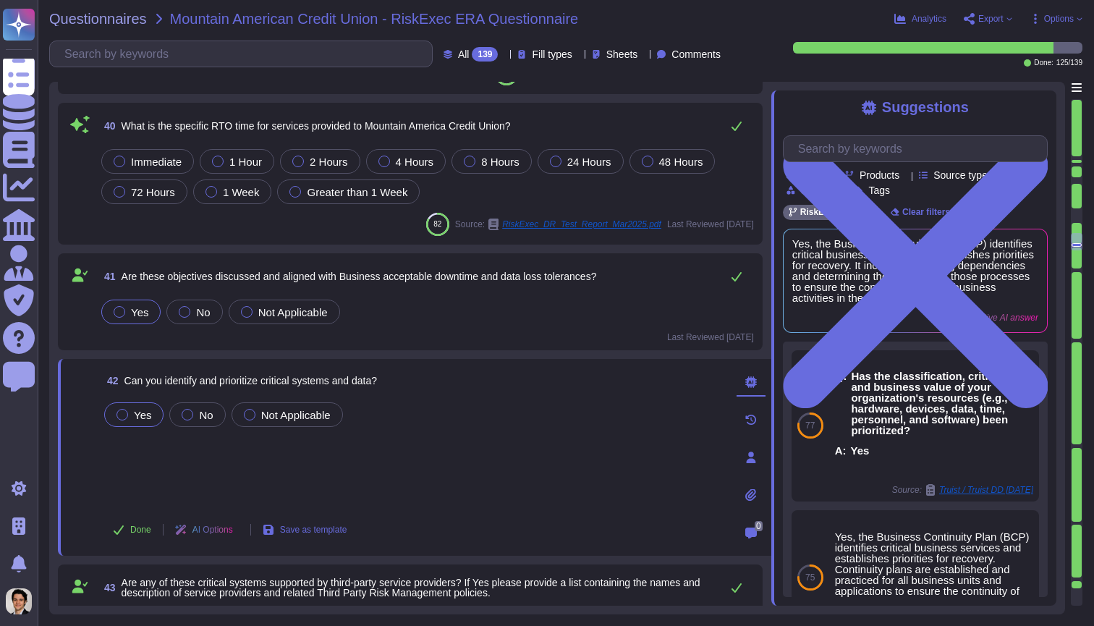
click at [124, 415] on div at bounding box center [122, 415] width 12 height 12
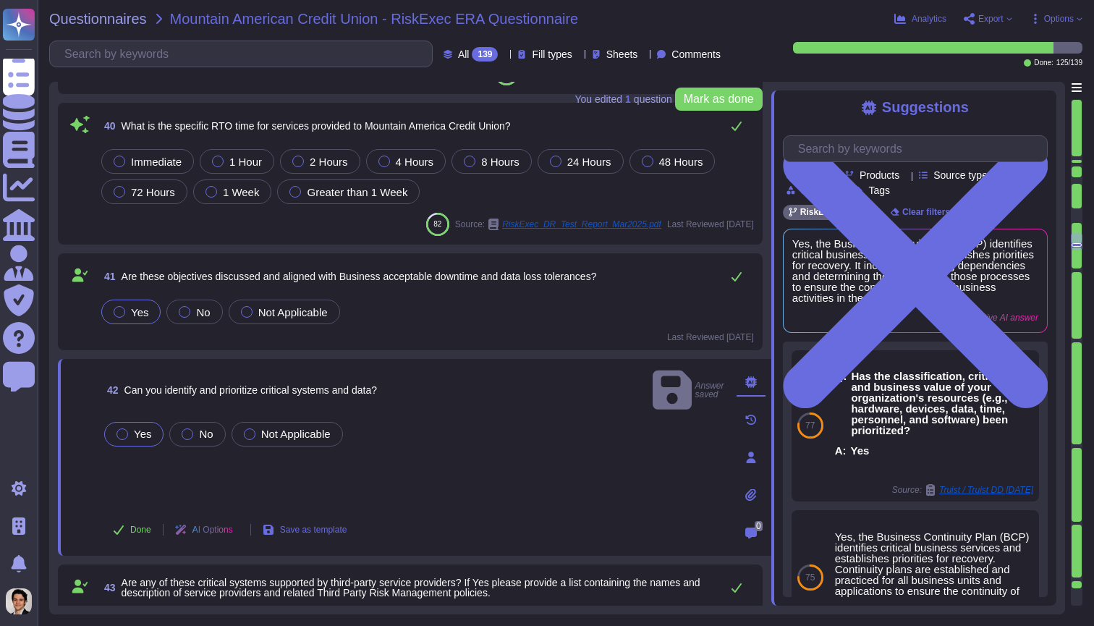
click at [257, 465] on div "Yes No Not Applicable" at bounding box center [413, 463] width 624 height 88
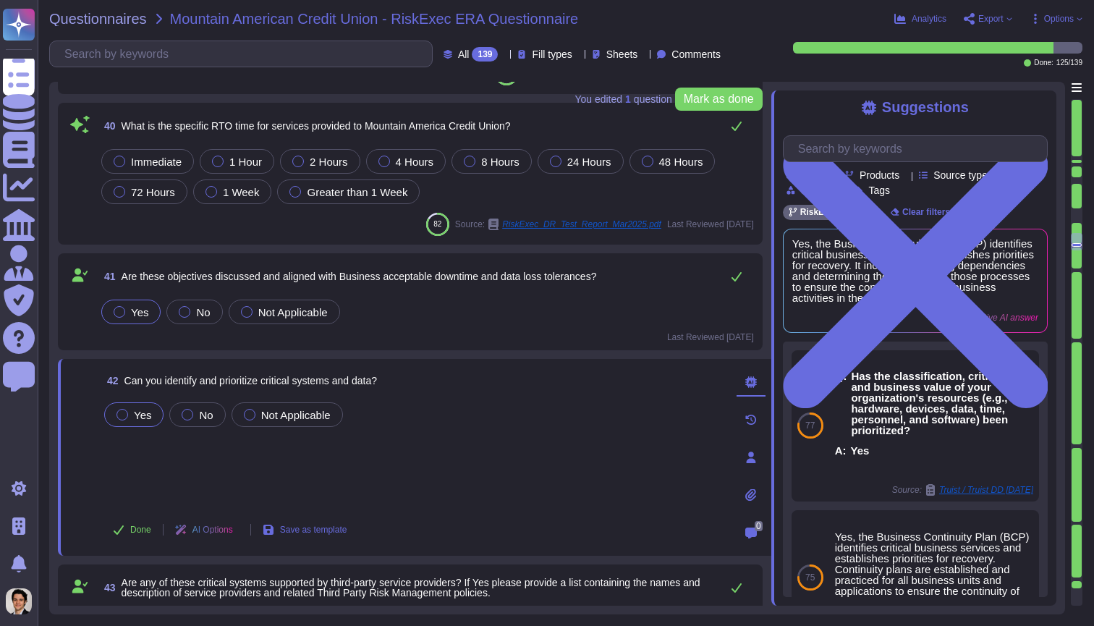
click at [358, 455] on div "Yes No Not Applicable" at bounding box center [413, 452] width 624 height 107
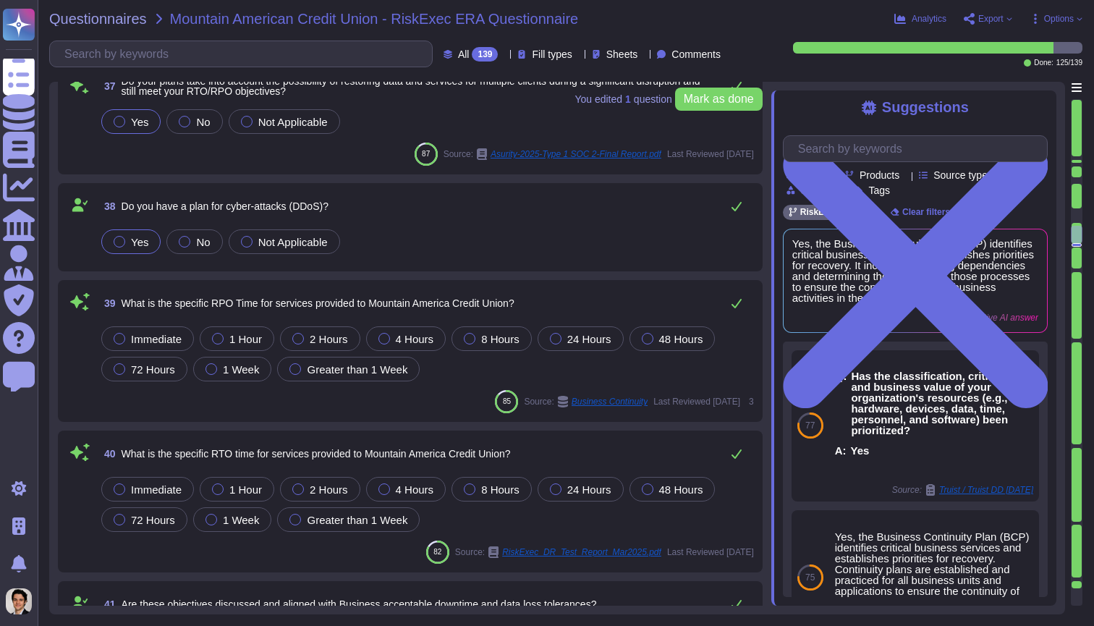
type textarea "Yes, the Business Continuity Plan (BCP) identifies critical business services a…"
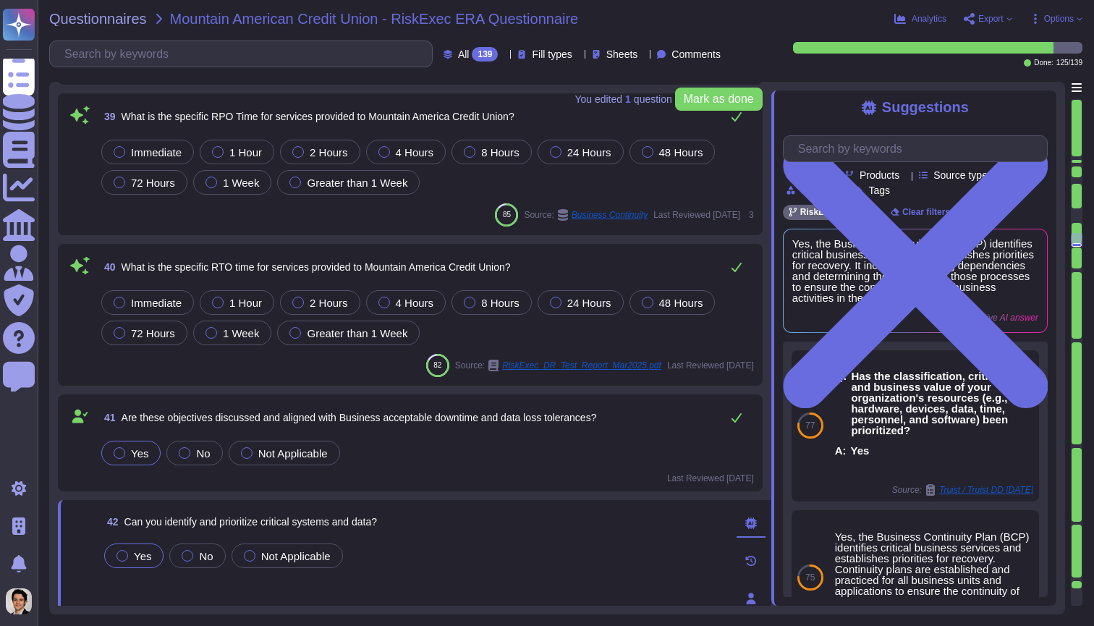
type textarea "The retention period for backups at RiskExec is up to but not exceeding 7 years…"
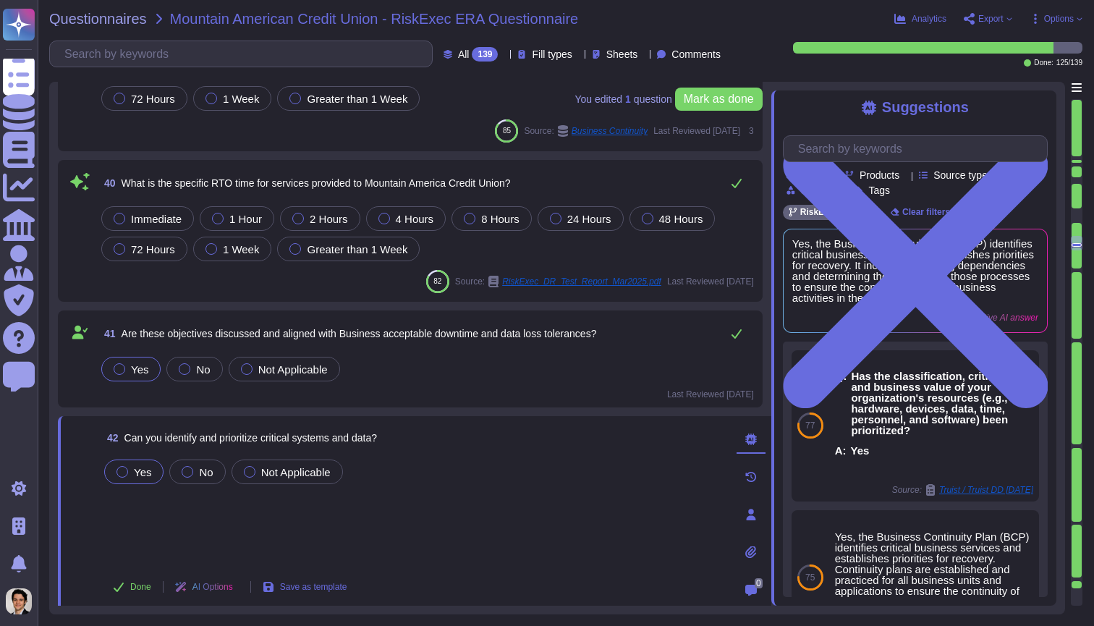
type textarea "To ensure the integrity of backups, the following mechanisms are in place: 1. A…"
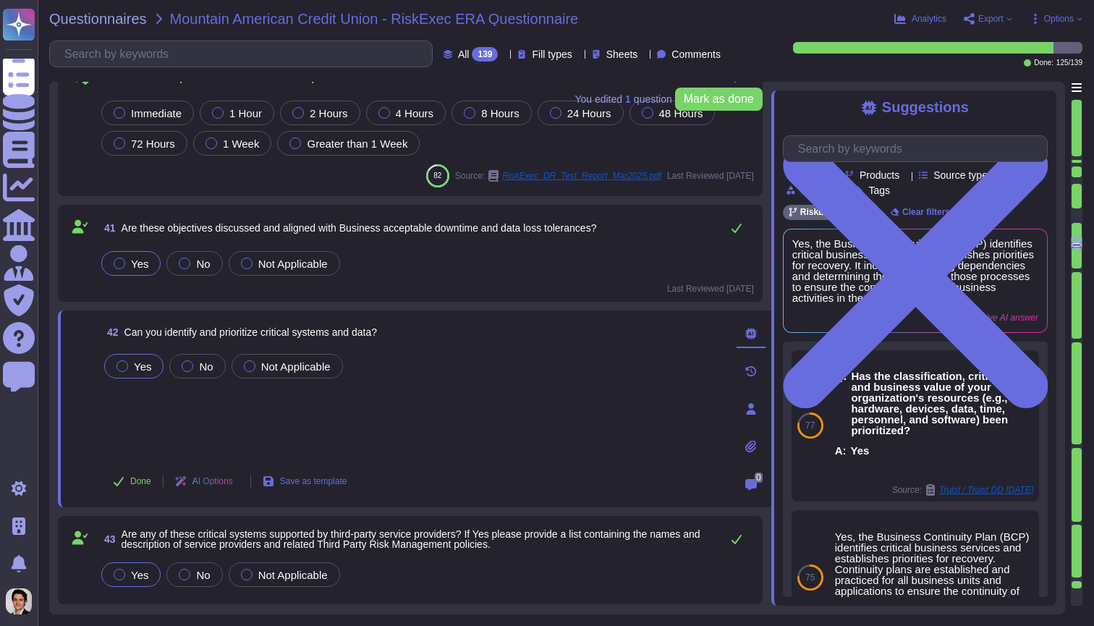
scroll to position [4186, 0]
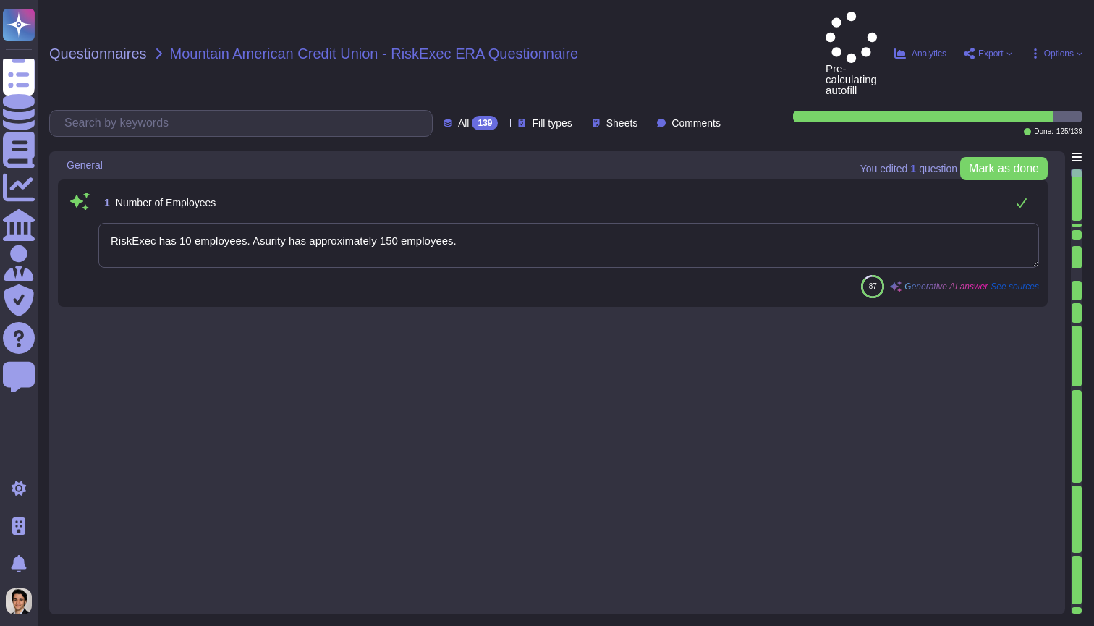
type textarea "RiskExec has 10 employees. Asurity has approximately 150 employees."
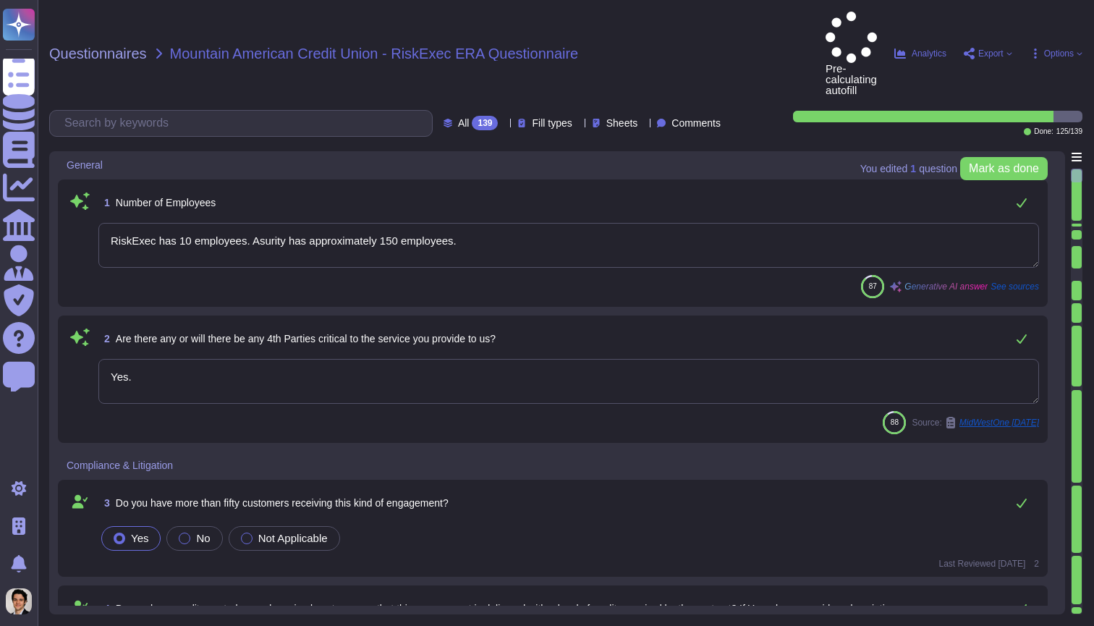
type textarea "Yes."
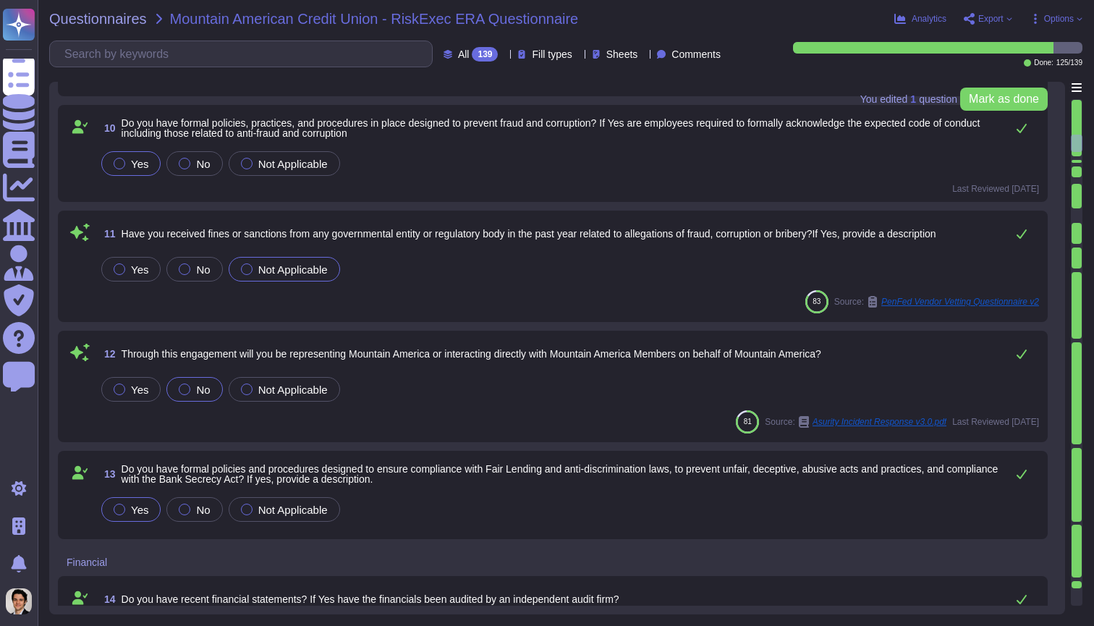
type textarea "The most recent opinion is that all of the controls that could directly impact …"
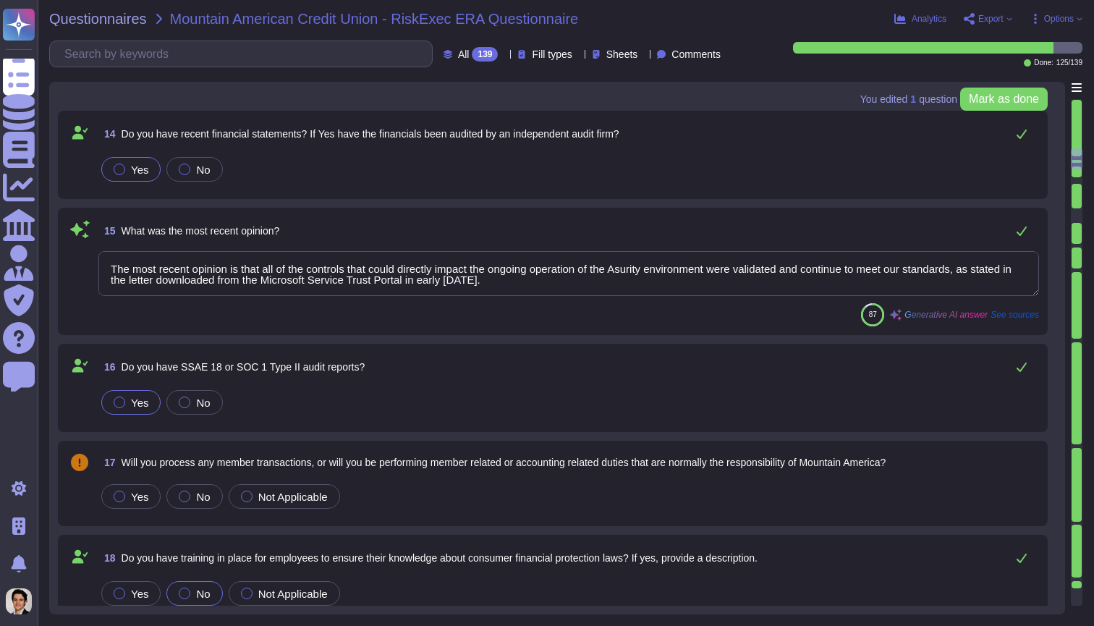
type textarea "Yes, RiskExec has a product innovation roadmap that incorporates user feedback,…"
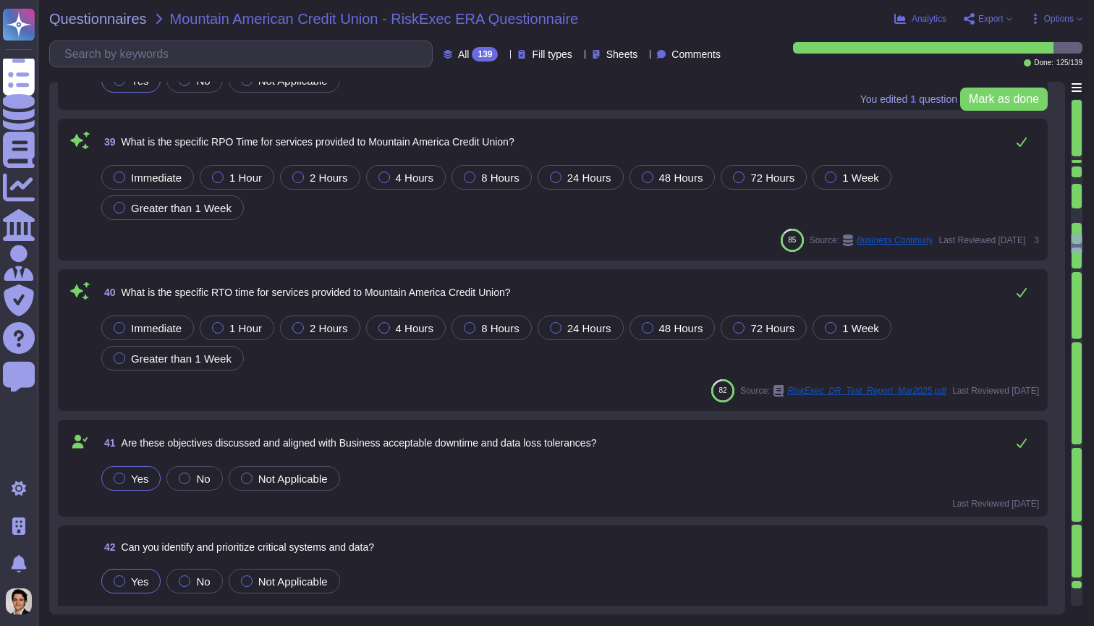
type textarea "Yes, the Business Continuity Plan (BCP) identifies critical business services a…"
type textarea "The retention period for backups at RiskExec is up to but not exceeding 7 years…"
type textarea "To ensure the integrity of backups, the following mechanisms are in place: 1. A…"
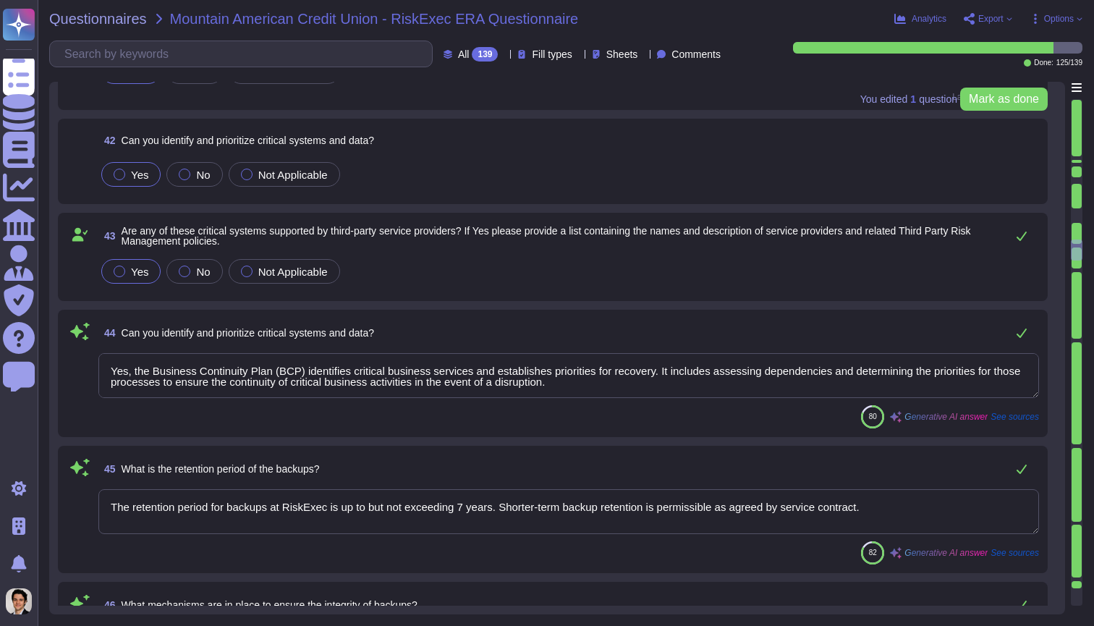
type textarea "We currently have third-party audit reports available, including SOC 2 reports,…"
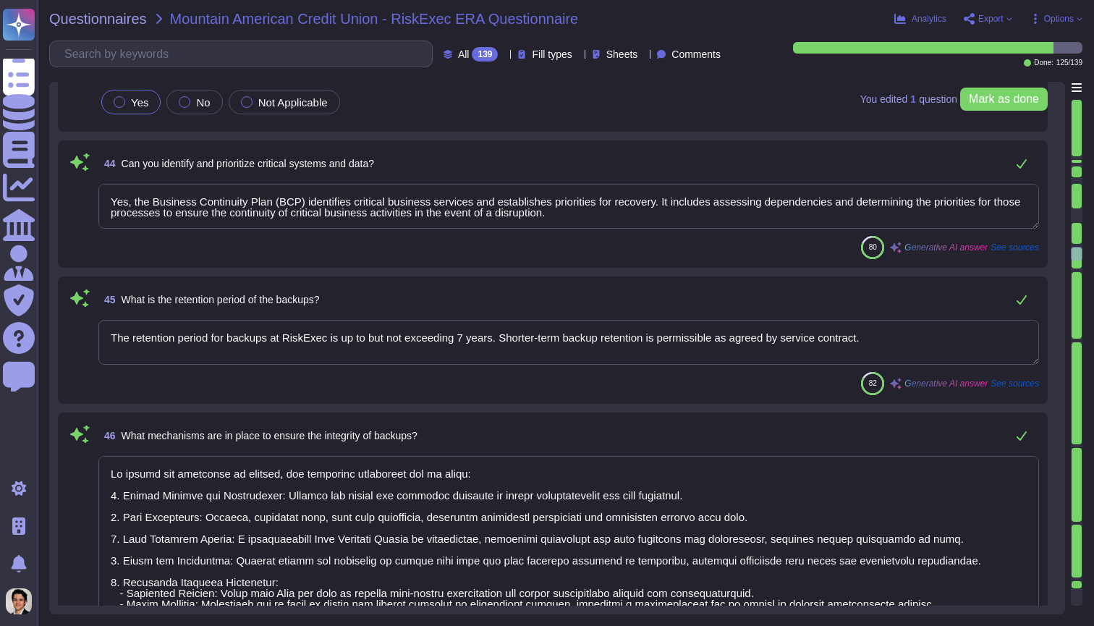
type textarea "Yes, we have a Data Flow Diagram and a Data Encryption process in place. Our Da…"
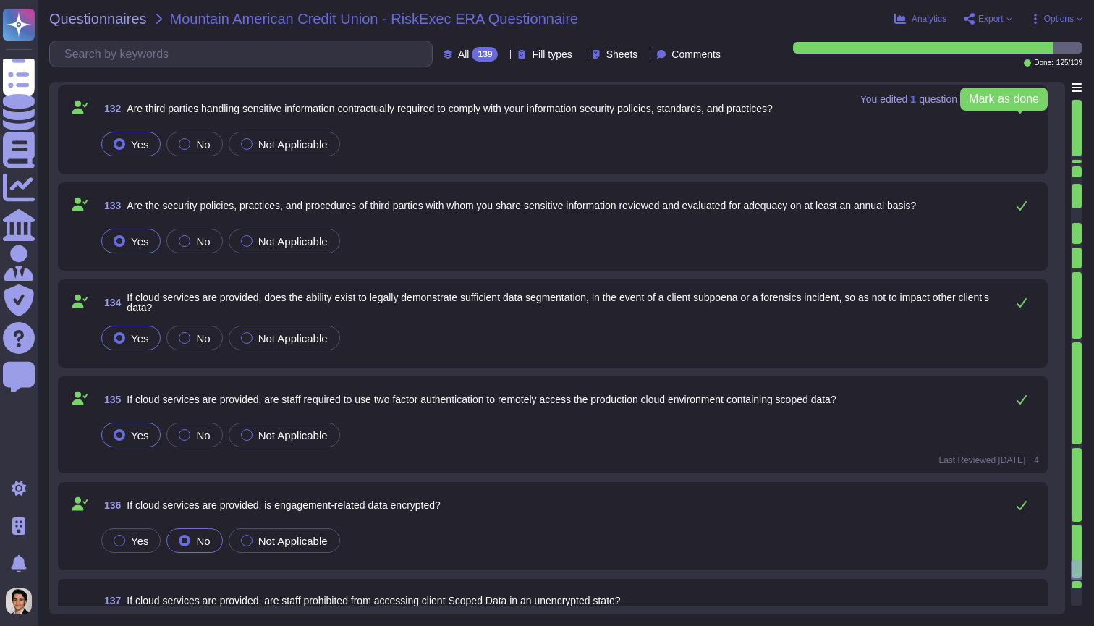
type textarea "At RiskExec, the data retention cadence is set at 7 years. We retain data for t…"
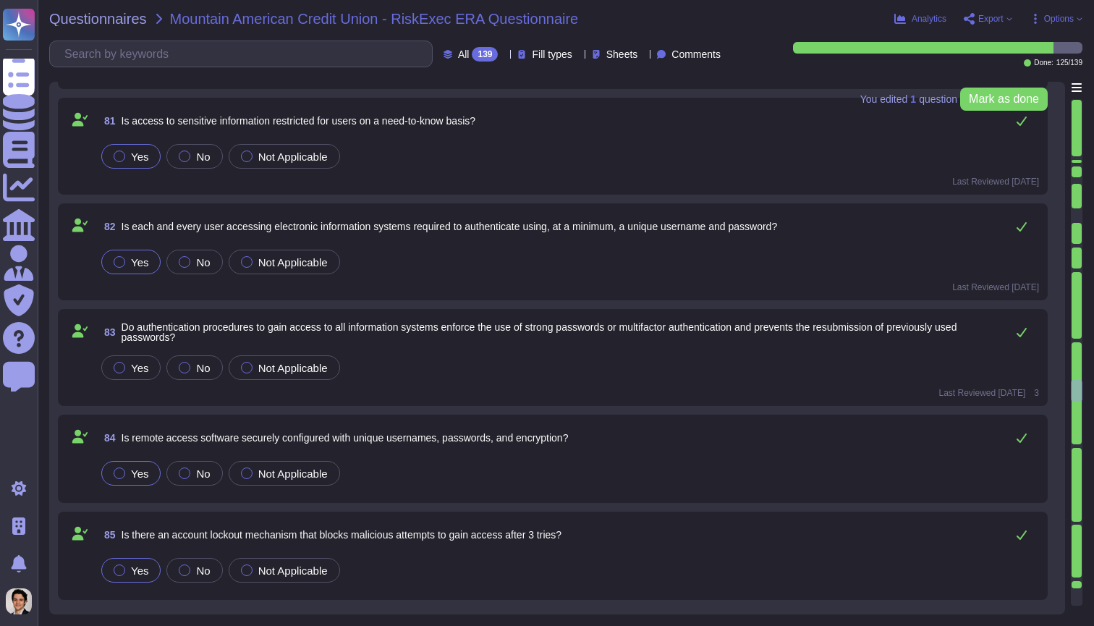
scroll to position [8211, 0]
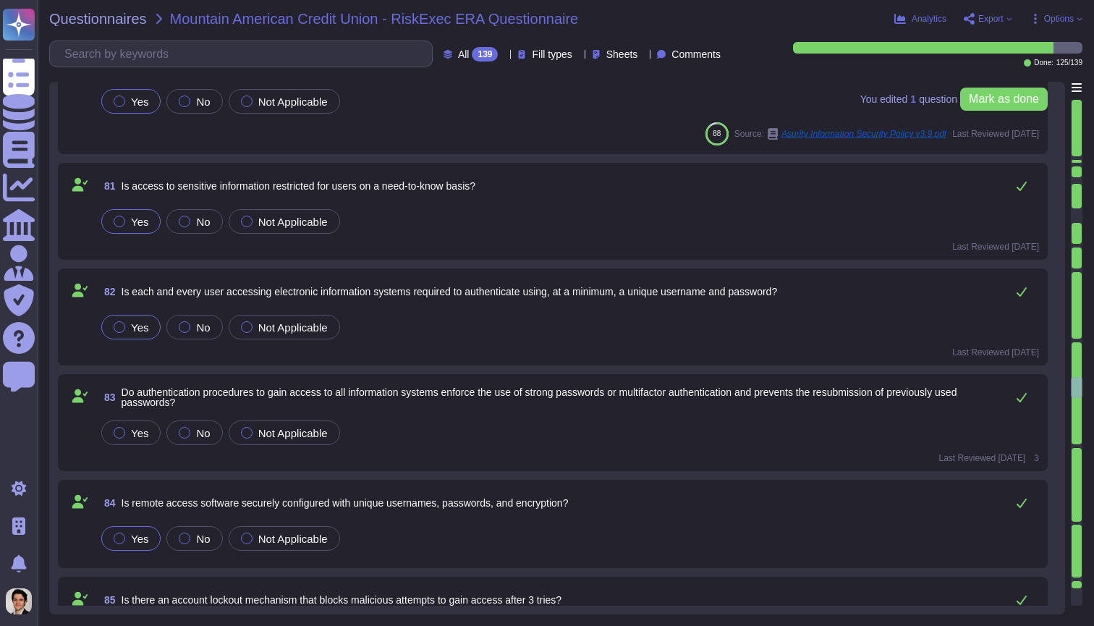
click at [854, 446] on div "Yes No Not Applicable" at bounding box center [568, 432] width 941 height 30
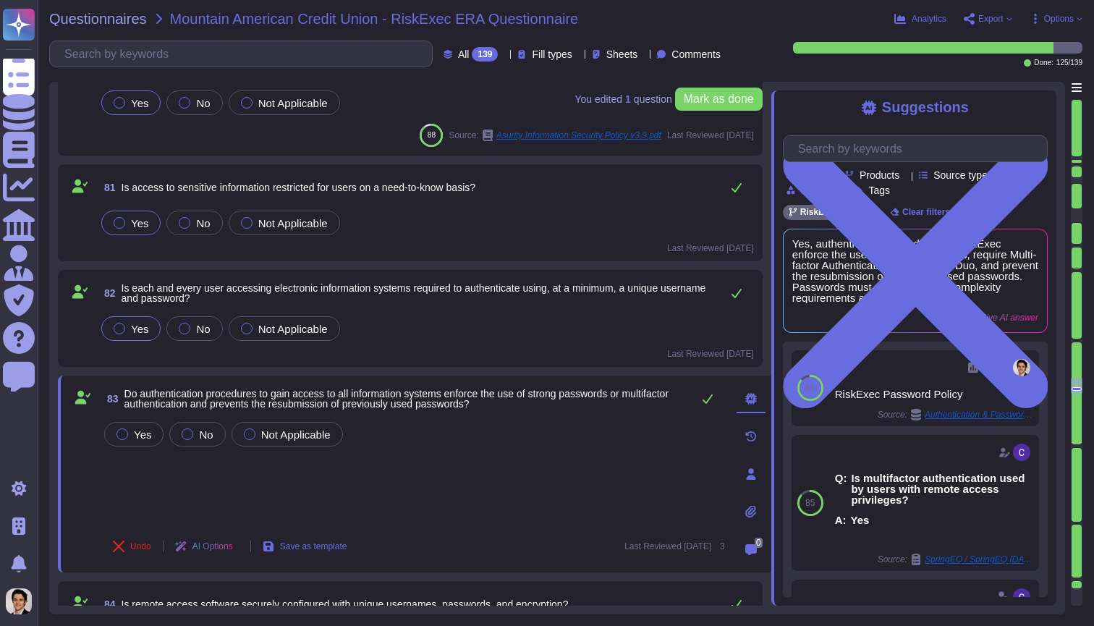
drag, startPoint x: 135, startPoint y: 555, endPoint x: 438, endPoint y: 469, distance: 315.1
click at [438, 469] on div "83 Do authentication procedures to gain access to all information systems enfor…" at bounding box center [397, 473] width 656 height 179
click at [140, 433] on span "Yes" at bounding box center [142, 434] width 17 height 12
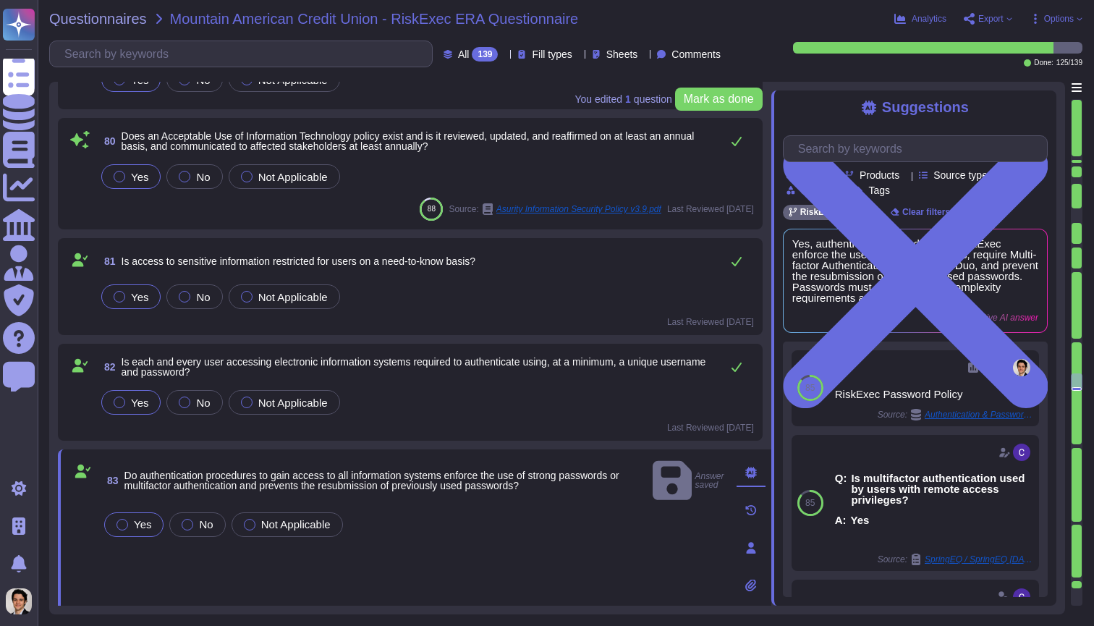
scroll to position [8126, 0]
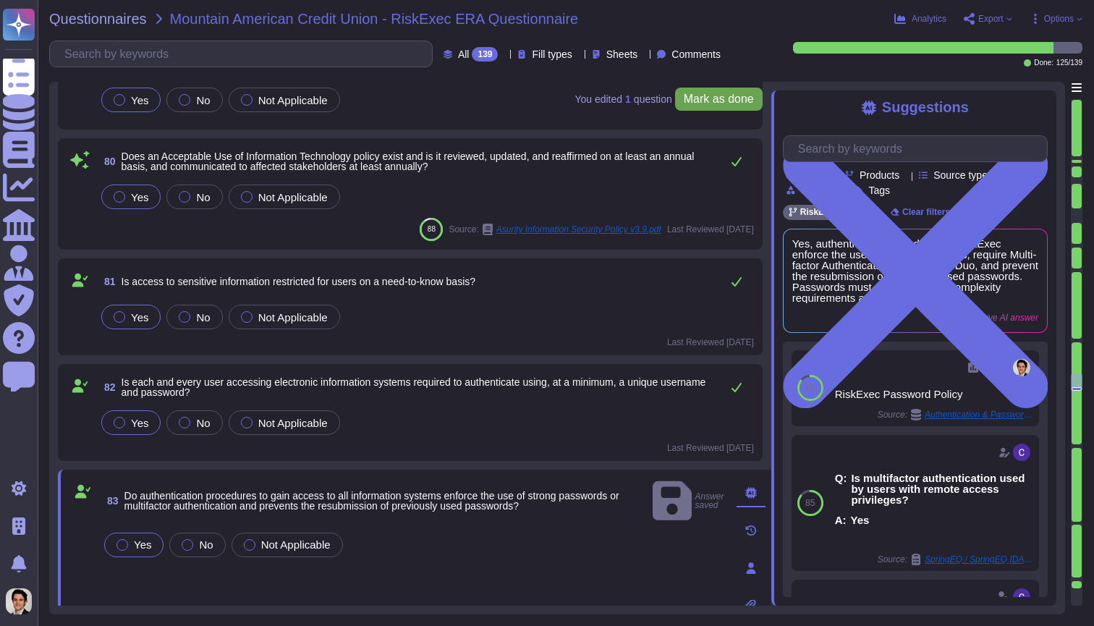
click at [721, 96] on span "Mark as done" at bounding box center [719, 99] width 70 height 12
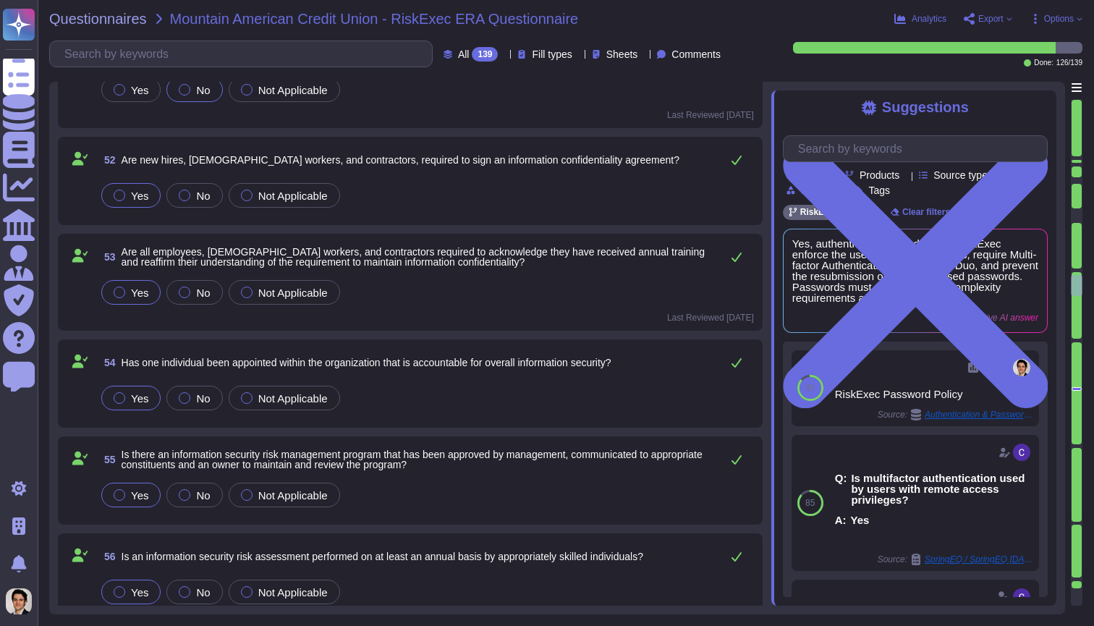
type textarea "Yes, we have a Data Flow Diagram and a Data Encryption process in place. Our Da…"
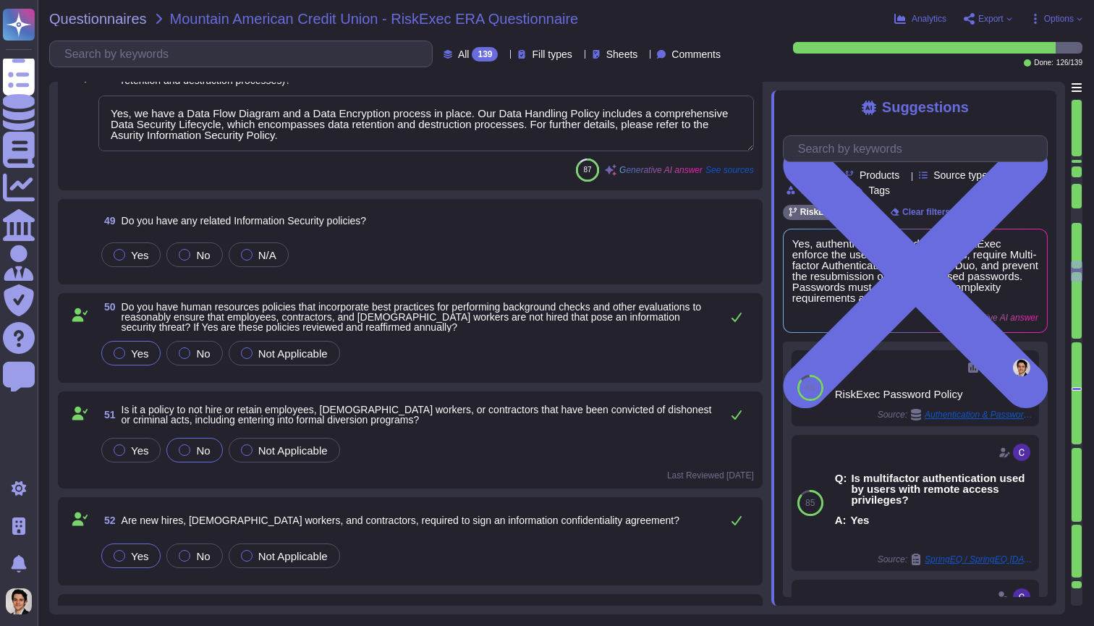
type textarea "We currently have third-party audit reports available, including SOC 2 reports,…"
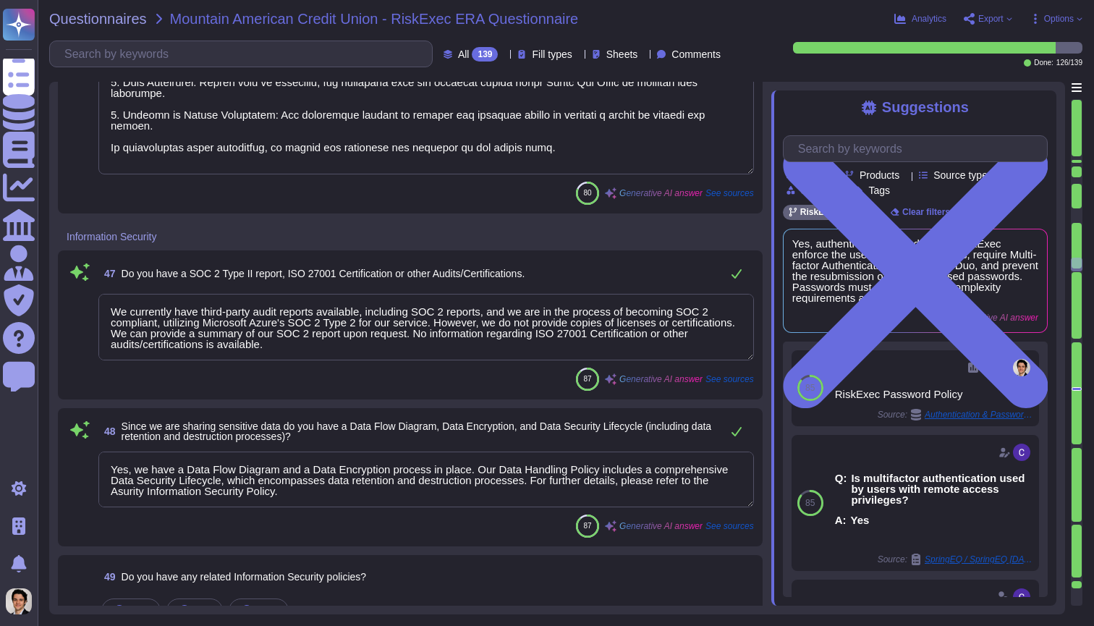
type textarea "To ensure the integrity of backups, the following mechanisms are in place: 1. A…"
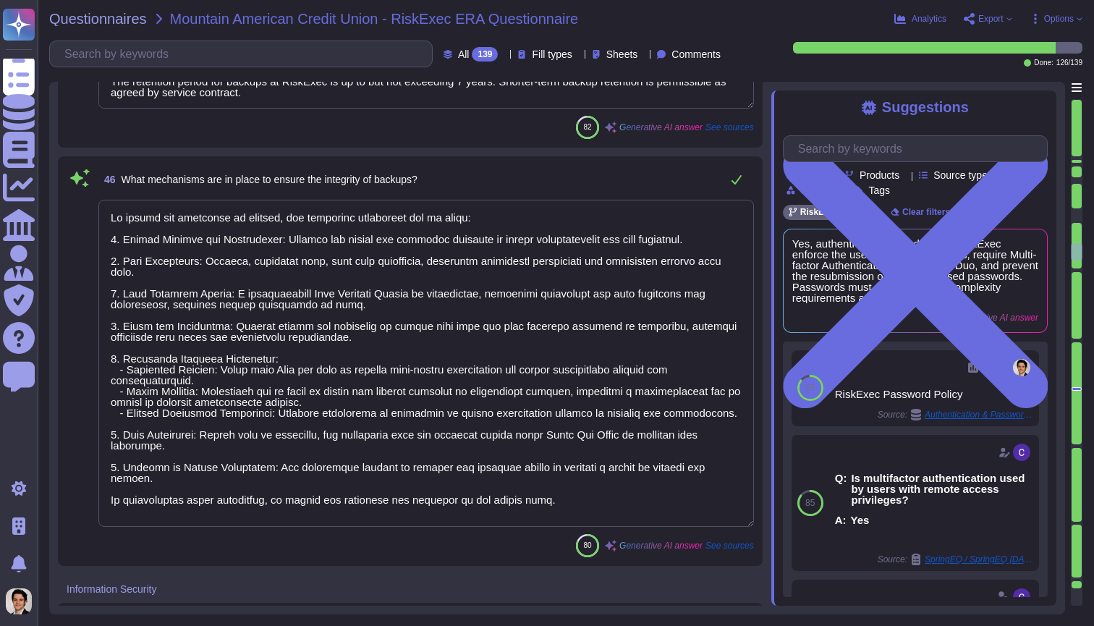
type textarea "Yes, the Business Continuity Plan (BCP) identifies critical business services a…"
type textarea "The retention period for backups at RiskExec is up to but not exceeding 7 years…"
type textarea "To ensure the integrity of backups, the following mechanisms are in place: 1. A…"
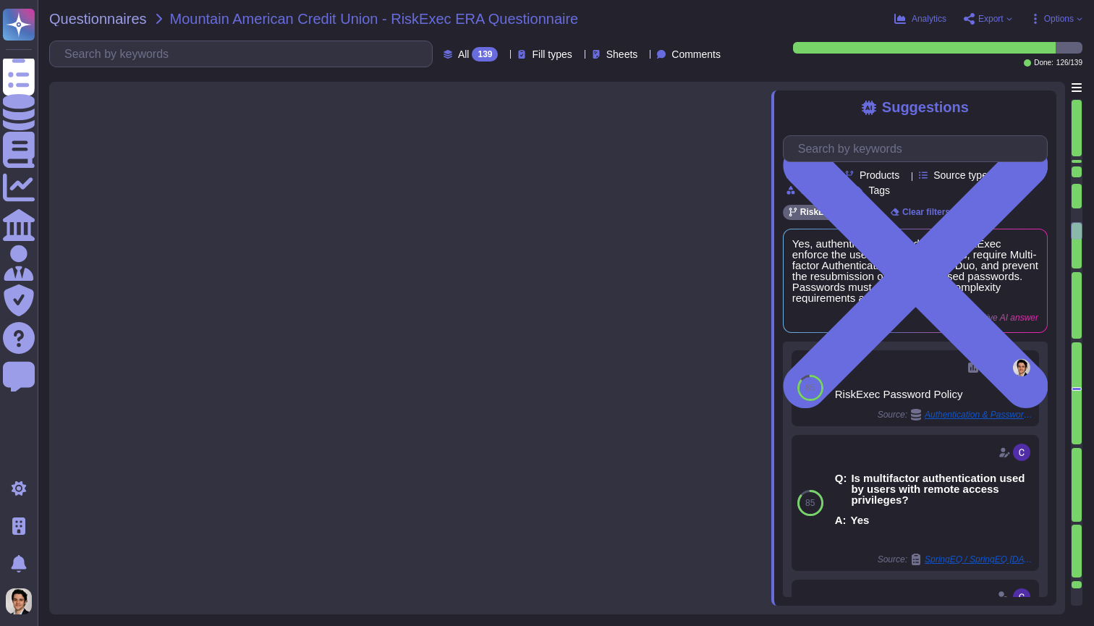
scroll to position [2108, 0]
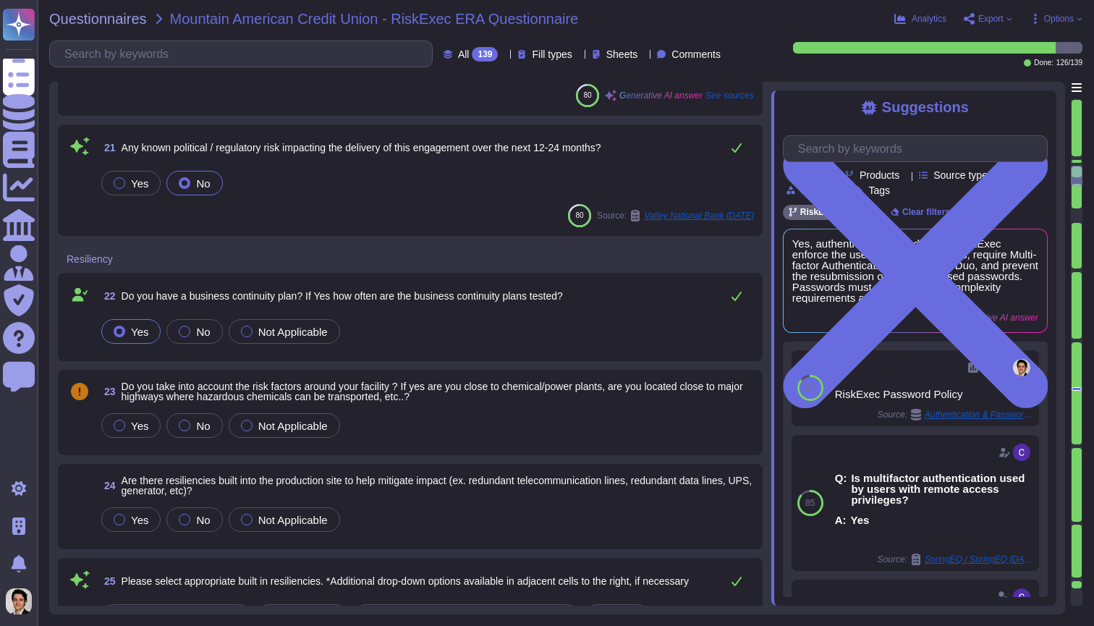
type textarea "Yes, RiskExec has a product innovation roadmap that incorporates user feedback,…"
click at [458, 59] on span "All 139" at bounding box center [478, 54] width 41 height 14
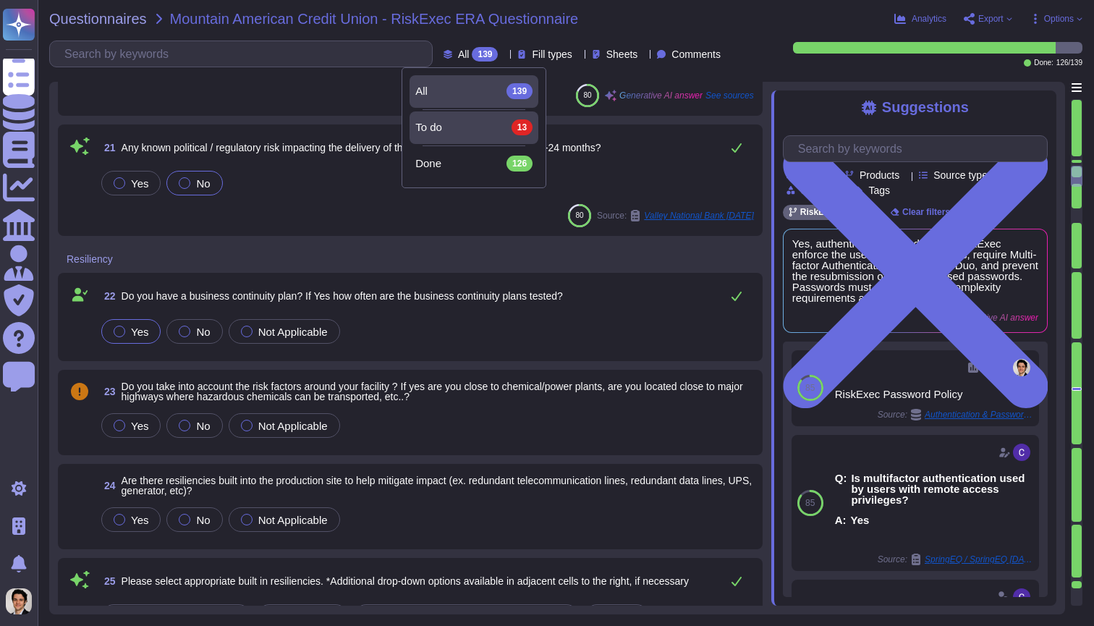
click at [485, 123] on div "To do 13" at bounding box center [473, 127] width 117 height 16
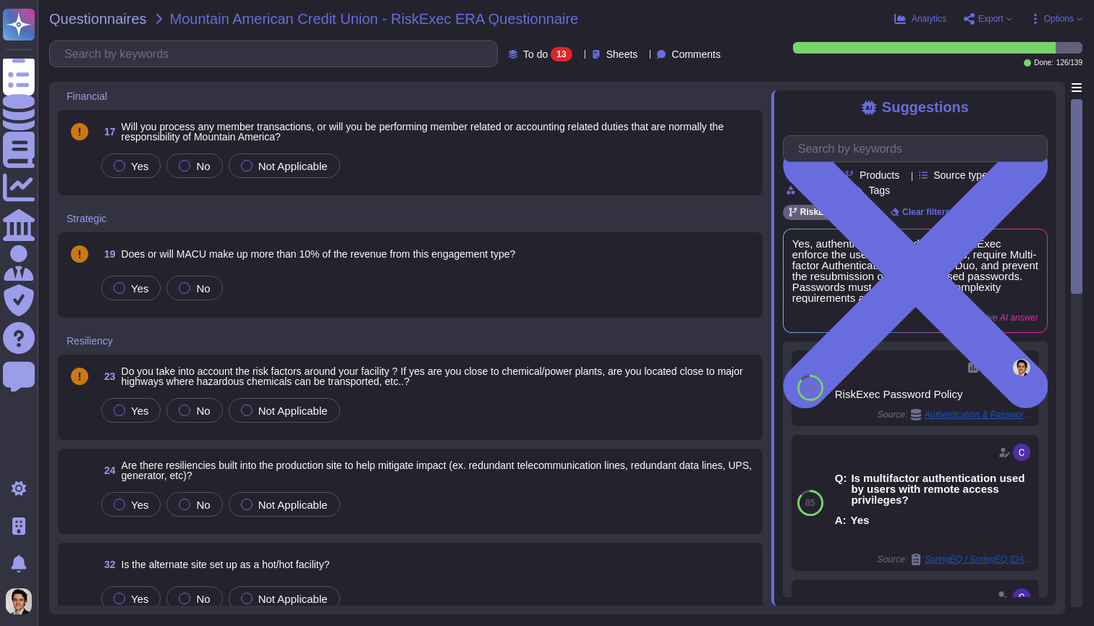
click at [551, 60] on div "13" at bounding box center [561, 54] width 21 height 14
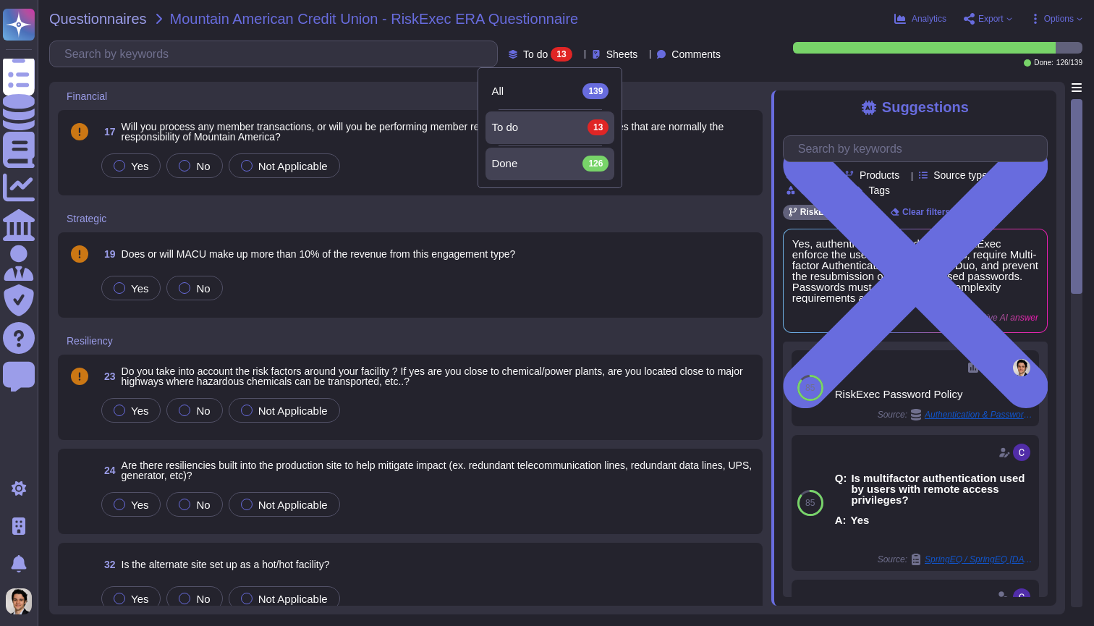
click at [543, 161] on div "Done 126" at bounding box center [549, 164] width 117 height 16
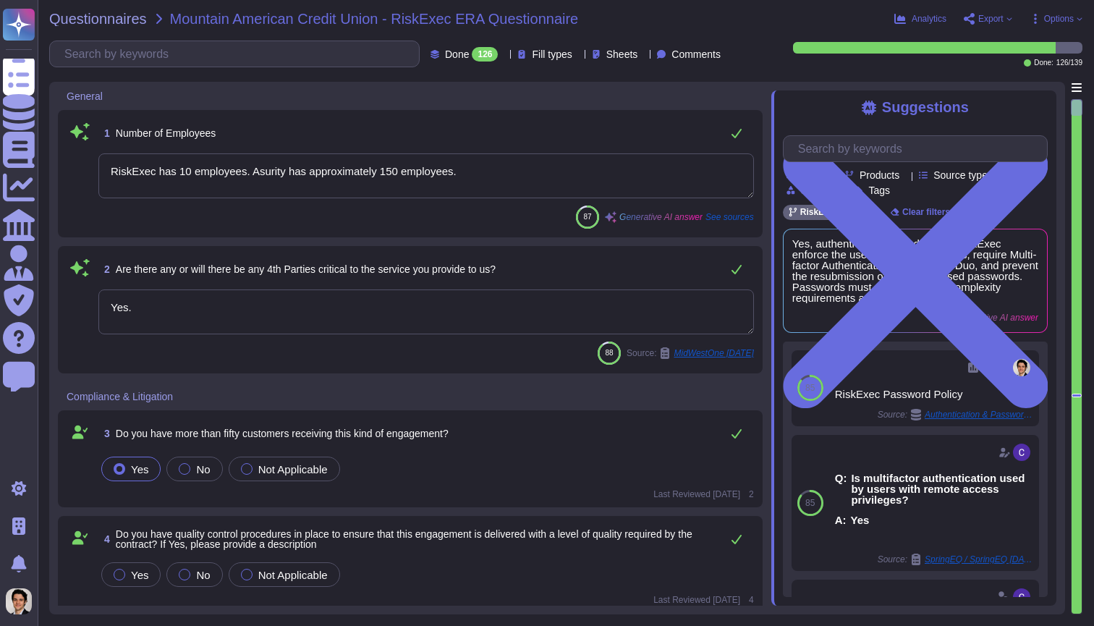
type textarea "RiskExec has 10 employees. Asurity has approximately 150 employees."
type textarea "Yes."
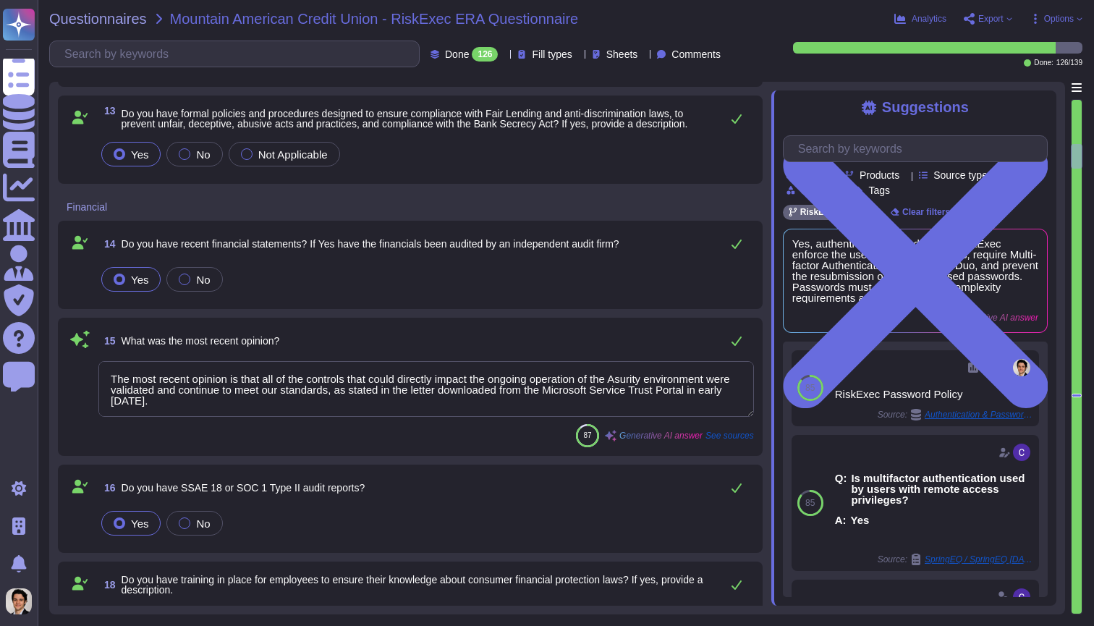
type textarea "The most recent opinion is that all of the controls that could directly impact …"
type textarea "Yes, RiskExec has a product innovation roadmap that incorporates user feedback,…"
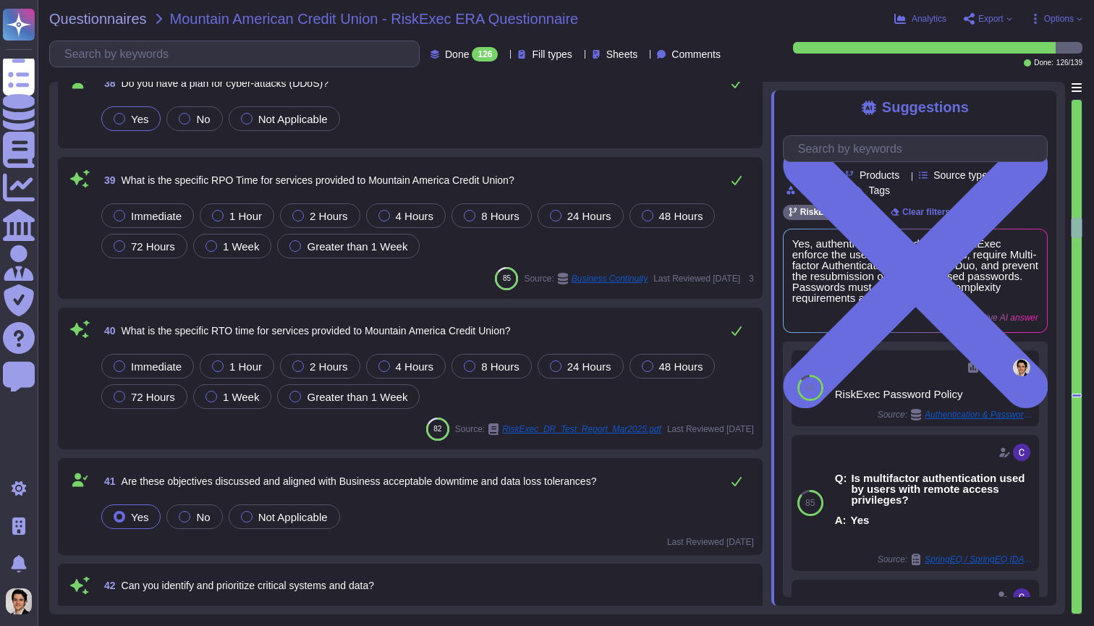
type textarea "Yes, the Business Continuity Plan (BCP) identifies critical business services a…"
type textarea "The retention period for backups at RiskExec is up to but not exceeding 7 years…"
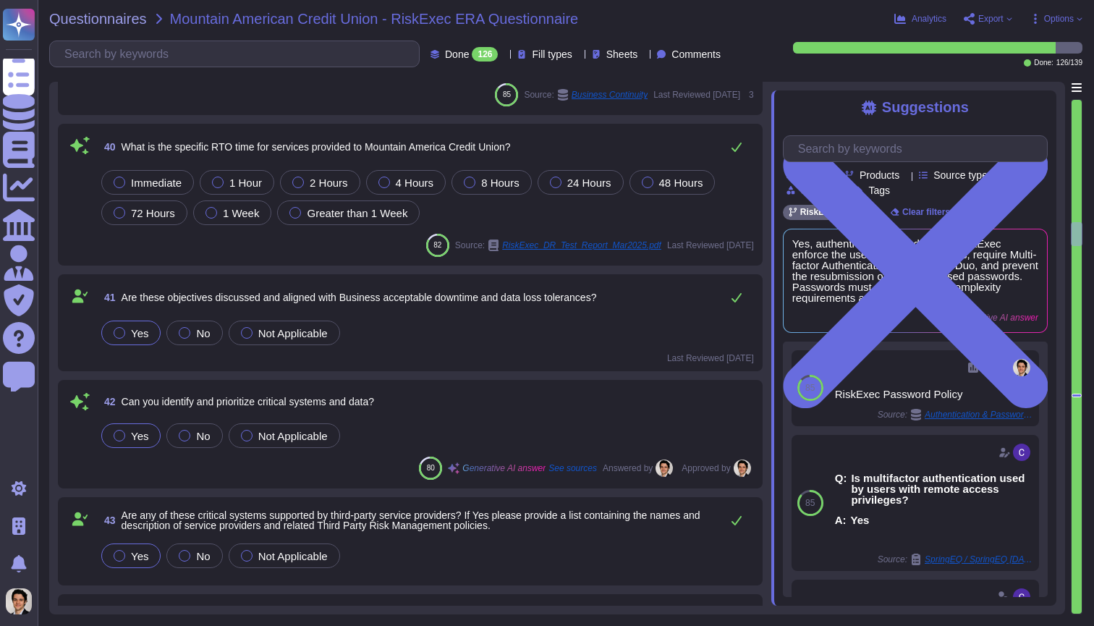
type textarea "To ensure the integrity of backups, the following mechanisms are in place: 1. A…"
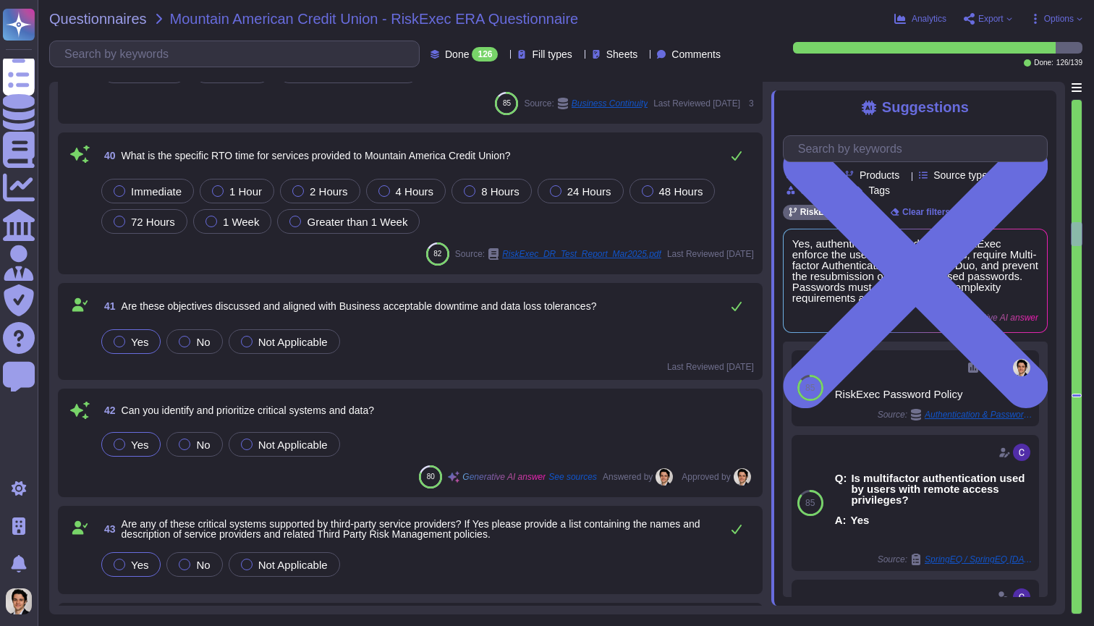
scroll to position [3333, 0]
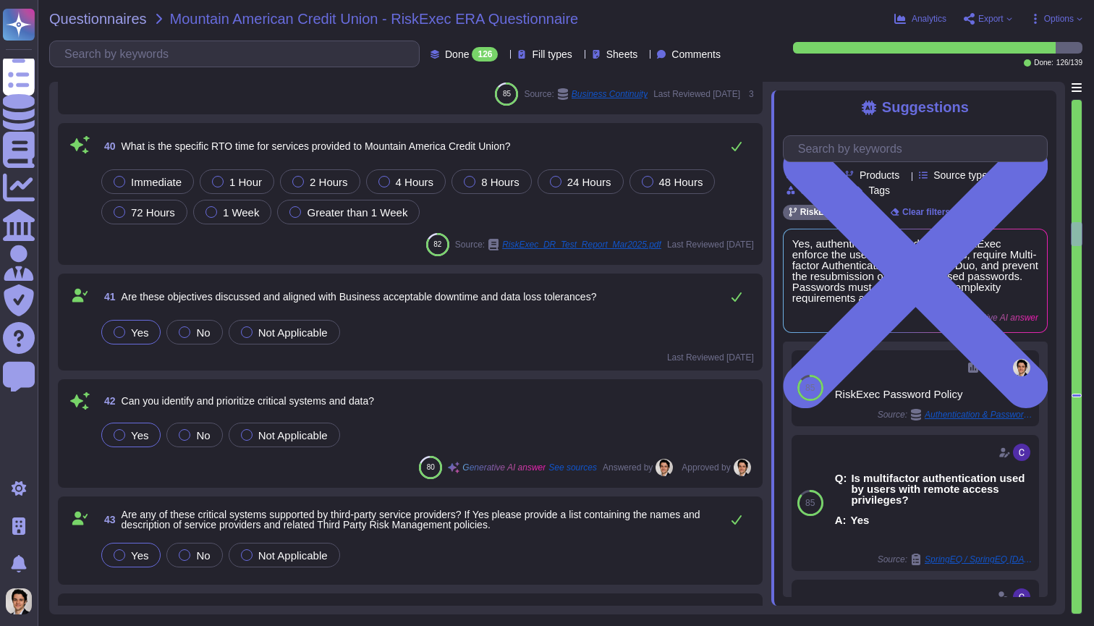
click at [540, 216] on div "Immediate 1 Hour 2 Hours 4 Hours 8 Hours 24 Hours 48 Hours 72 Hours 1 Week Grea…" at bounding box center [426, 196] width 656 height 61
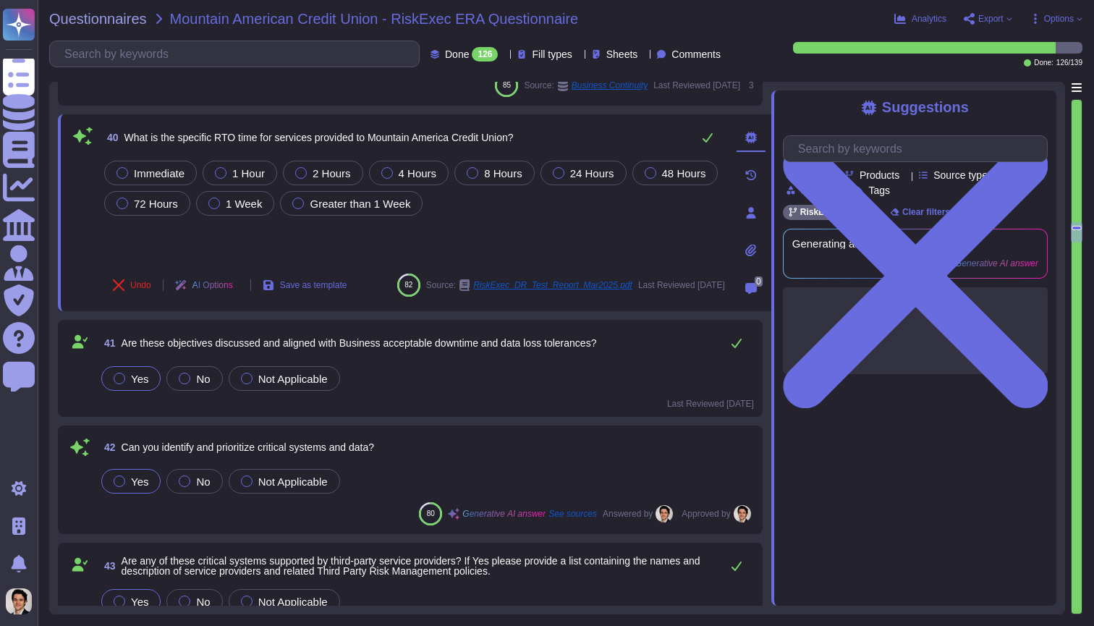
type textarea "To ensure the integrity of backups, the following mechanisms are in place: 1. A…"
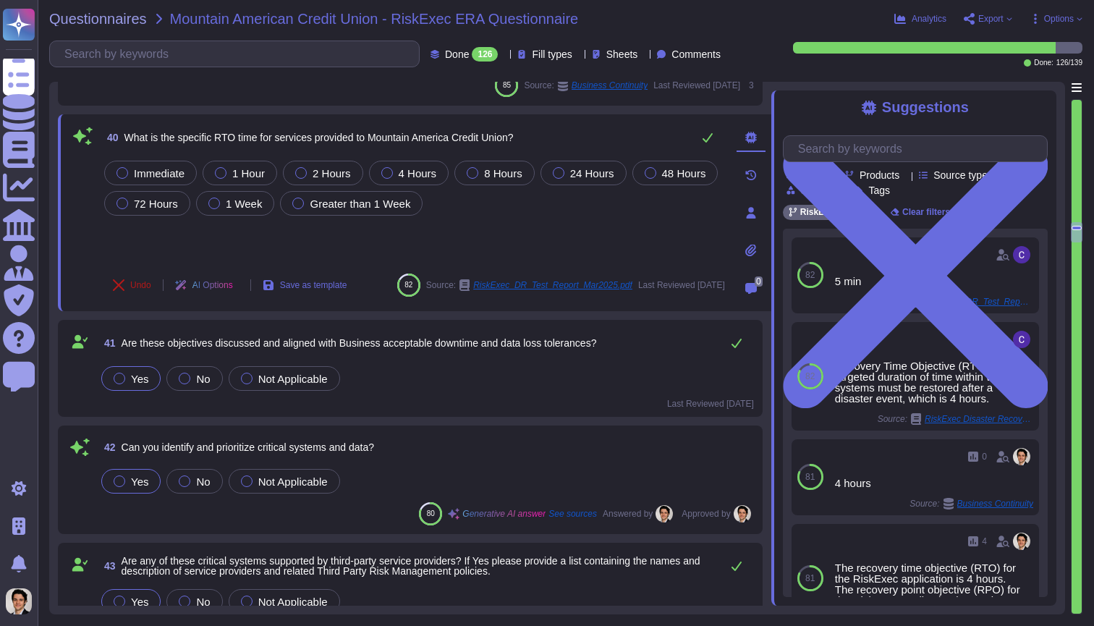
click at [138, 281] on span "Undo" at bounding box center [140, 285] width 21 height 9
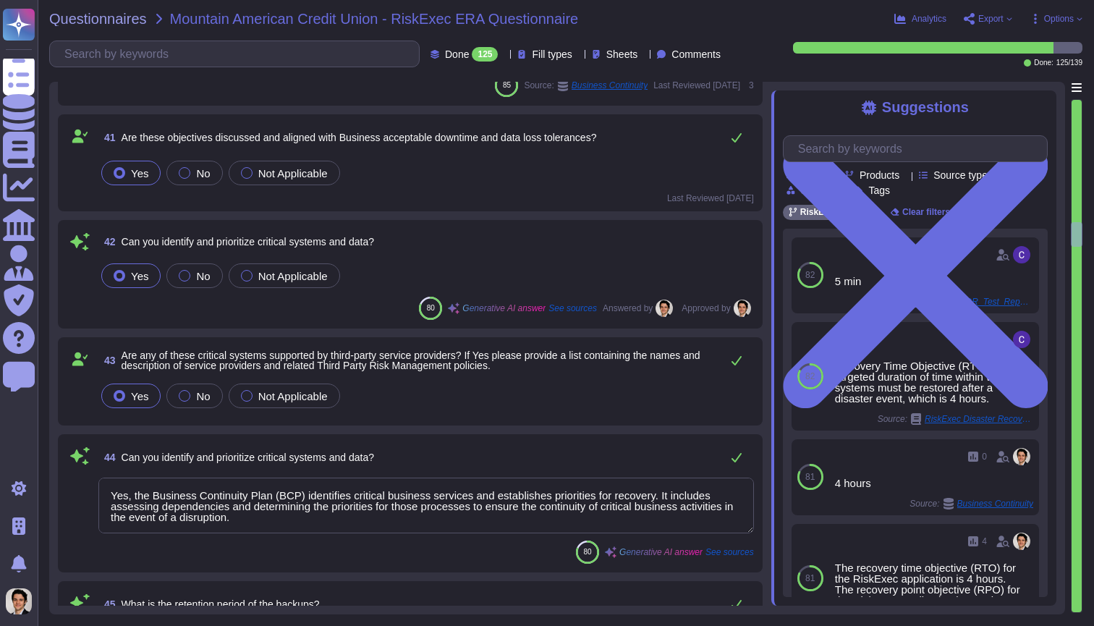
type textarea "Yes, the Business Continuity Plan (BCP) identifies critical business services a…"
type textarea "The retention period for backups at RiskExec is up to but not exceeding 7 years…"
type textarea "To ensure the integrity of backups, the following mechanisms are in place: 1. A…"
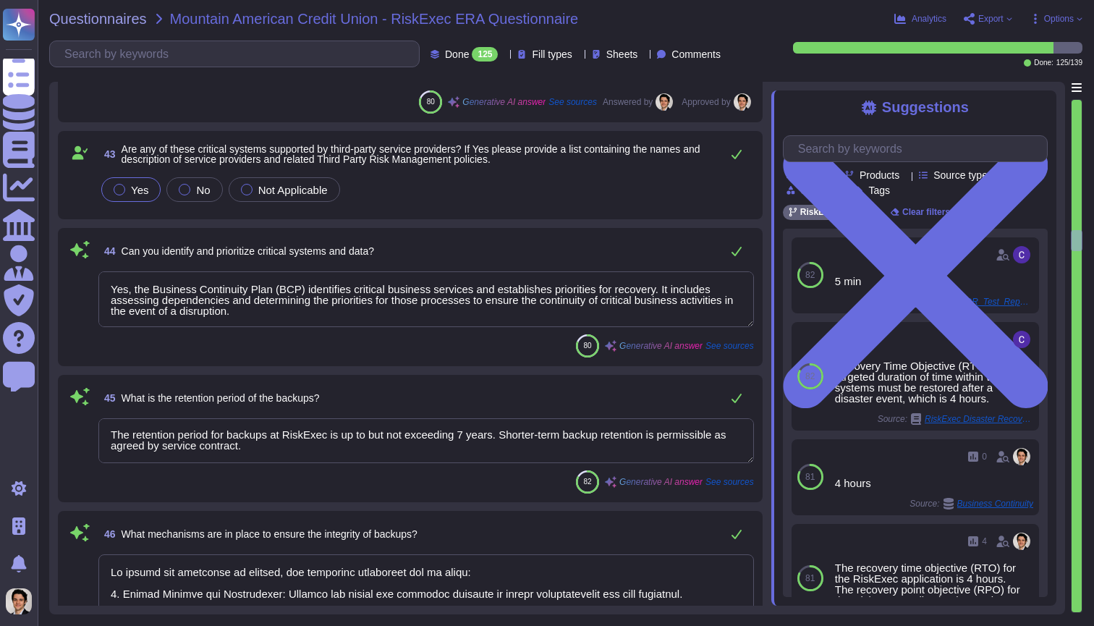
scroll to position [1, 0]
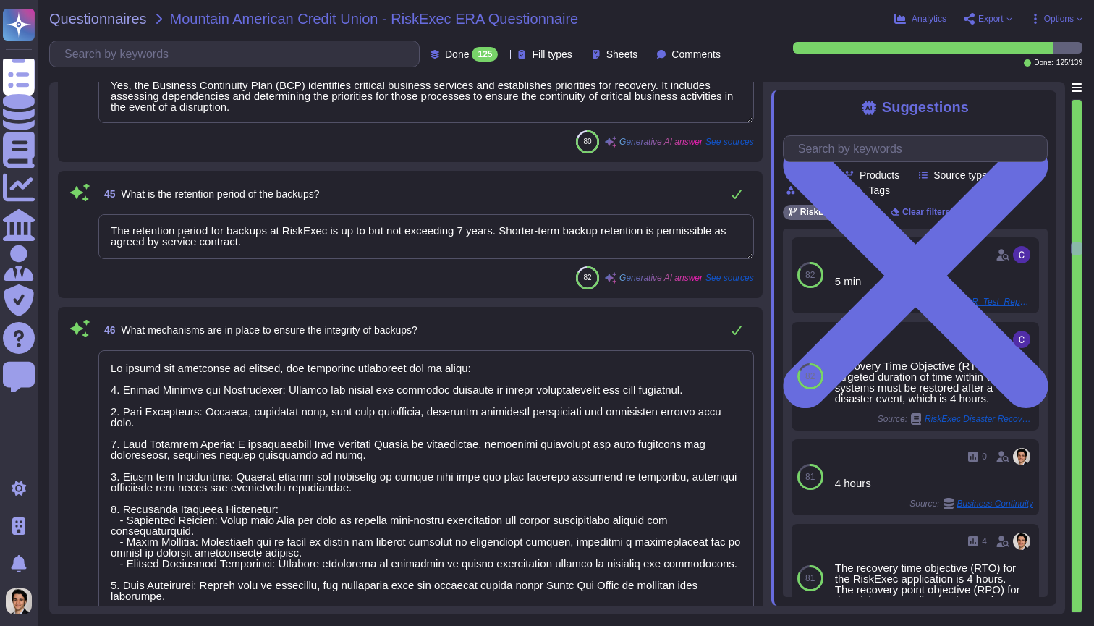
type textarea "We currently have third-party audit reports available, including SOC 2 reports,…"
type textarea "Yes, we have a Data Flow Diagram and a Data Encryption process in place. Our Da…"
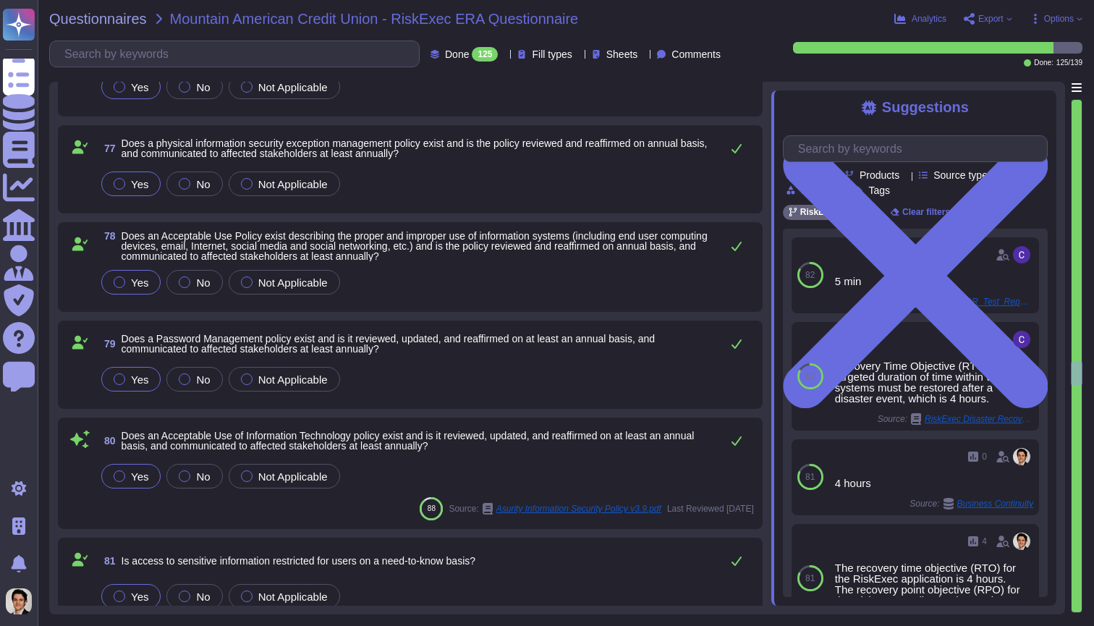
scroll to position [0, 0]
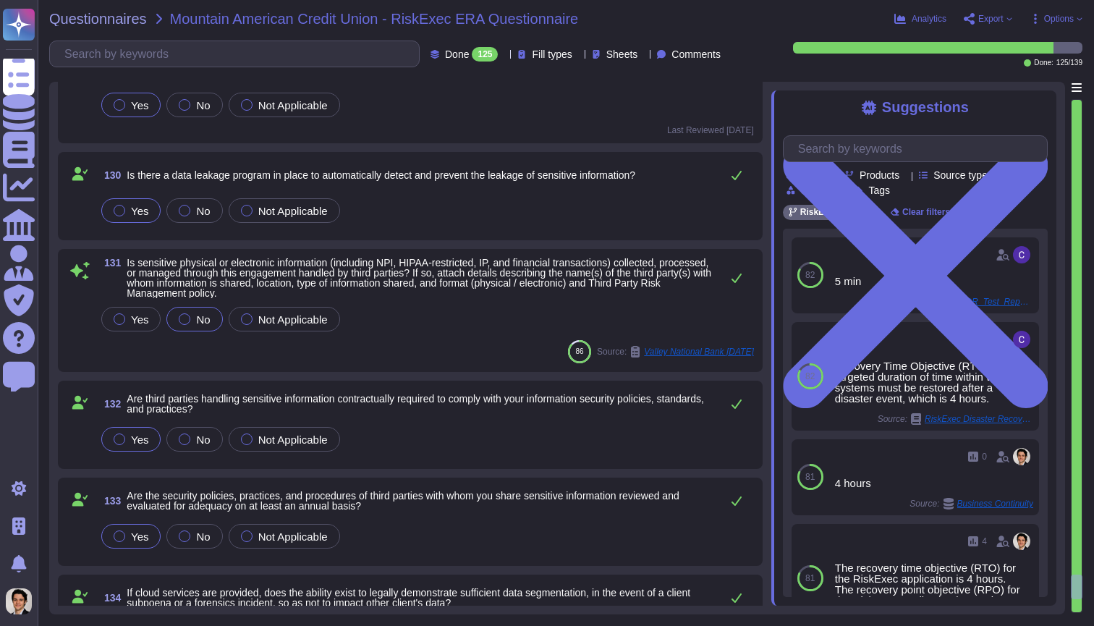
type textarea "At RiskExec, the data retention cadence is set at 7 years. We retain data for t…"
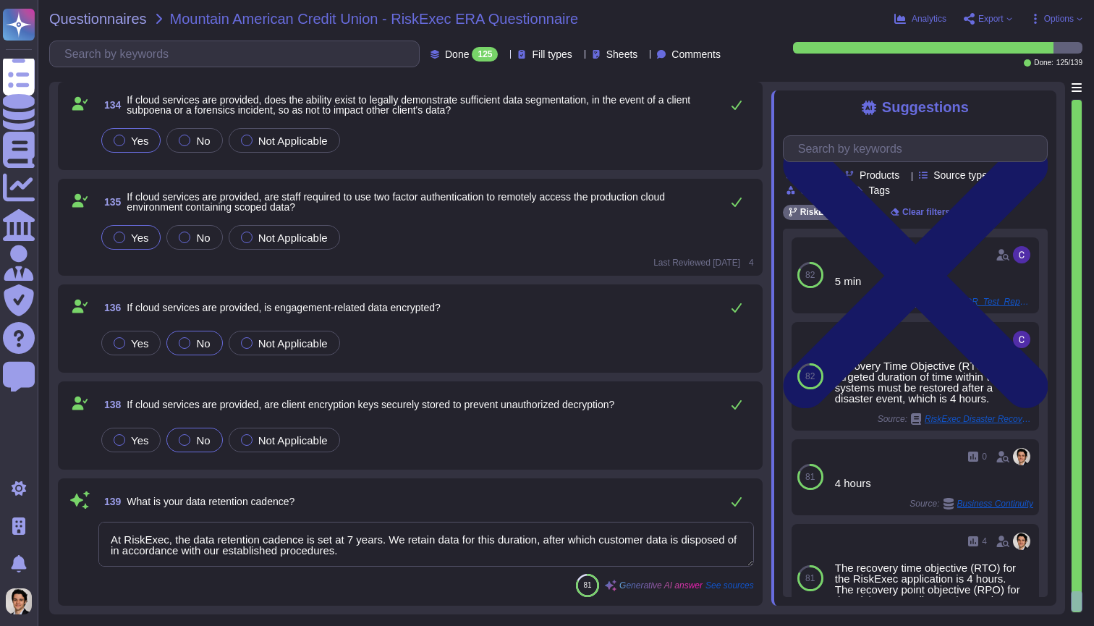
click at [1041, 143] on icon at bounding box center [915, 275] width 265 height 265
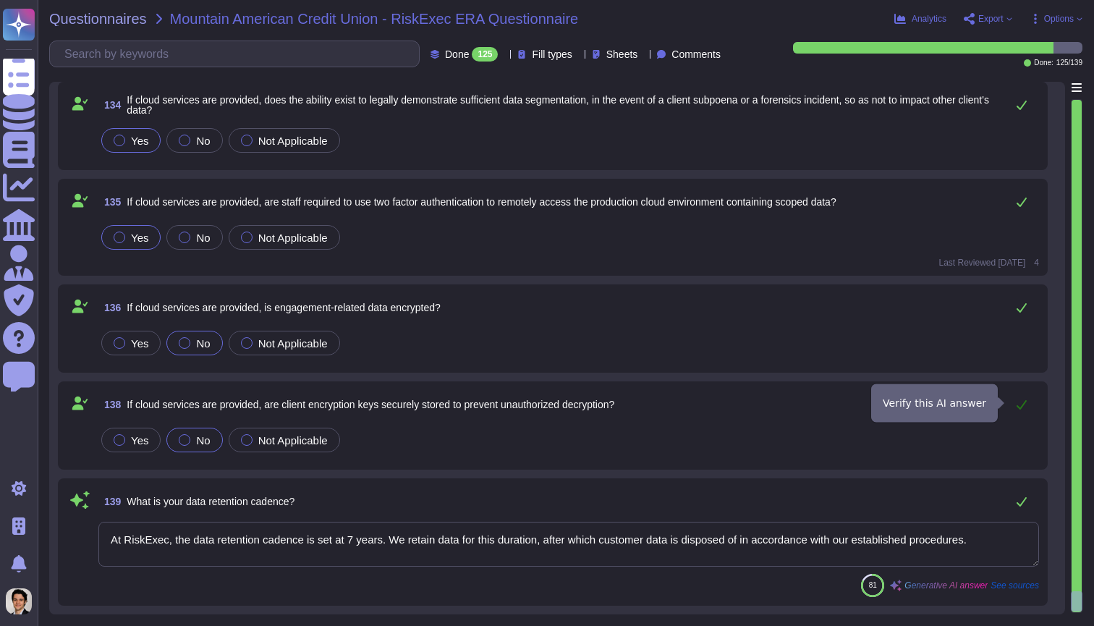
scroll to position [12276, 0]
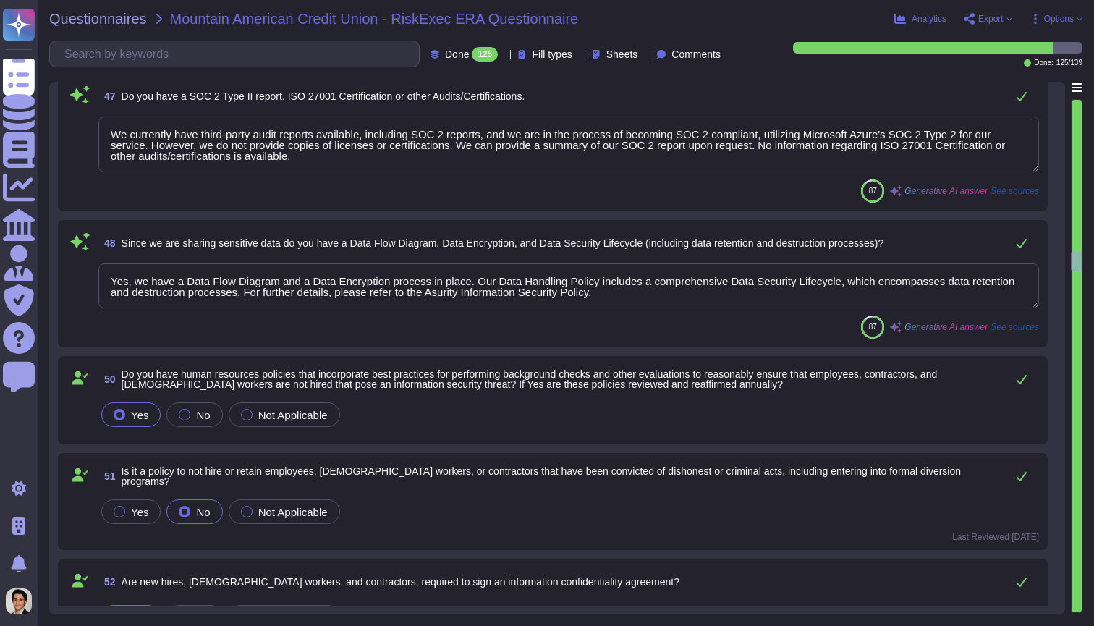
type textarea "We currently have third-party audit reports available, including SOC 2 reports,…"
type textarea "Yes, we have a Data Flow Diagram and a Data Encryption process in place. Our Da…"
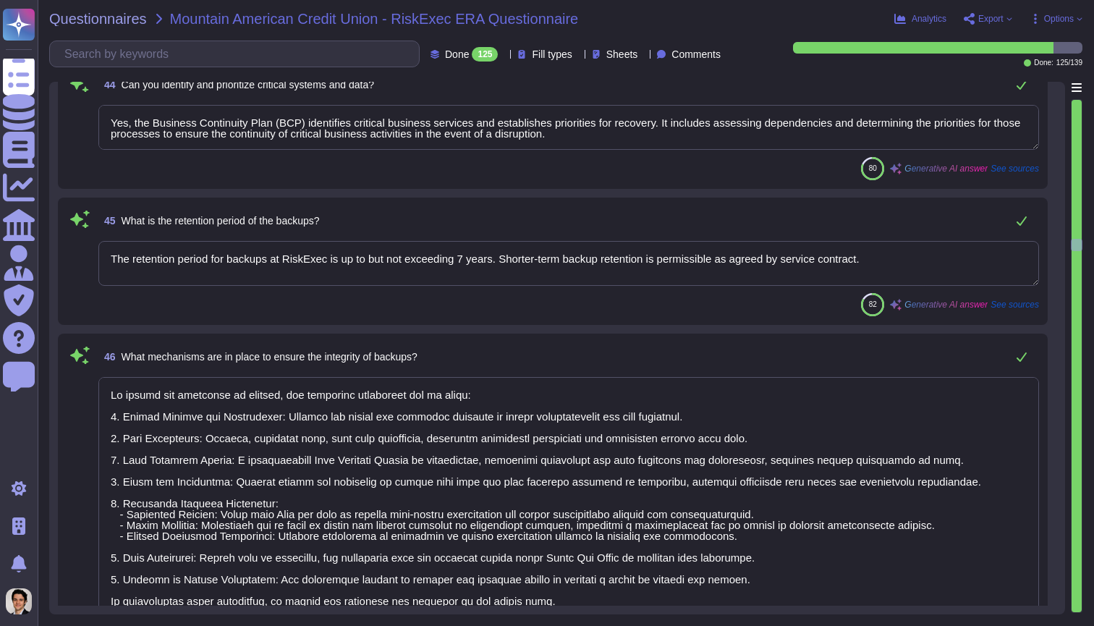
type textarea "Yes, the Business Continuity Plan (BCP) identifies critical business services a…"
type textarea "The retention period for backups at RiskExec is up to but not exceeding 7 years…"
type textarea "To ensure the integrity of backups, the following mechanisms are in place: 1. A…"
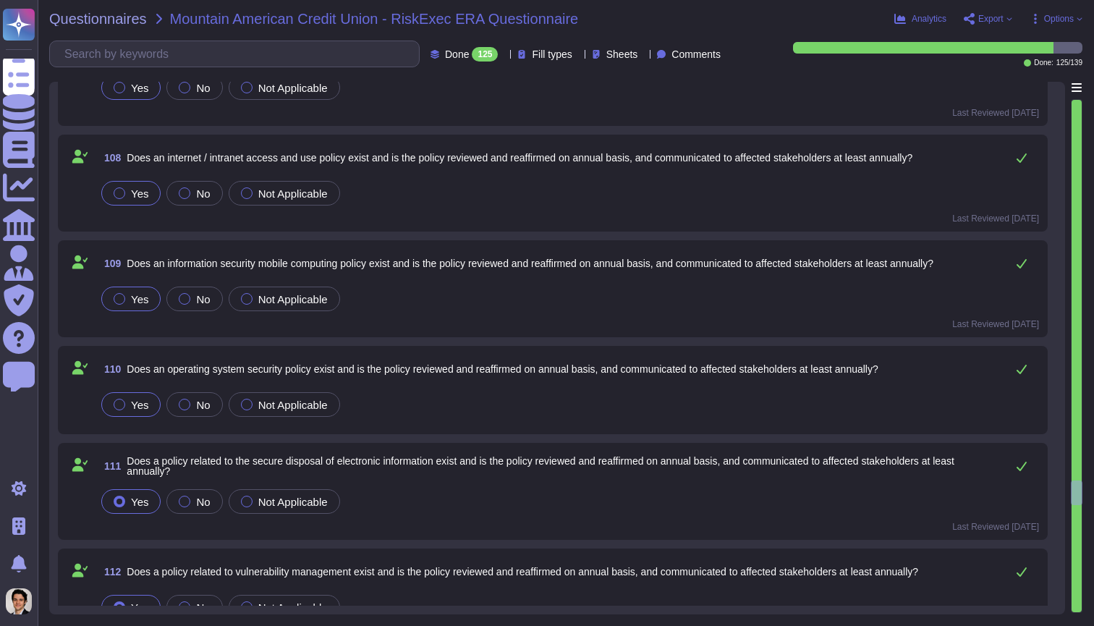
scroll to position [9763, 0]
